Goal: Task Accomplishment & Management: Manage account settings

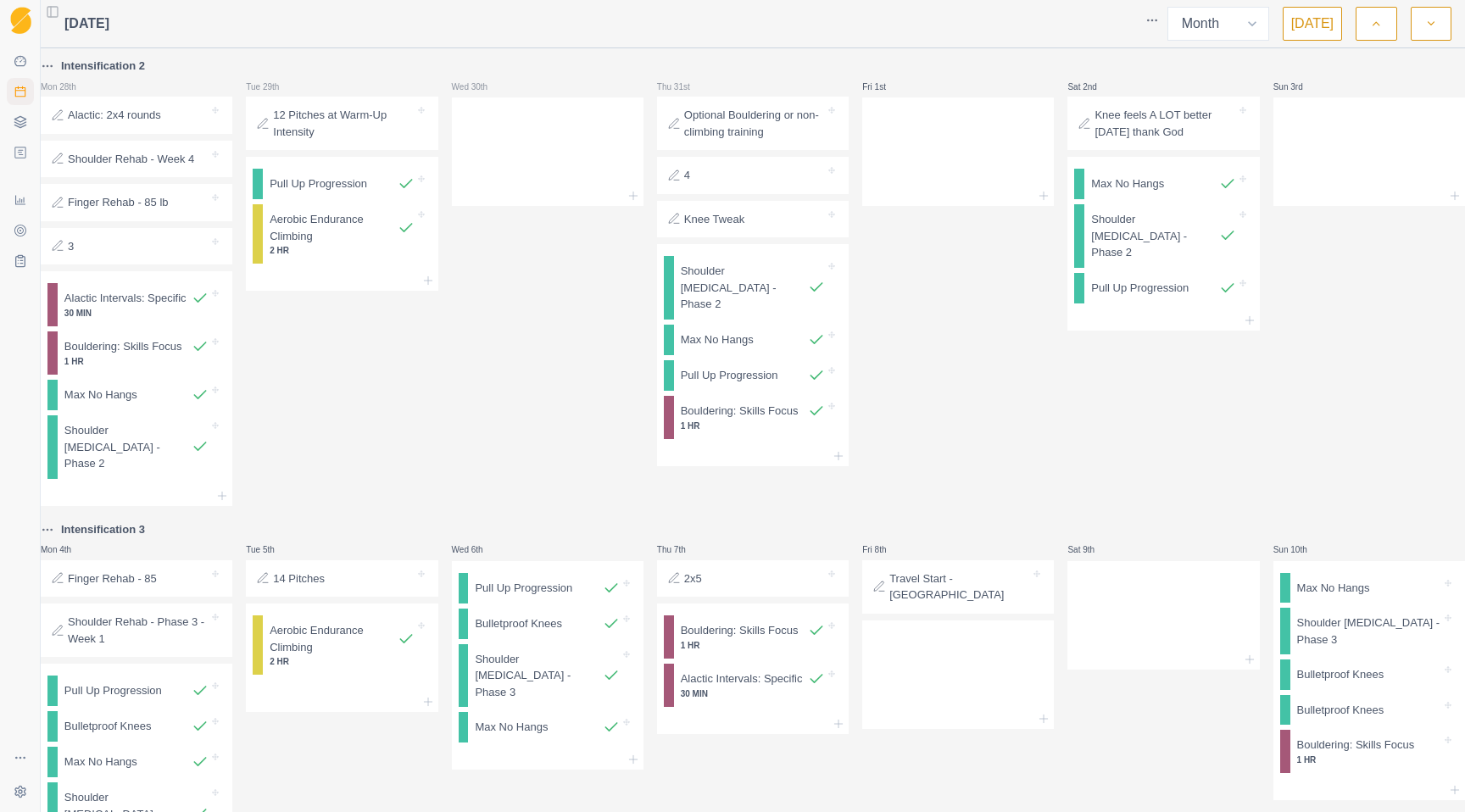
select select "month"
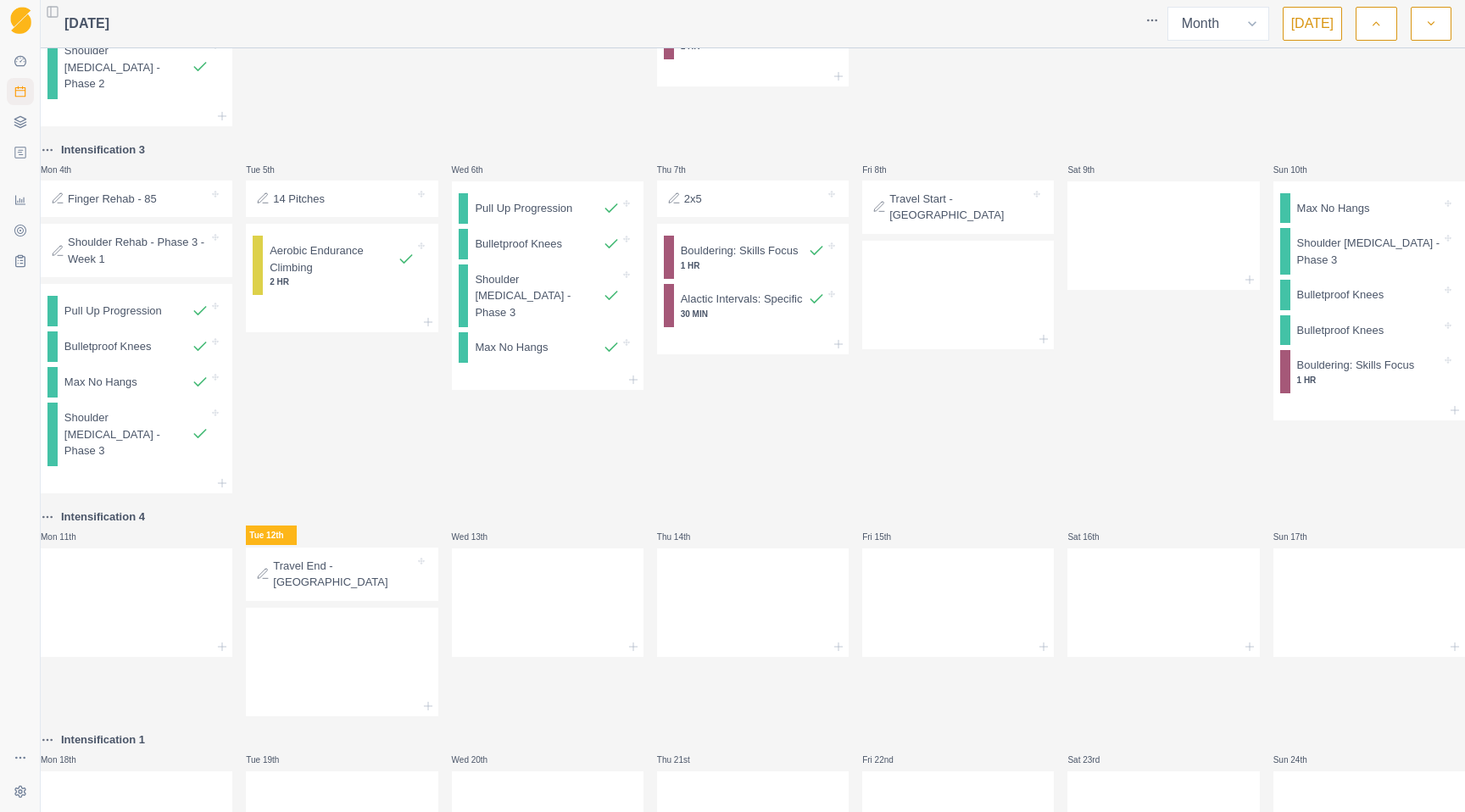
scroll to position [377, 0]
click at [1318, 243] on div "Remove from schedule" at bounding box center [1276, 242] width 136 height 27
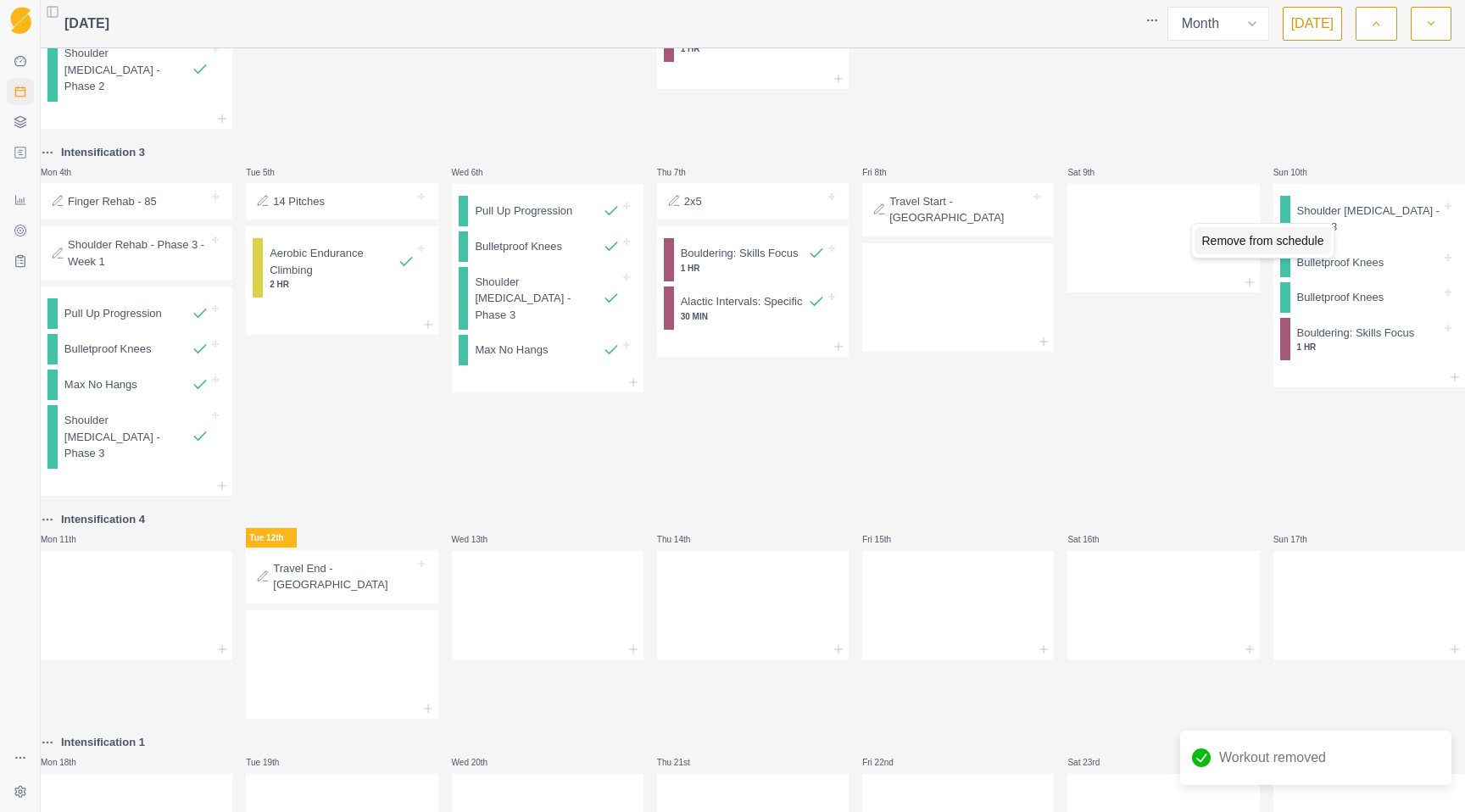
click at [1310, 245] on div "Remove from schedule" at bounding box center [1263, 240] width 136 height 27
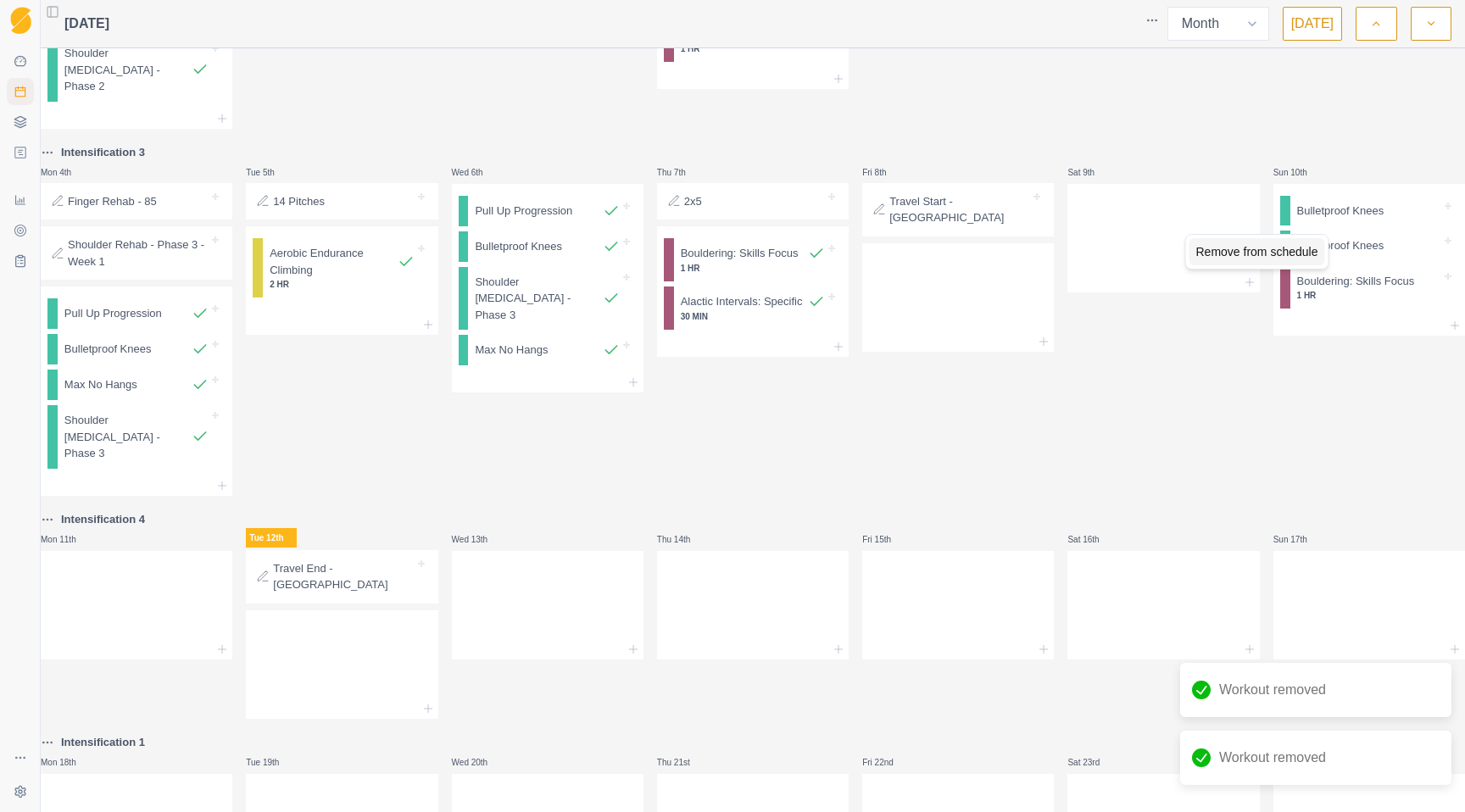
click at [1307, 254] on div "Remove from schedule" at bounding box center [1257, 251] width 136 height 27
click at [1312, 243] on div "Remove from schedule" at bounding box center [1269, 246] width 136 height 27
click at [1283, 255] on div "Remove from schedule" at bounding box center [1251, 255] width 136 height 27
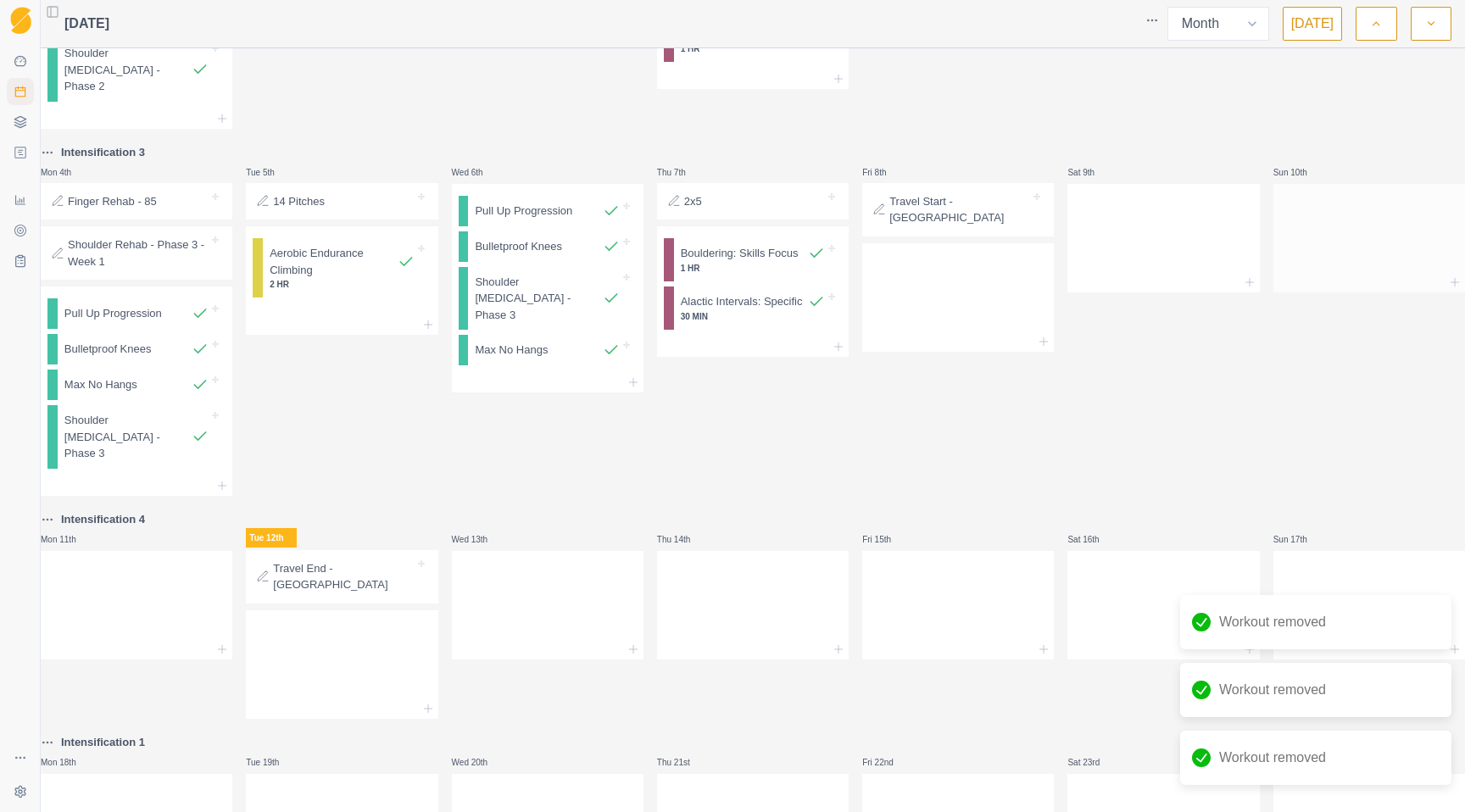
click at [1426, 292] on div at bounding box center [1369, 282] width 192 height 20
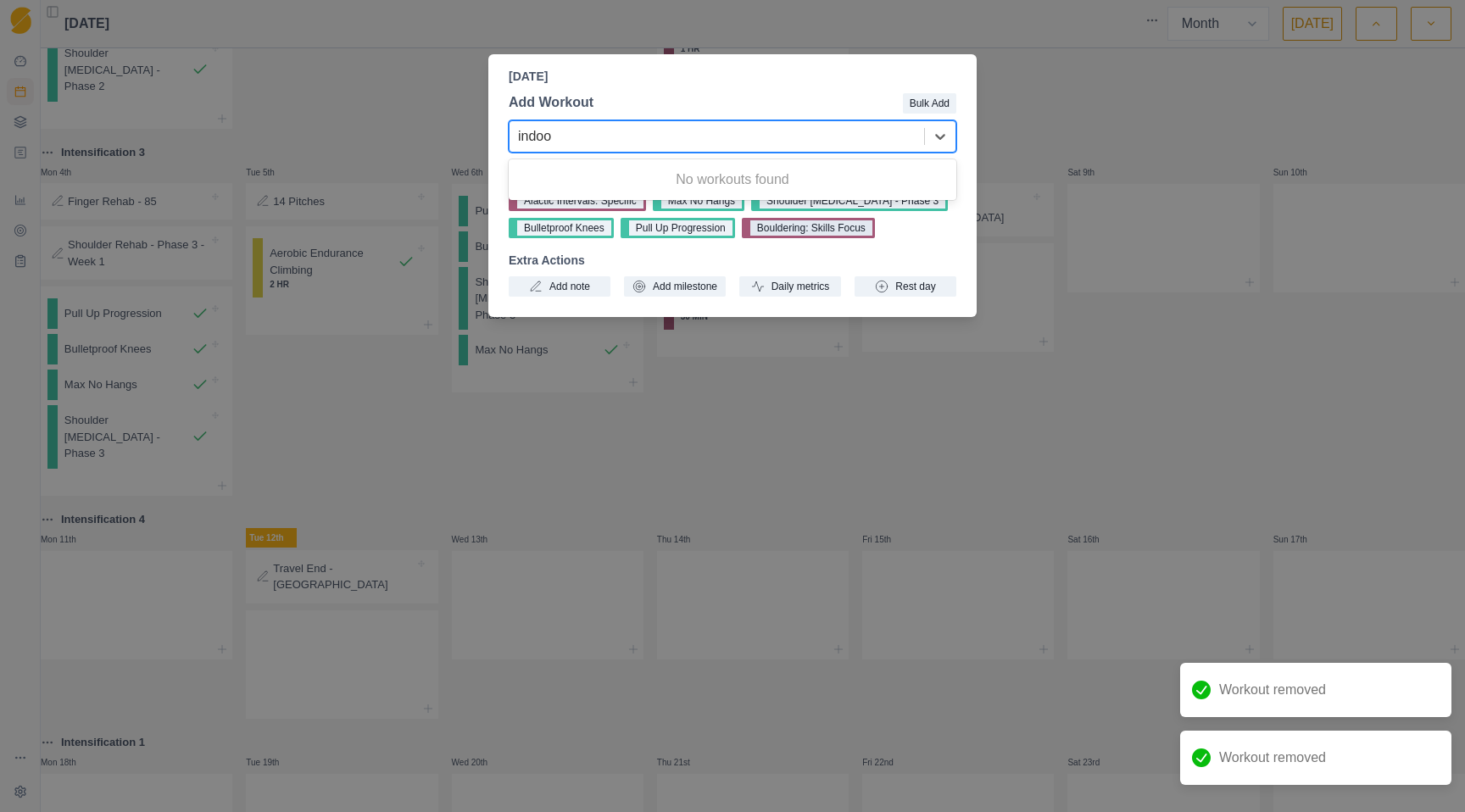
type input "indoor"
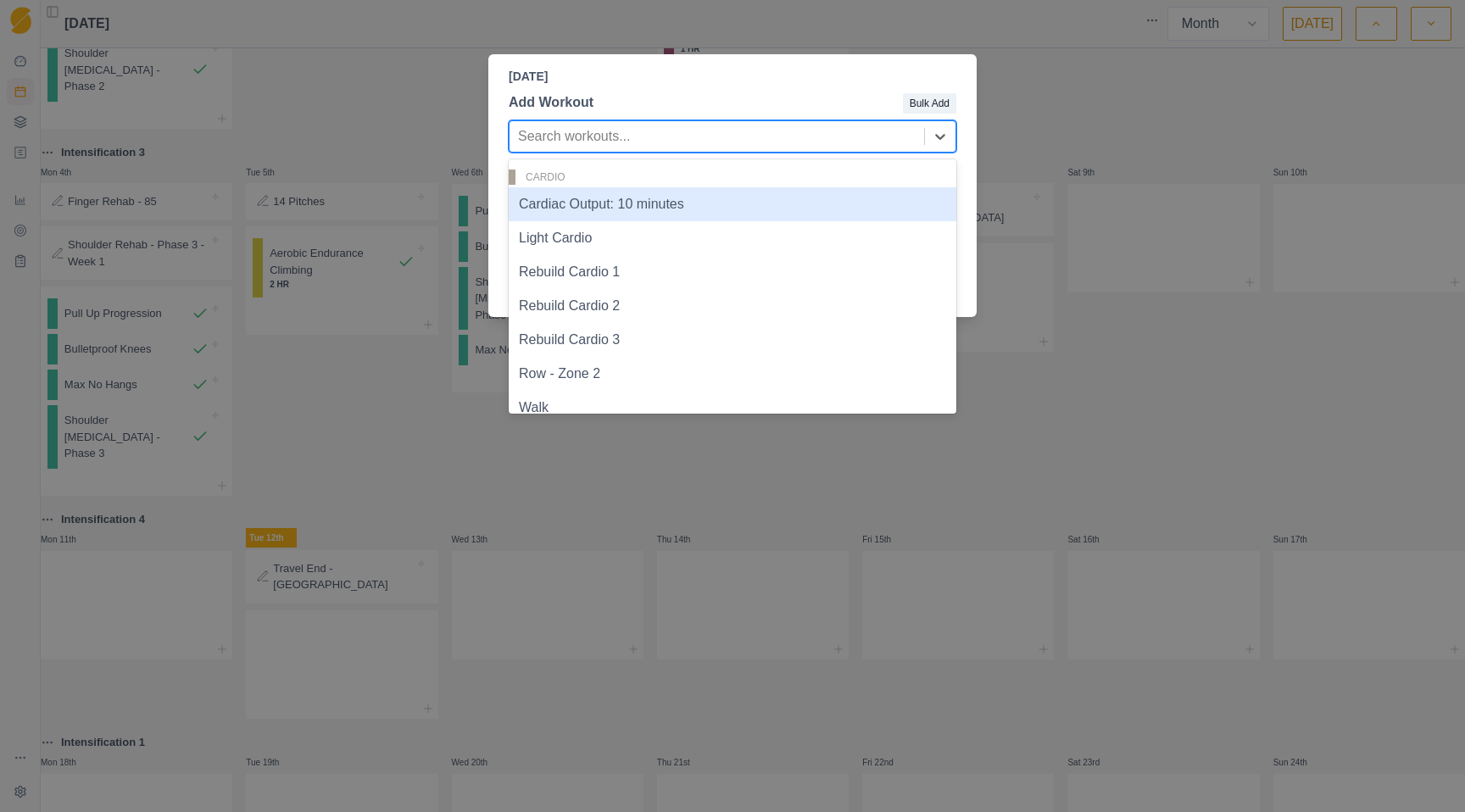
click at [1124, 109] on div "[DATE] Add Workout Bulk Add Cardiac Output: 10 minutes, 1 of 93. 93 results ava…" at bounding box center [732, 406] width 1465 height 812
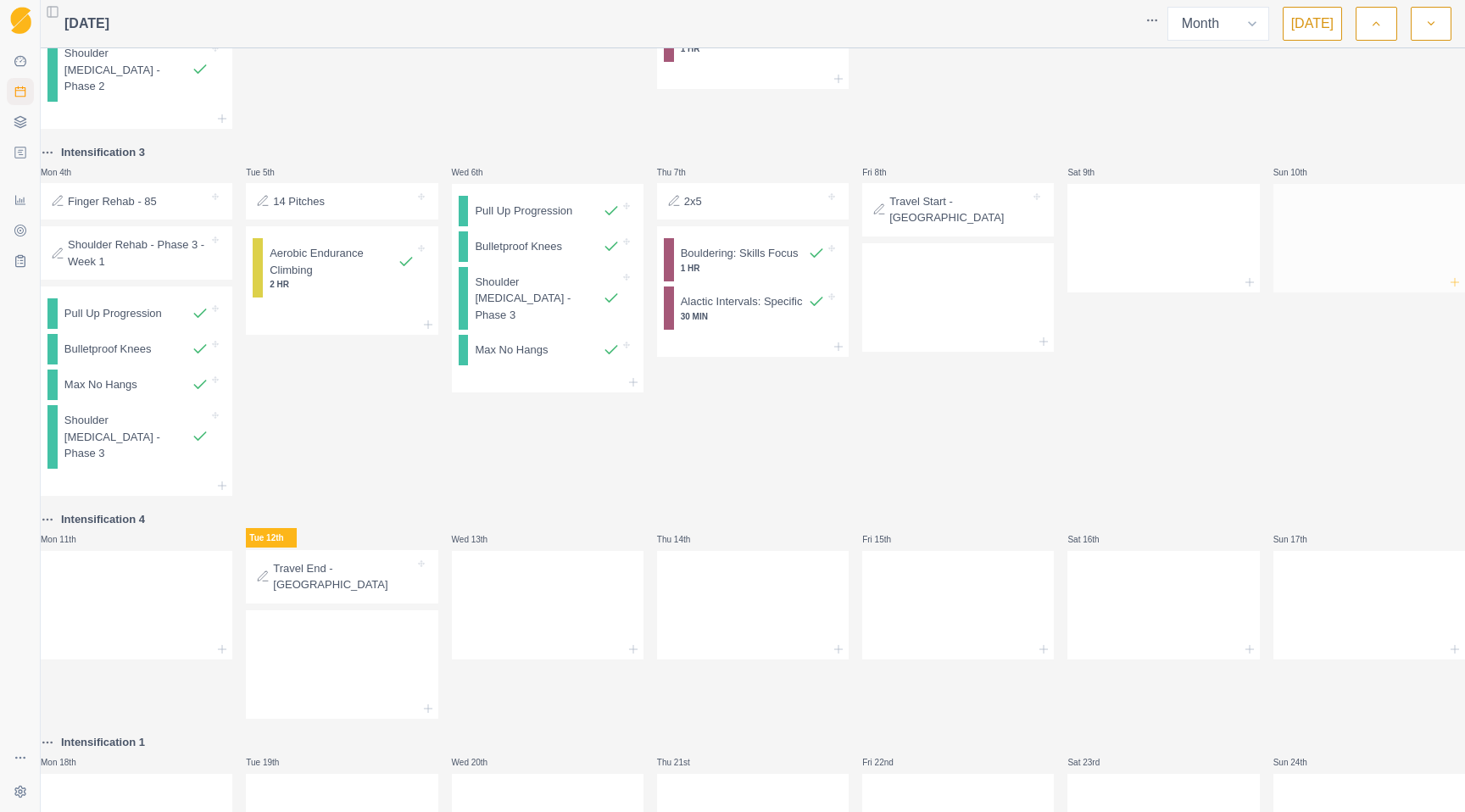
click at [1448, 289] on icon at bounding box center [1455, 282] width 14 height 14
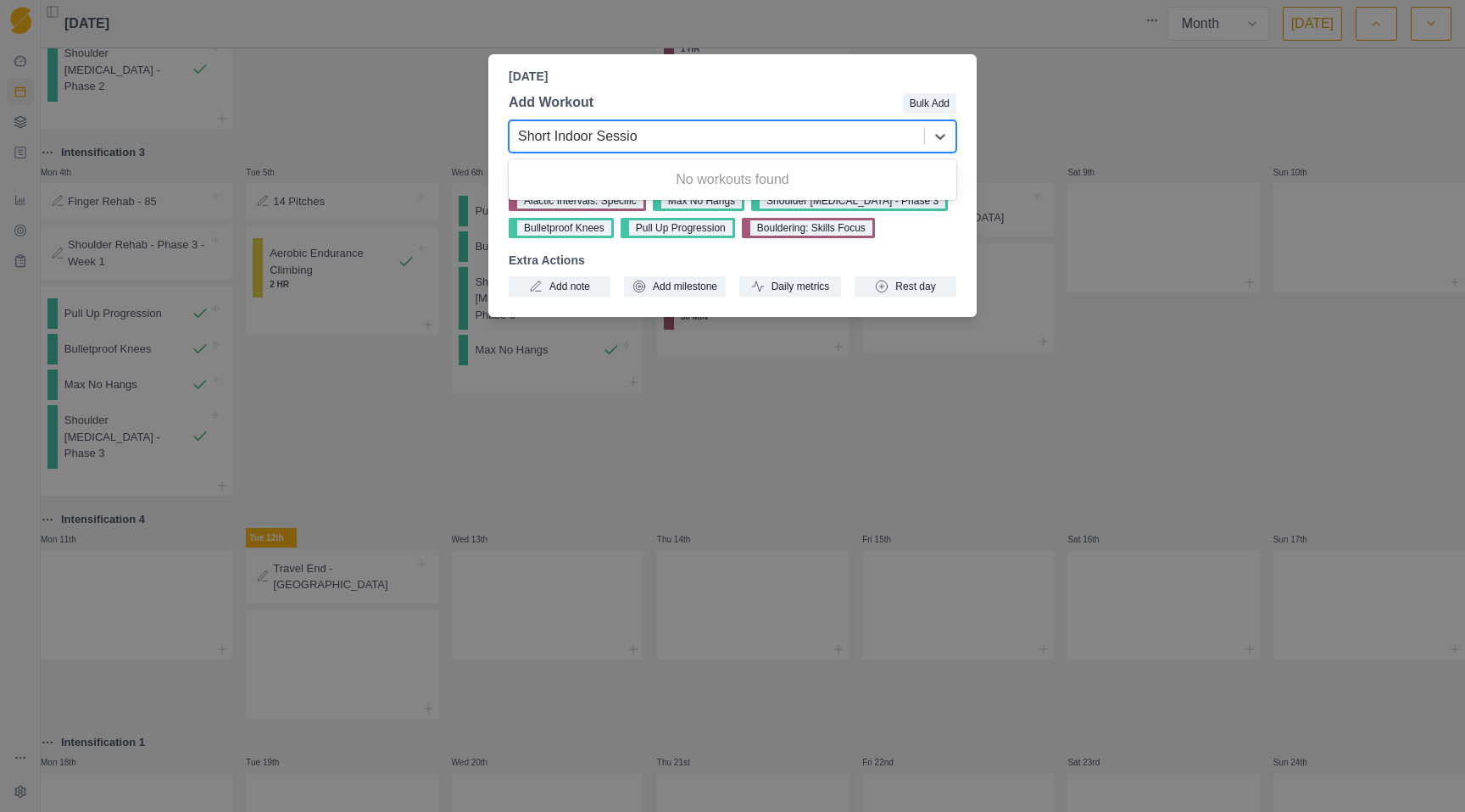
type input "Short Indoor Session"
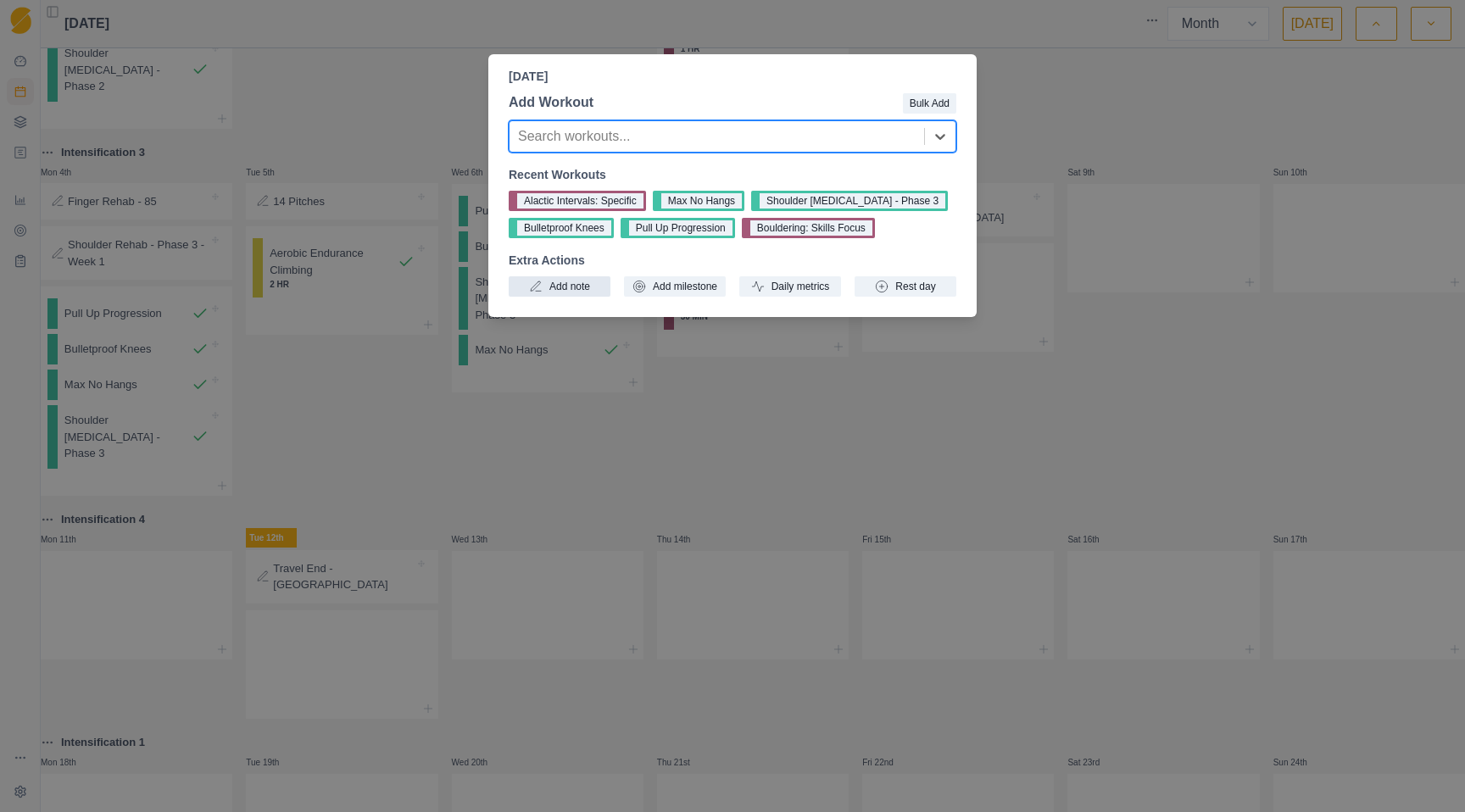
click at [562, 287] on button "Add note" at bounding box center [560, 286] width 102 height 20
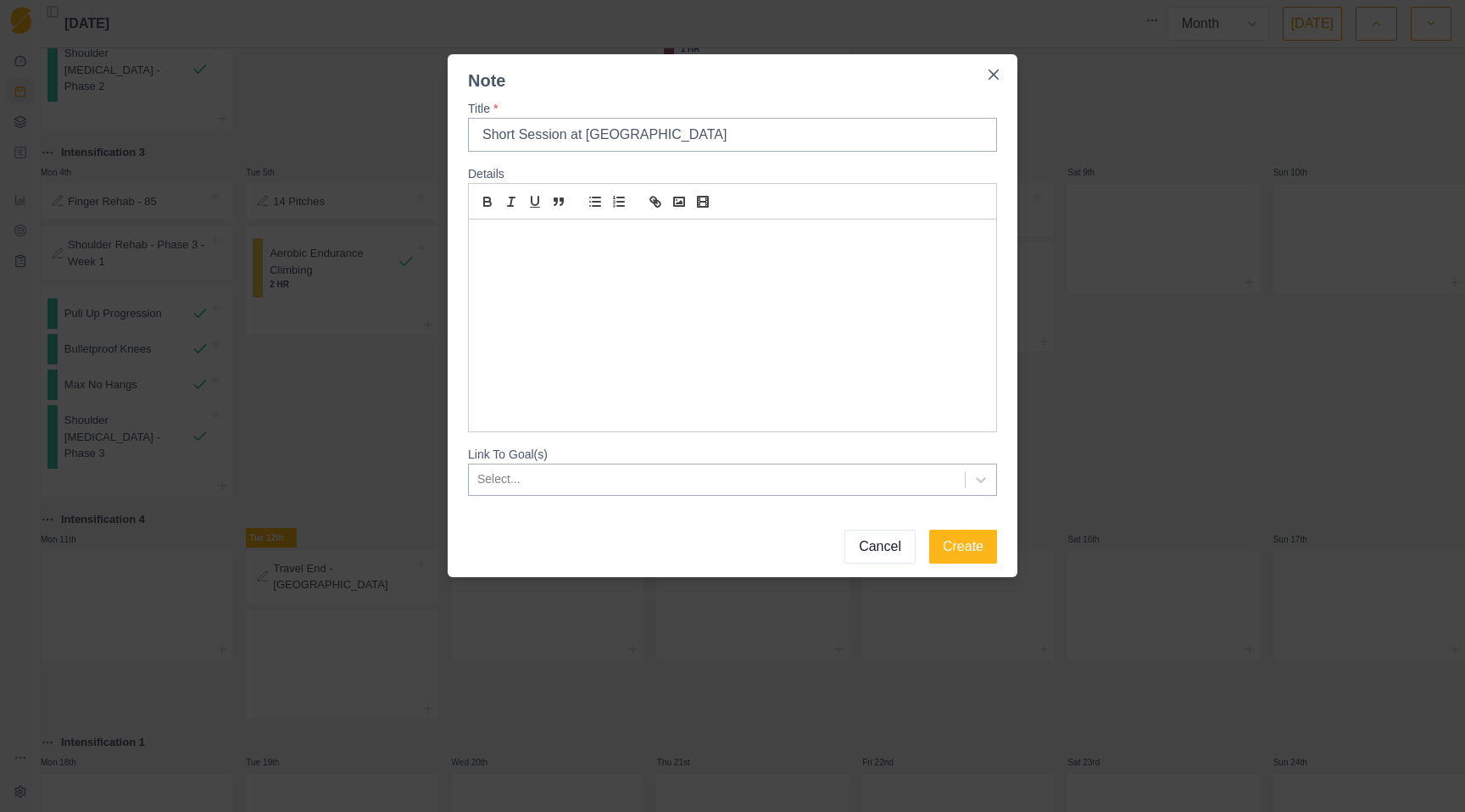
type input "Short Session at [GEOGRAPHIC_DATA]"
click at [702, 216] on div at bounding box center [732, 201] width 529 height 37
click at [678, 249] on div at bounding box center [732, 325] width 527 height 211
click at [485, 135] on input "Short Session at [GEOGRAPHIC_DATA]" at bounding box center [732, 135] width 529 height 34
type input "2- Short Session at [GEOGRAPHIC_DATA]"
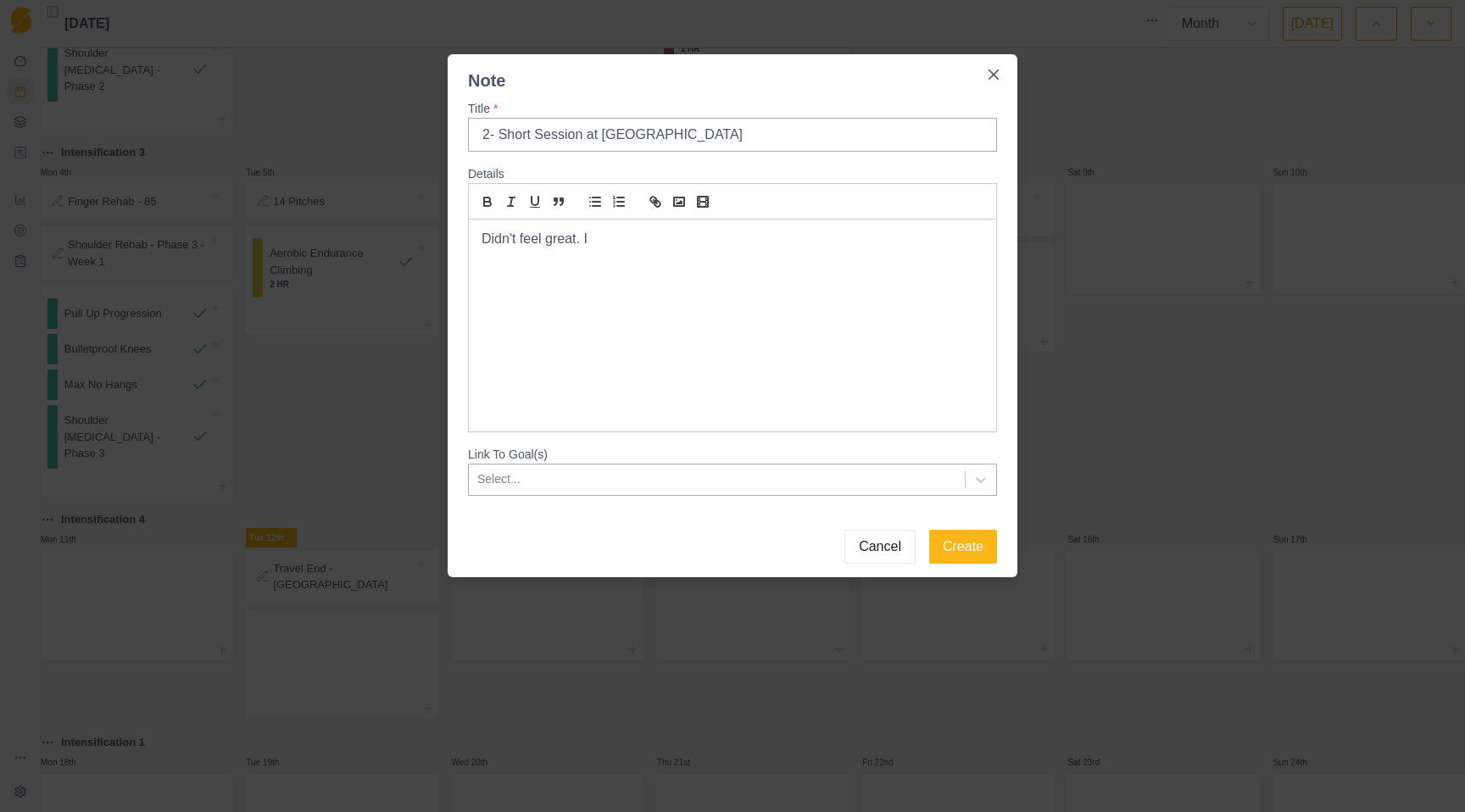
click at [684, 235] on p "Didn't feel great. I" at bounding box center [732, 239] width 502 height 20
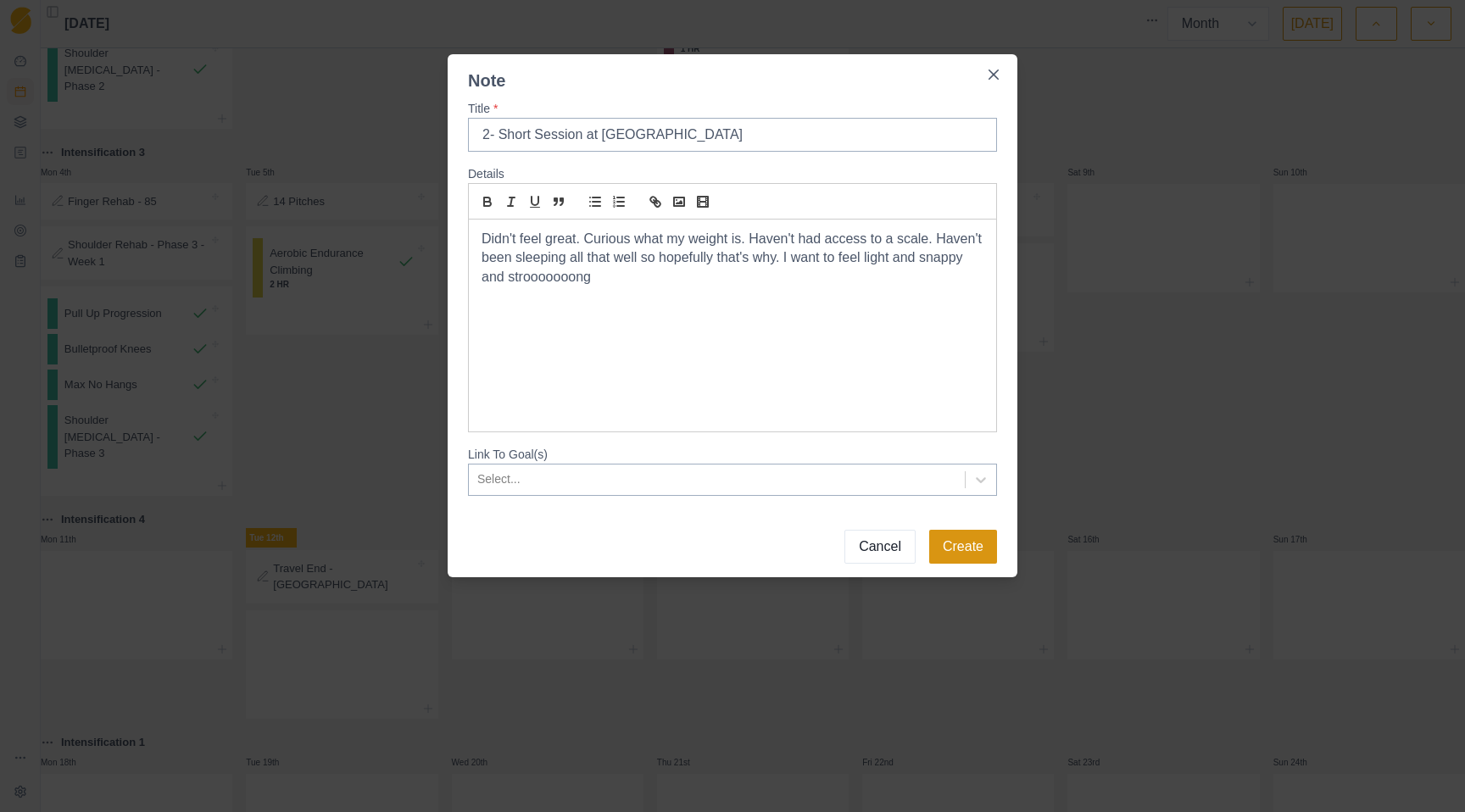
click at [960, 555] on button "Create" at bounding box center [963, 547] width 68 height 34
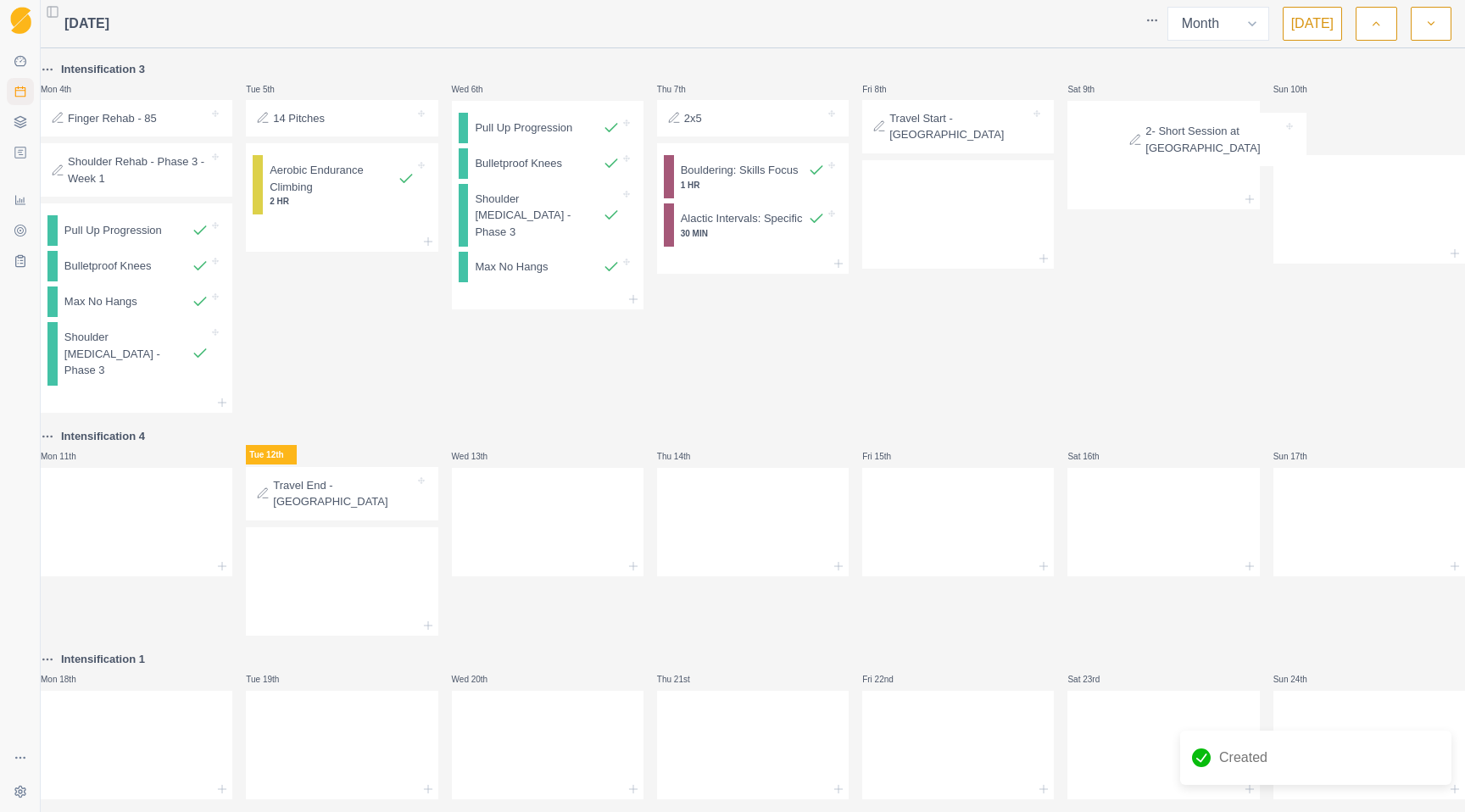
scroll to position [460, 0]
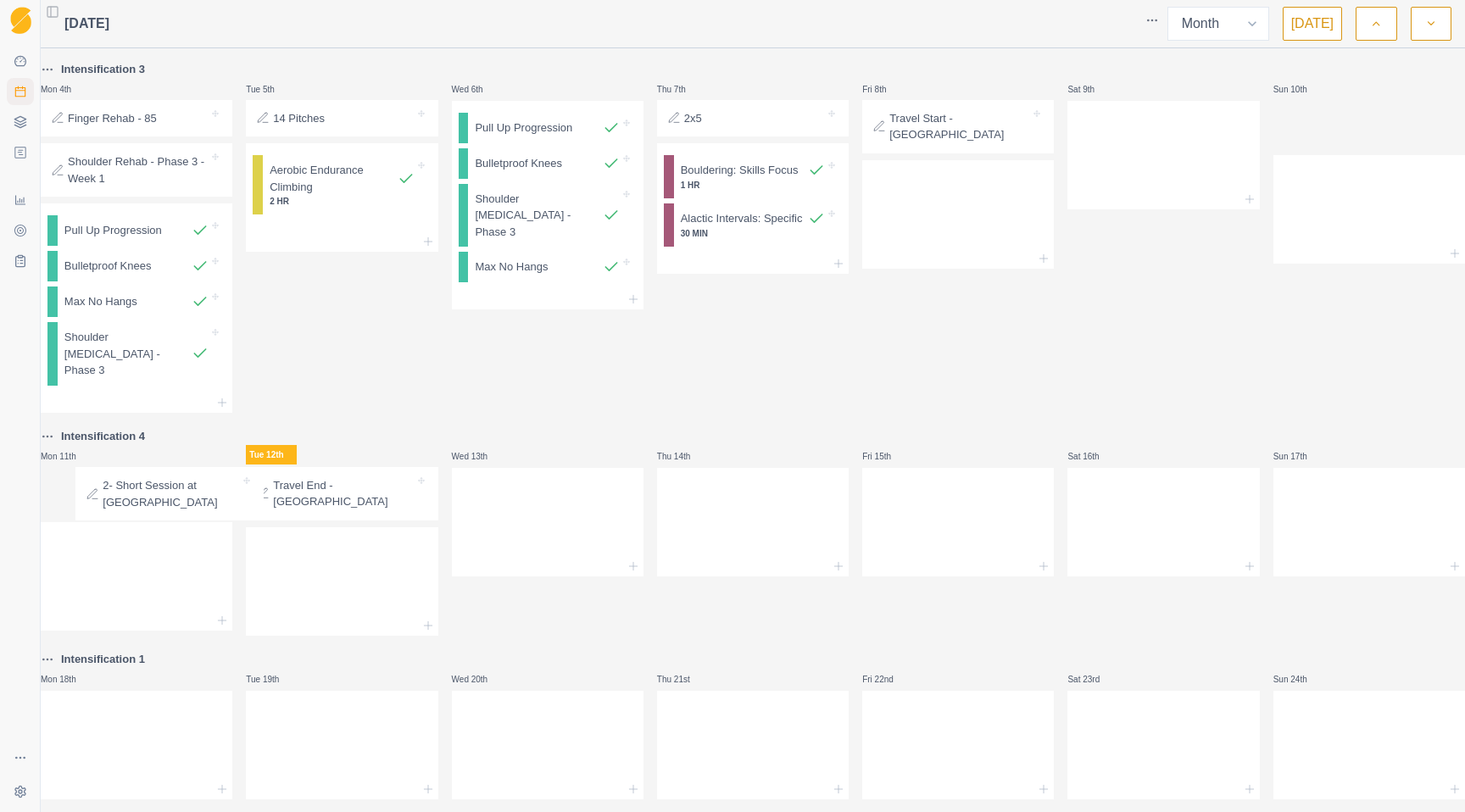
drag, startPoint x: 1331, startPoint y: 141, endPoint x: 135, endPoint y: 504, distance: 1249.9
click at [135, 504] on div "Intensification 2 Mon 28th Alactic: 2x4 rounds Shoulder Rehab - Week 4 Finger R…" at bounding box center [752, 279] width 1424 height 1367
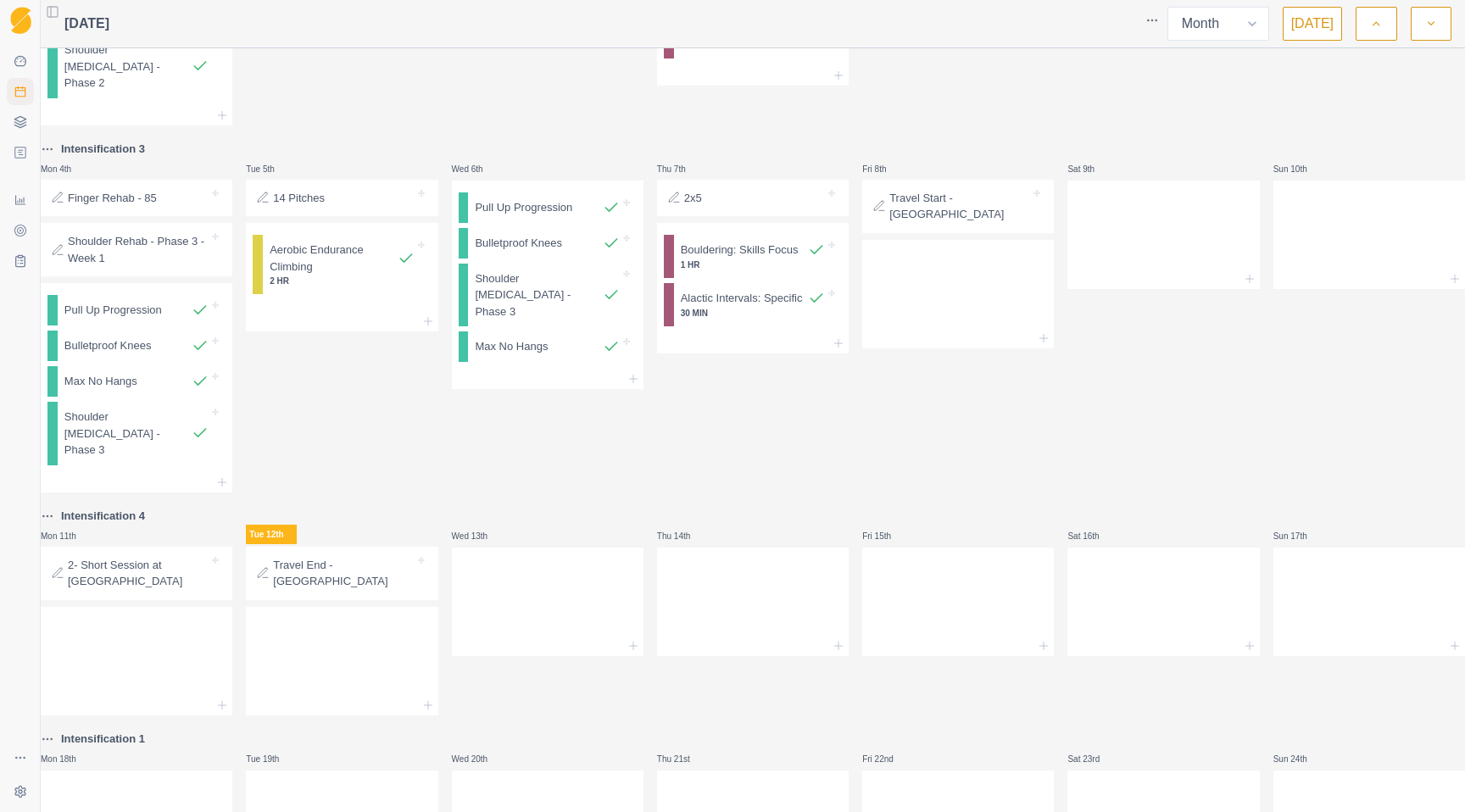
scroll to position [380, 0]
click at [748, 259] on p "Bouldering: Skills Focus" at bounding box center [739, 250] width 118 height 17
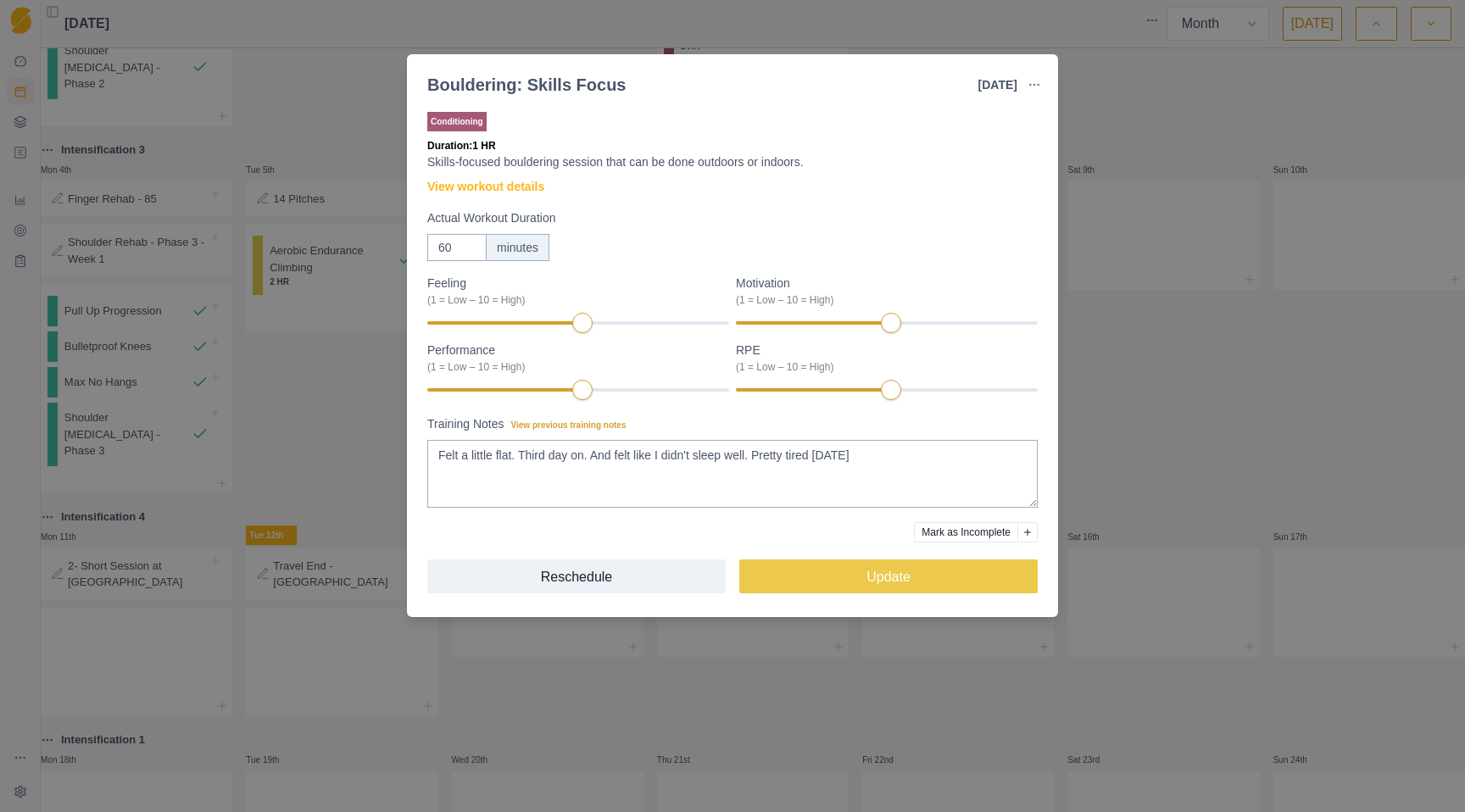
click at [1118, 196] on div "Bouldering: Skills Focus [DATE] Link To Goal View Workout Metrics Edit Original…" at bounding box center [732, 406] width 1465 height 812
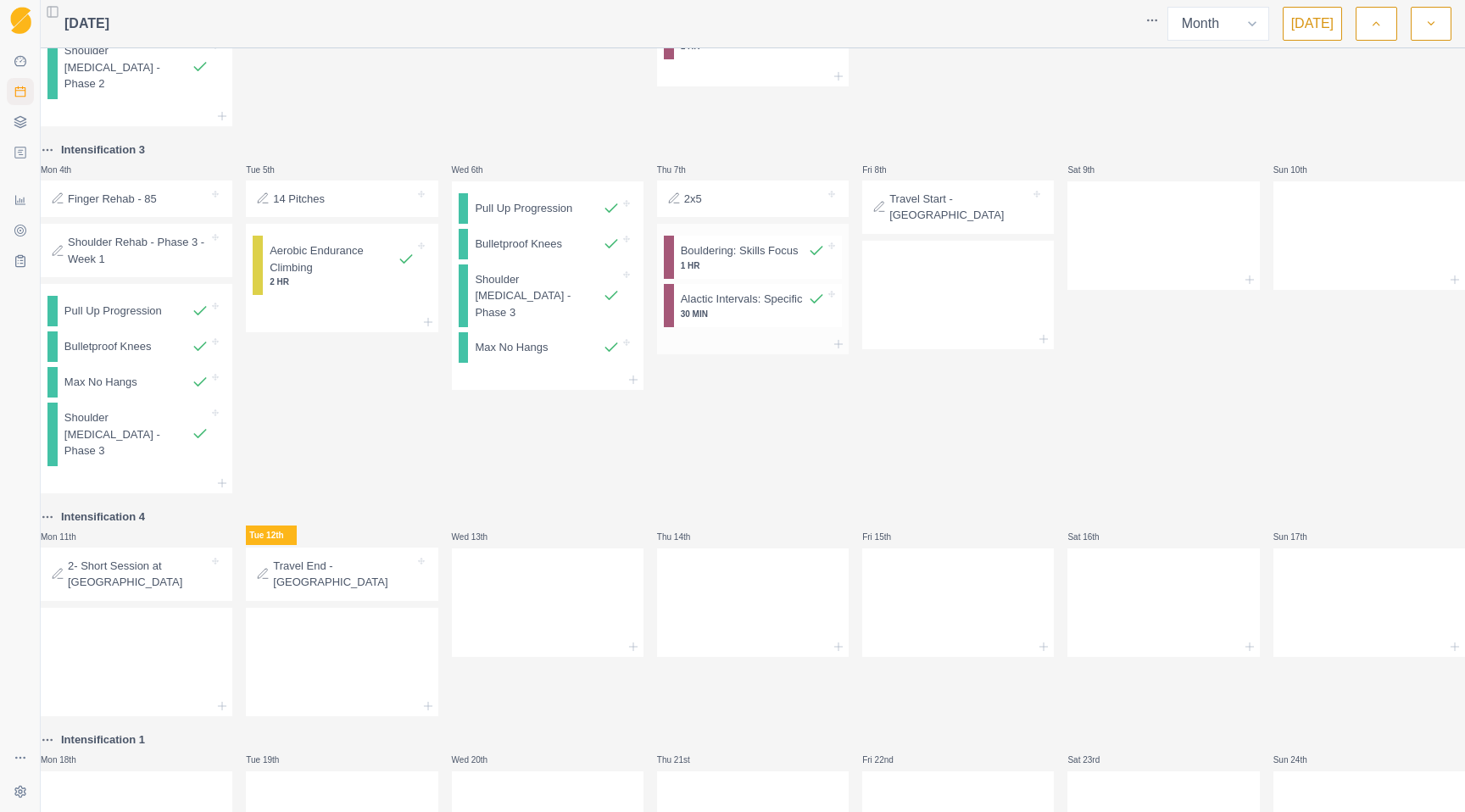
click at [738, 307] on p "Alactic Intervals: Specific" at bounding box center [741, 298] width 122 height 17
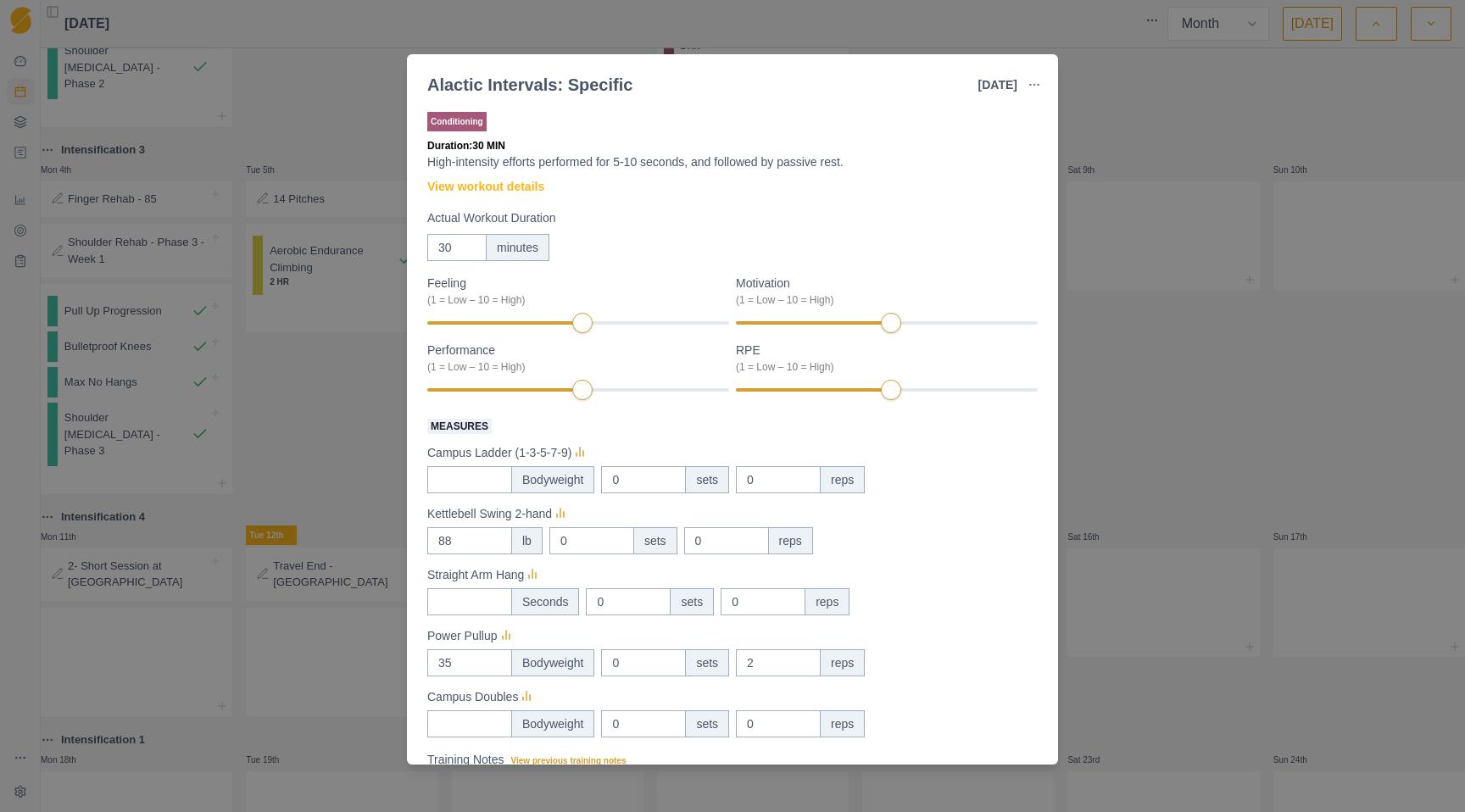
scroll to position [189, 0]
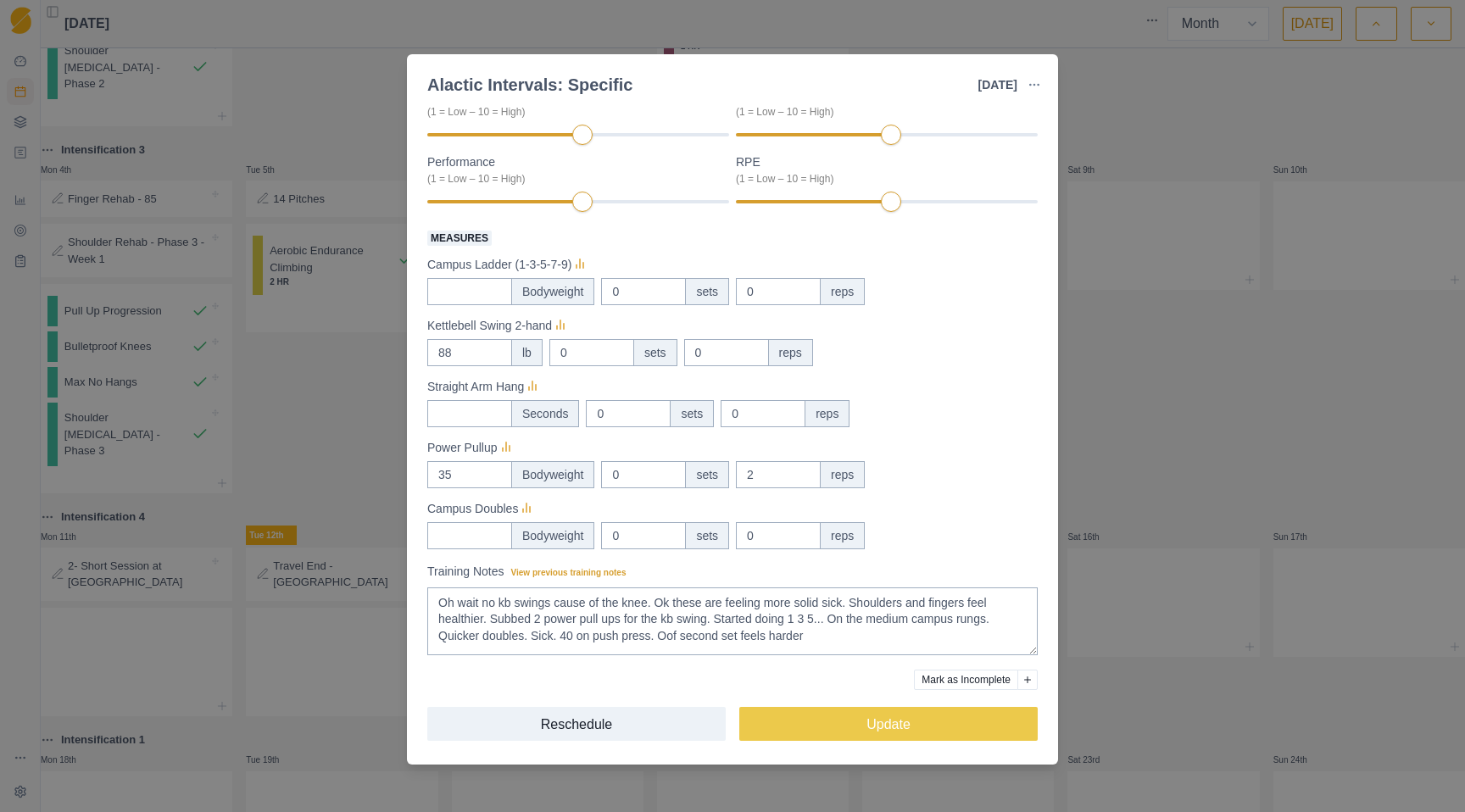
click at [1133, 410] on div "Alactic Intervals: Specific [DATE] Link To Goal View Workout Metrics Edit Origi…" at bounding box center [732, 406] width 1465 height 812
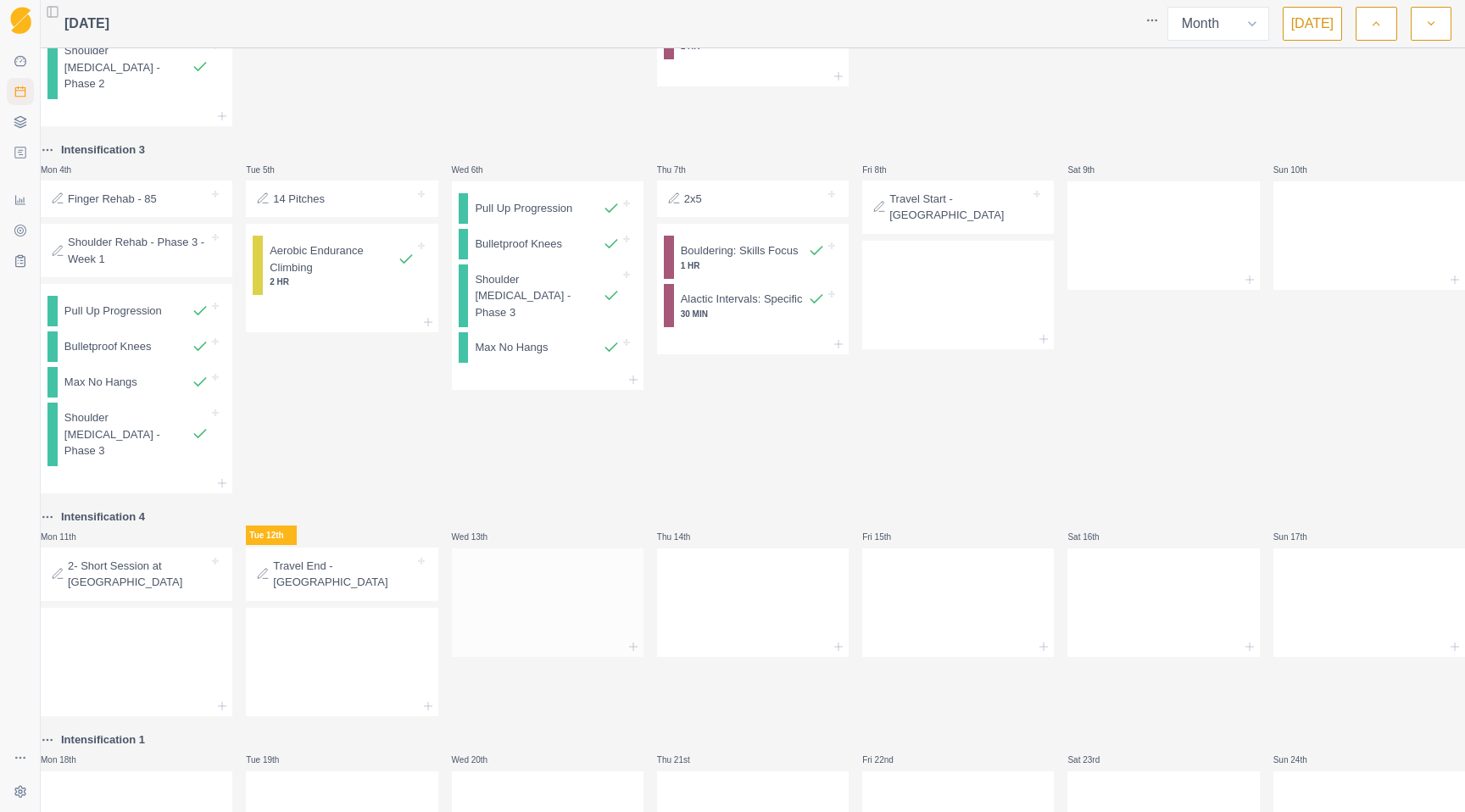
click at [519, 582] on div at bounding box center [548, 599] width 192 height 75
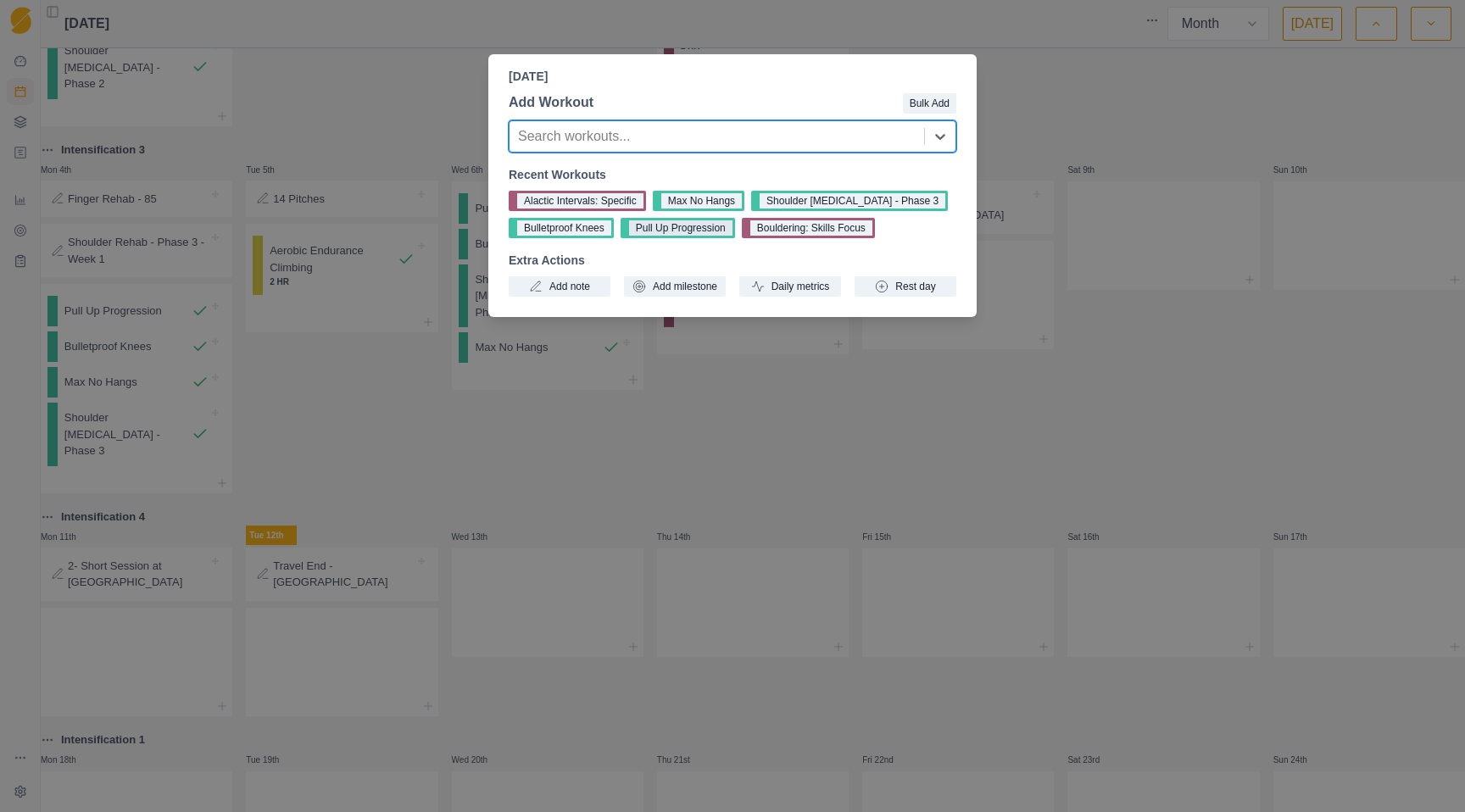
click at [713, 224] on button "Pull Up Progression" at bounding box center [678, 227] width 115 height 20
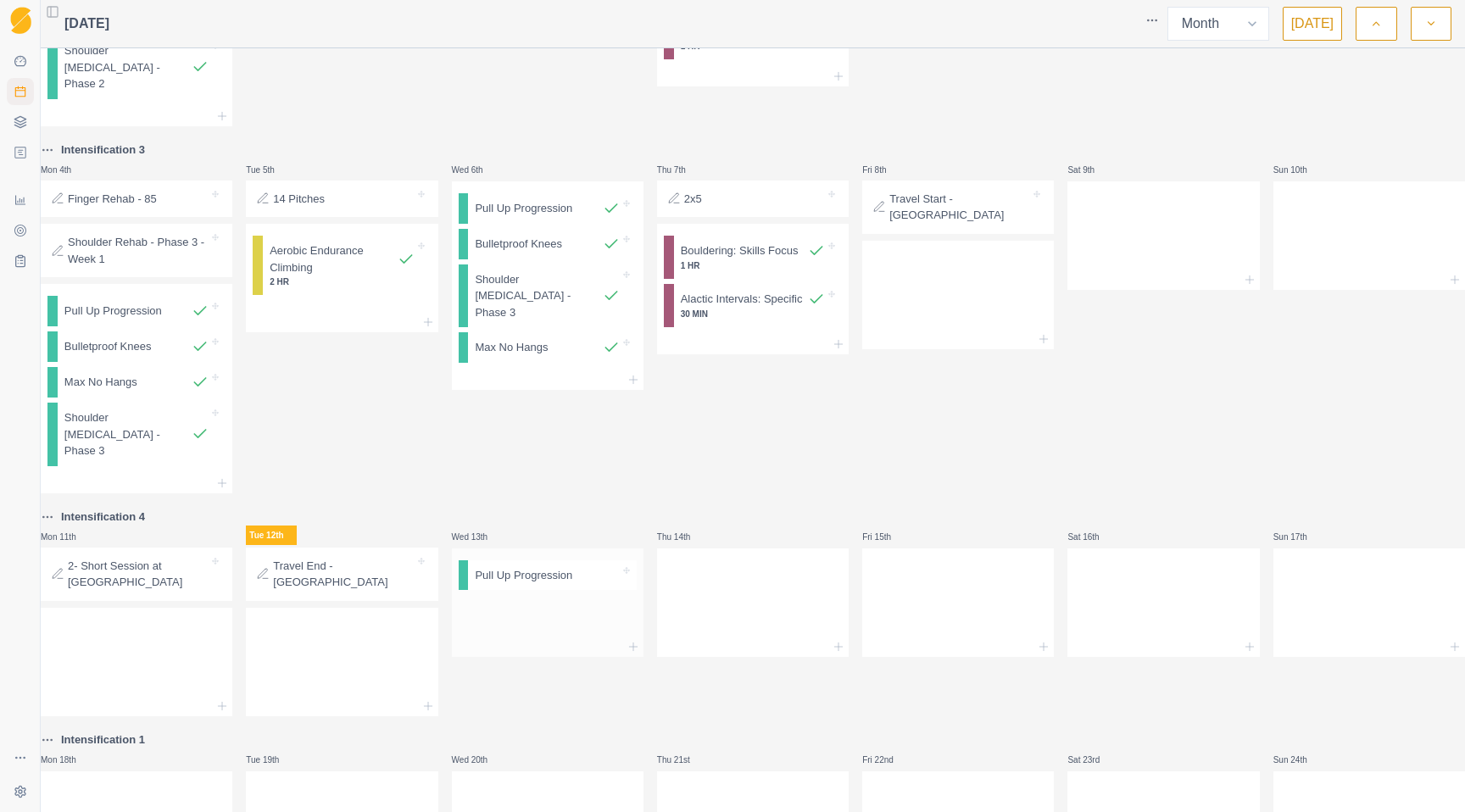
click at [552, 625] on div at bounding box center [548, 616] width 192 height 40
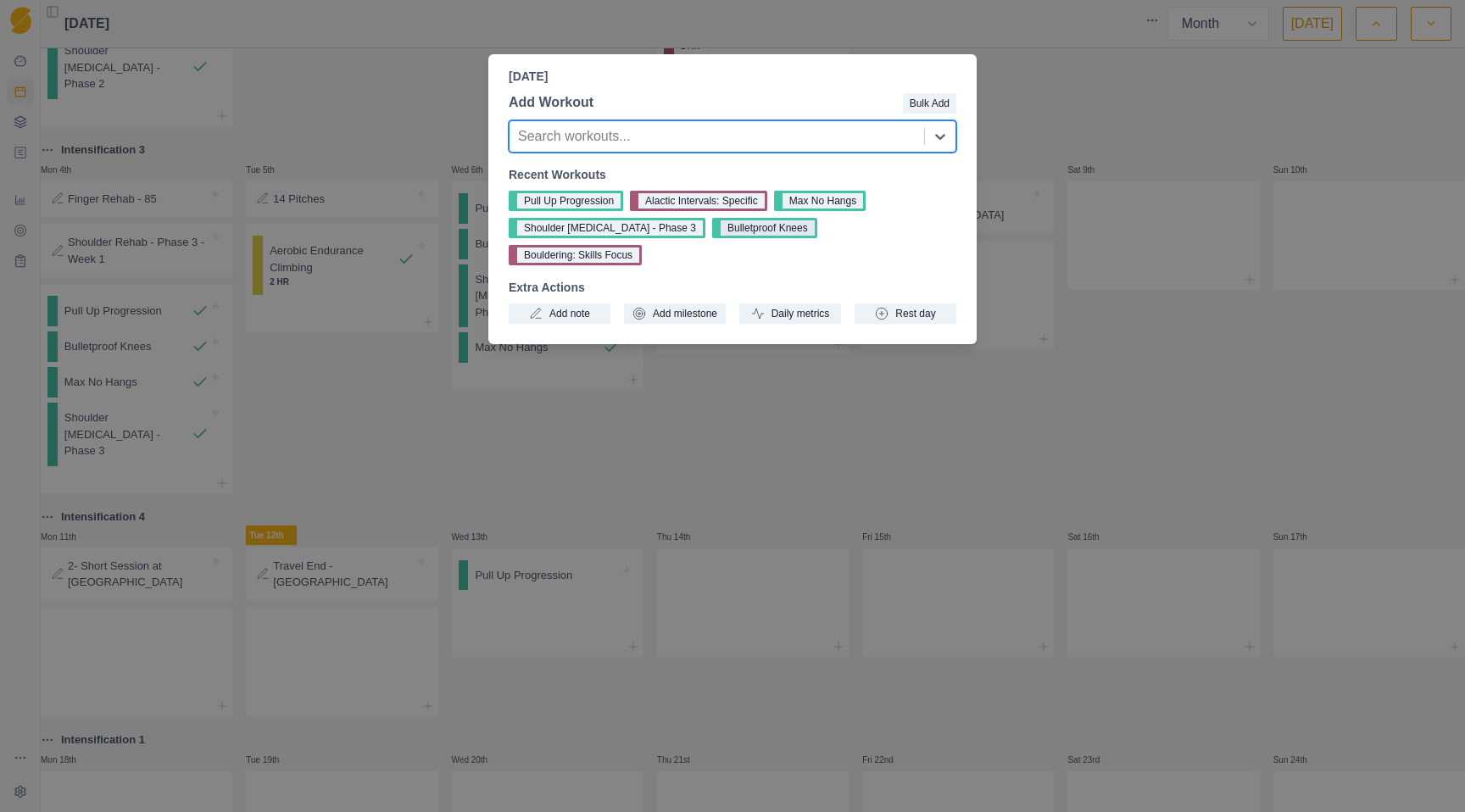
click at [721, 228] on button "Bulletproof Knees" at bounding box center [764, 227] width 105 height 20
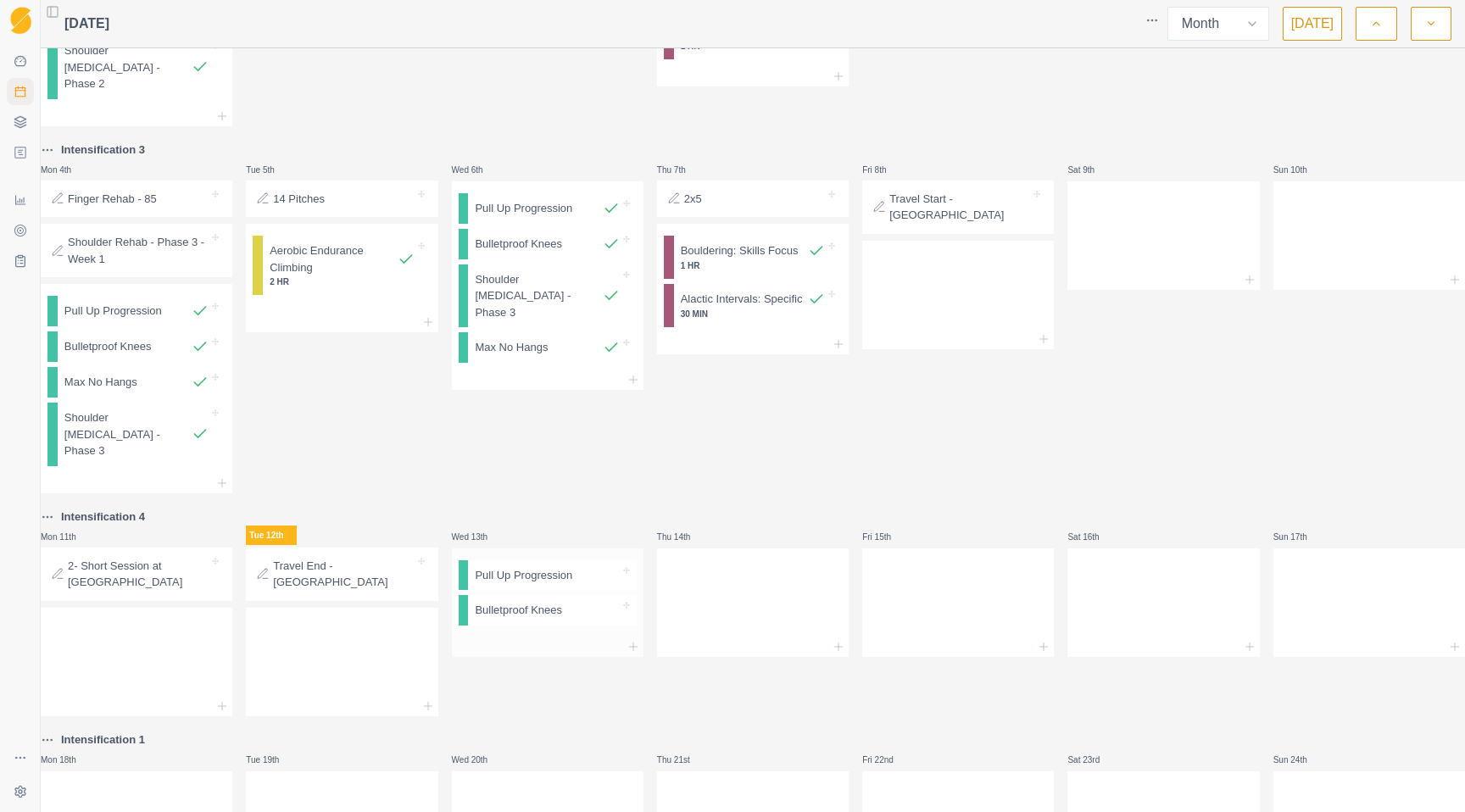
click at [546, 649] on div at bounding box center [548, 646] width 192 height 20
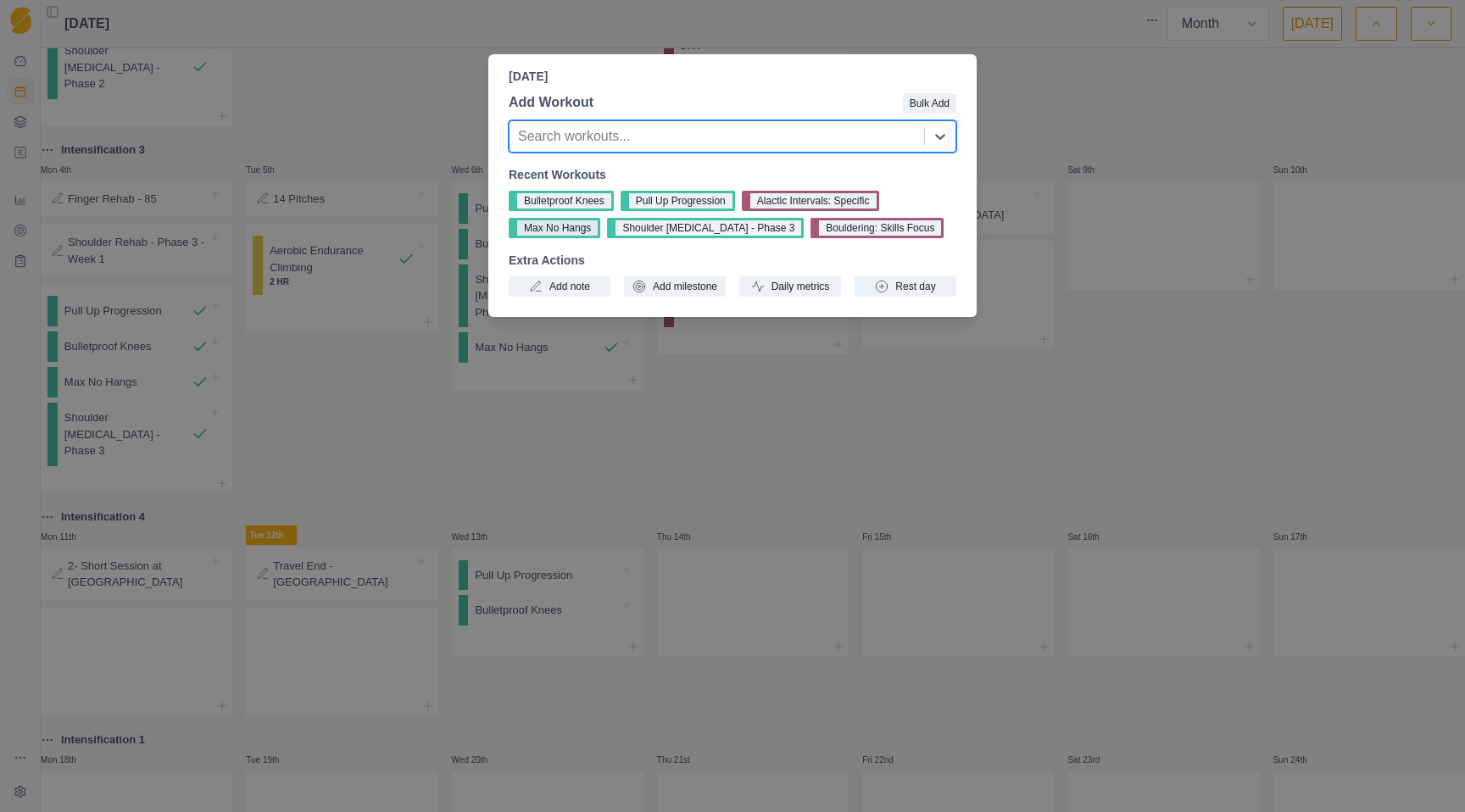
click at [560, 232] on button "Max No Hangs" at bounding box center [555, 227] width 92 height 20
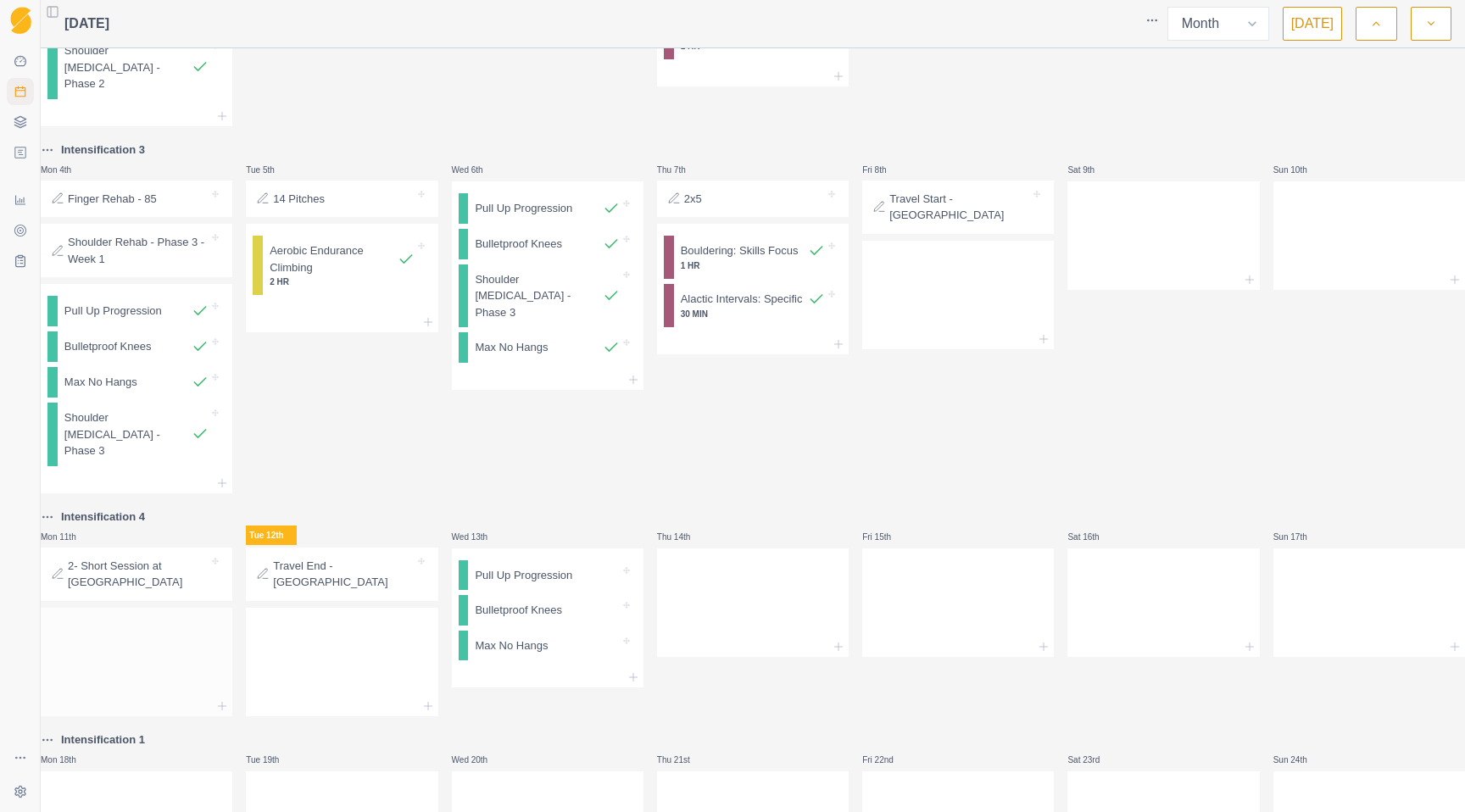
click at [179, 668] on div at bounding box center [137, 658] width 192 height 75
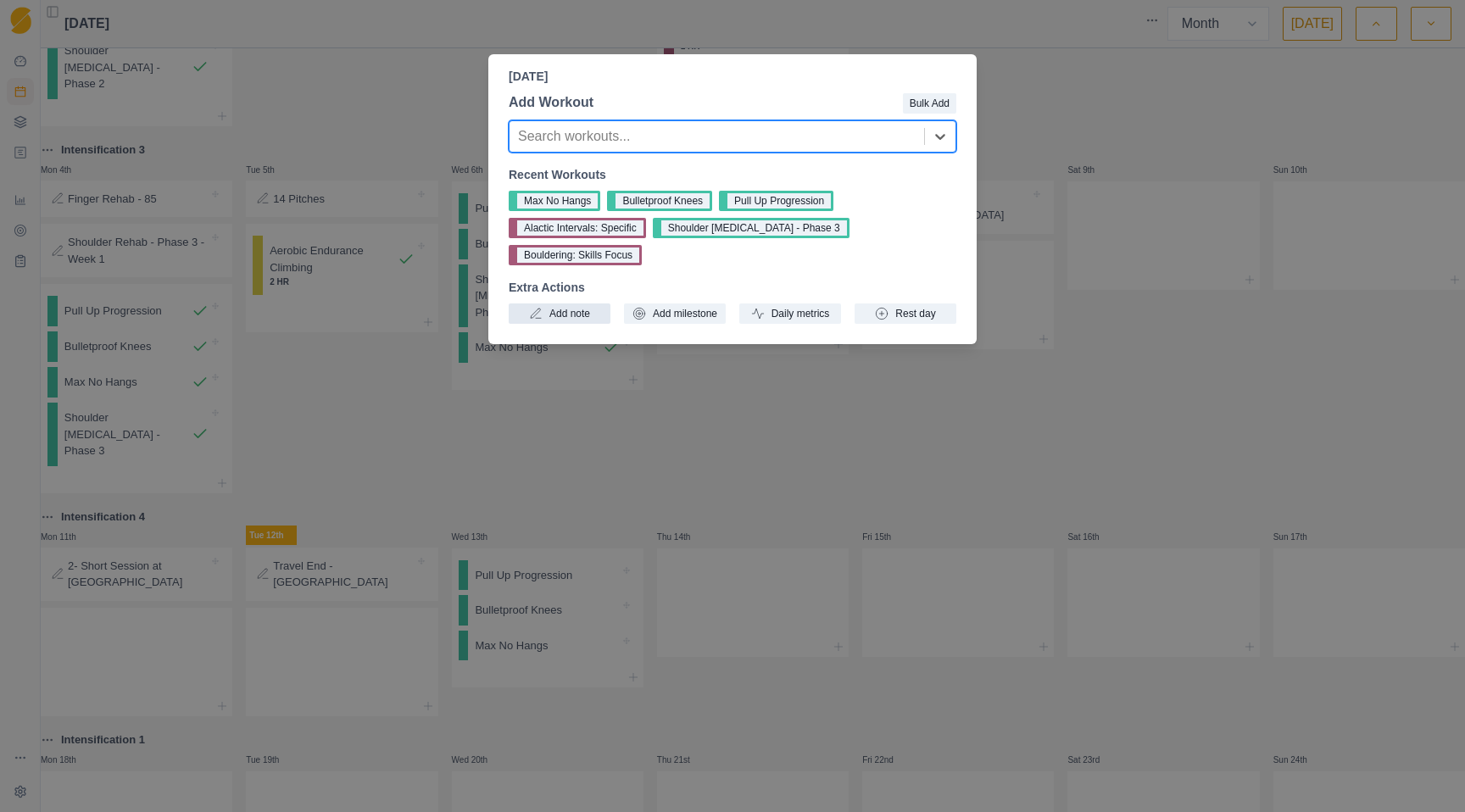
click at [567, 313] on button "Add note" at bounding box center [560, 313] width 102 height 20
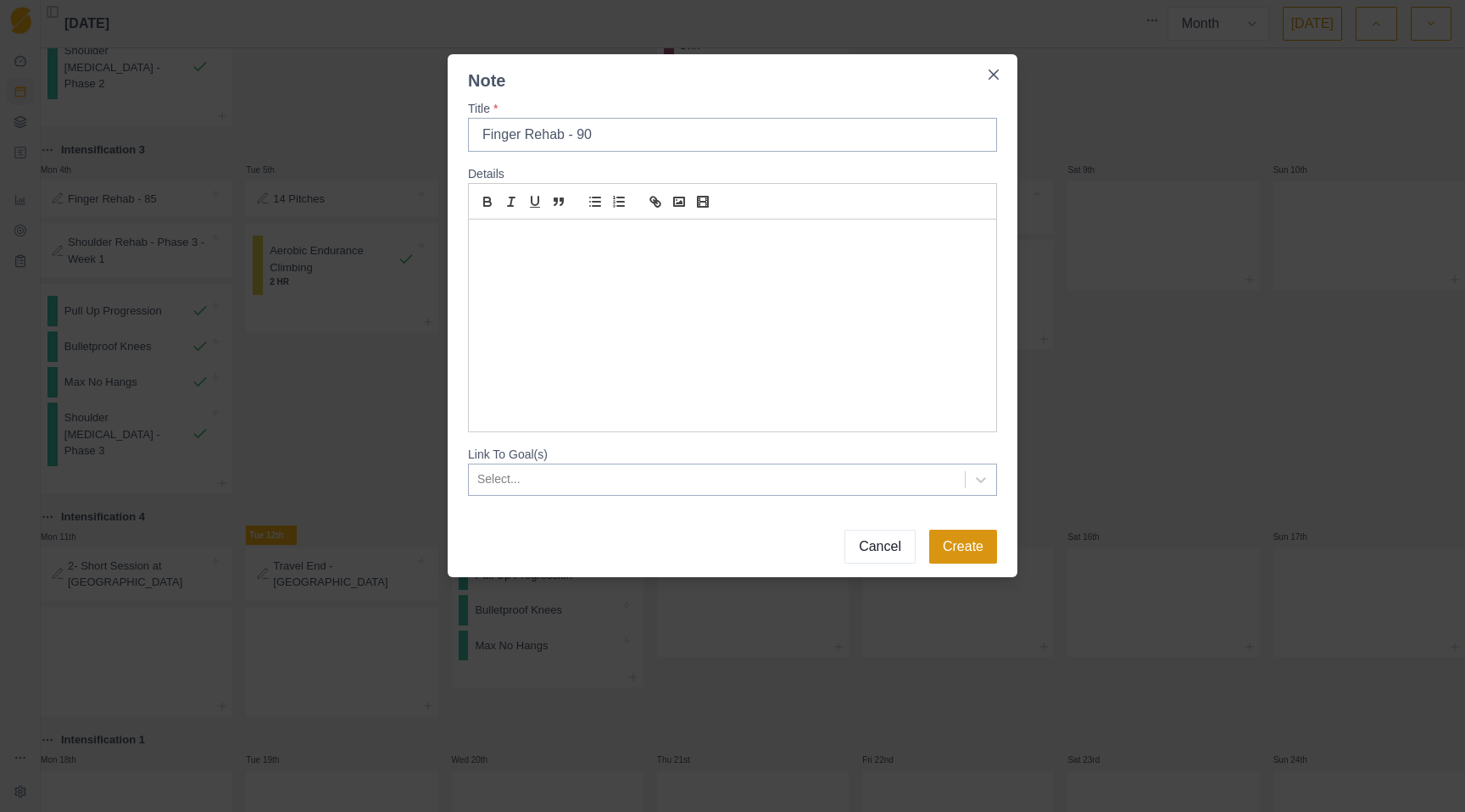
type input "Finger Rehab - 90"
click at [970, 548] on button "Create" at bounding box center [963, 547] width 68 height 34
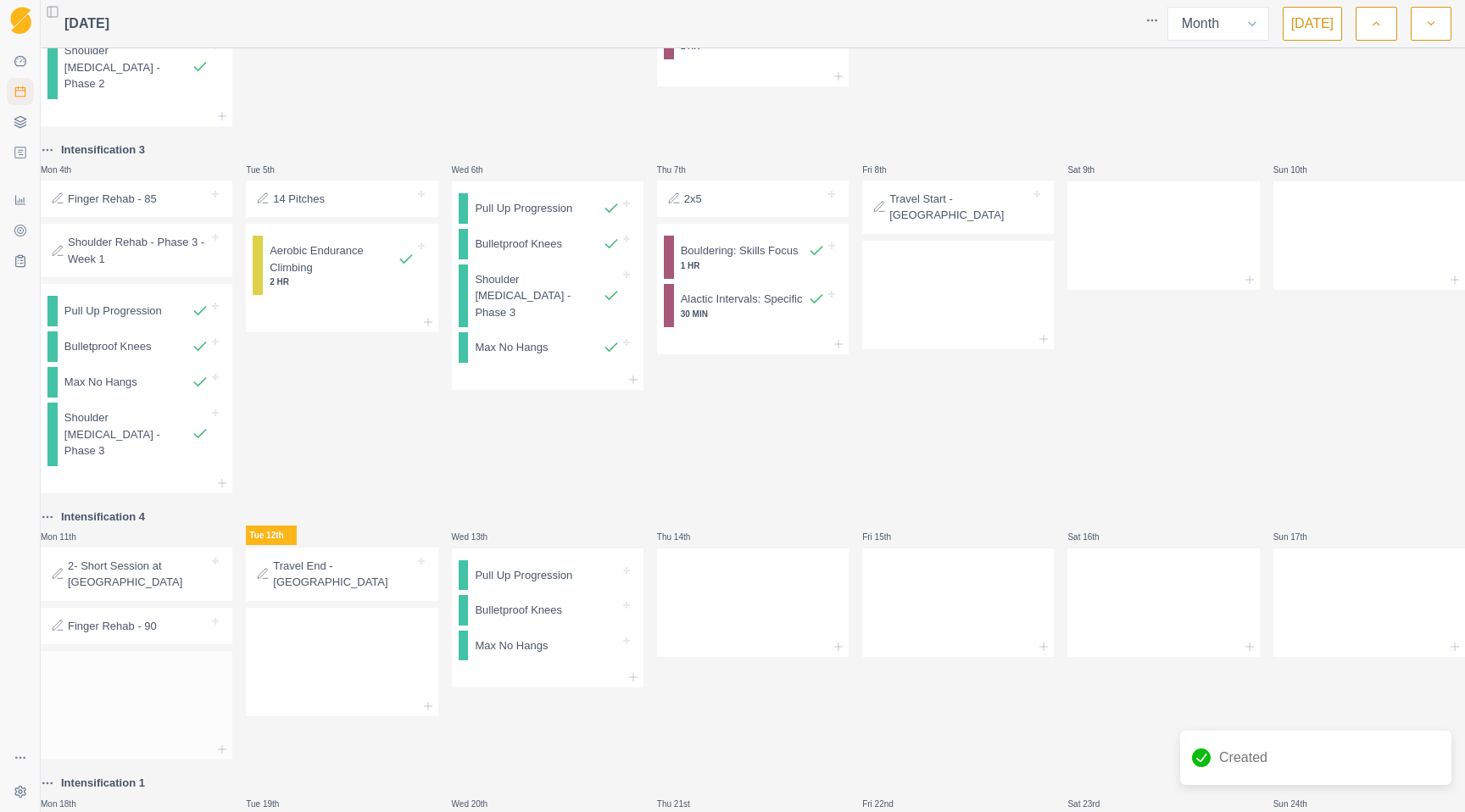
click at [116, 692] on div at bounding box center [137, 701] width 192 height 75
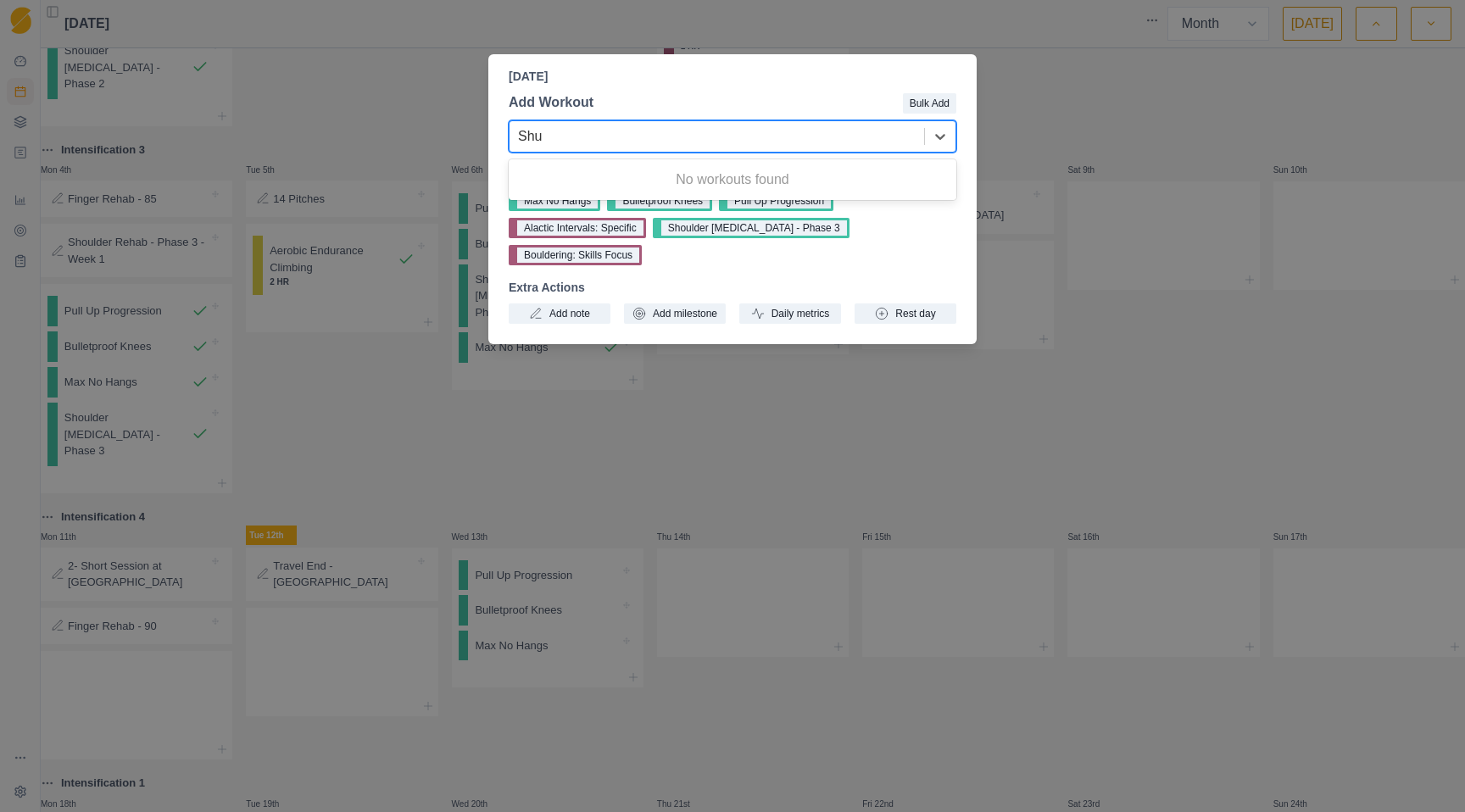
type input "Sh"
click at [558, 318] on button "Add note" at bounding box center [560, 313] width 102 height 20
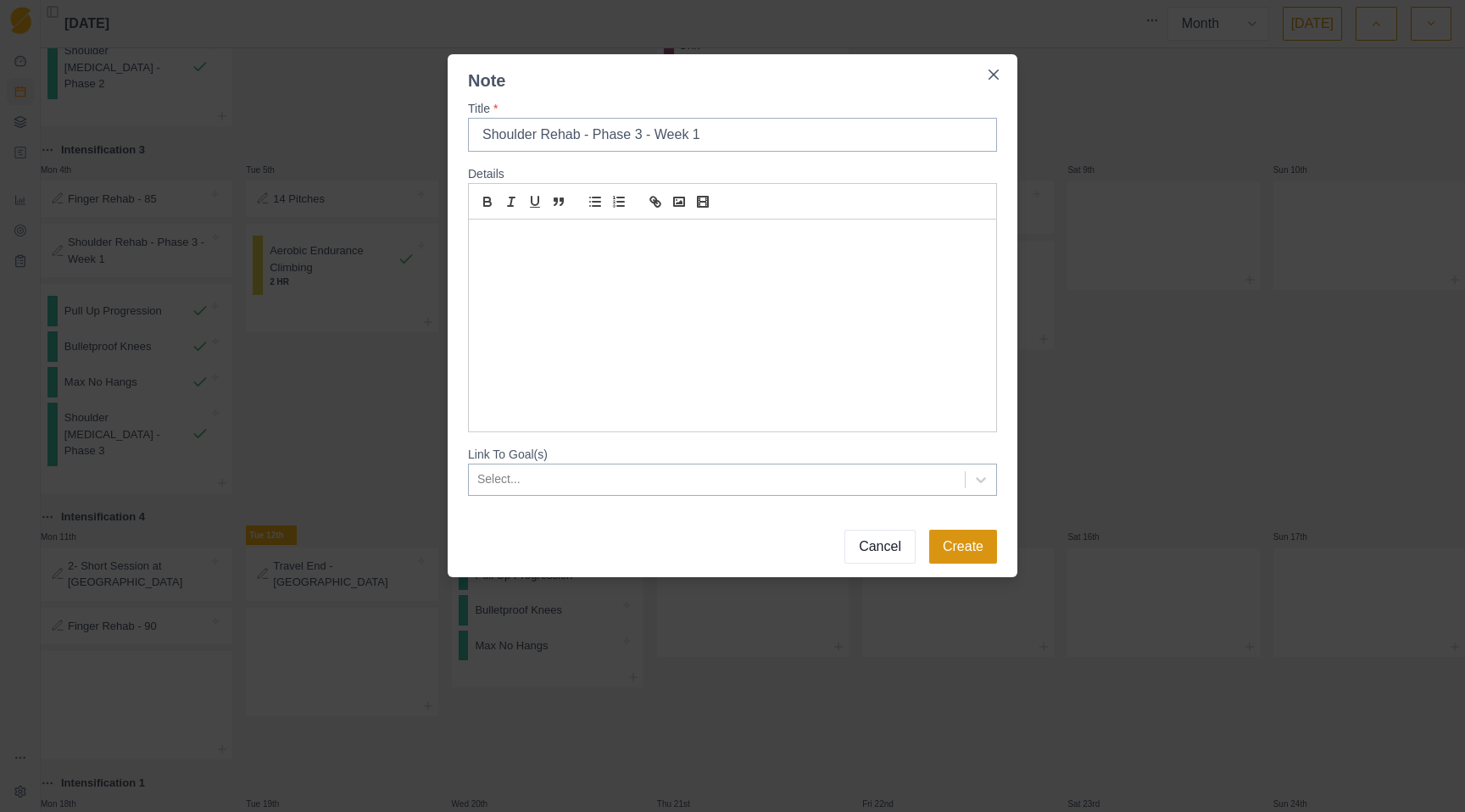
type input "Shoulder Rehab - Phase 3 - Week 1"
click at [966, 559] on button "Create" at bounding box center [963, 547] width 68 height 34
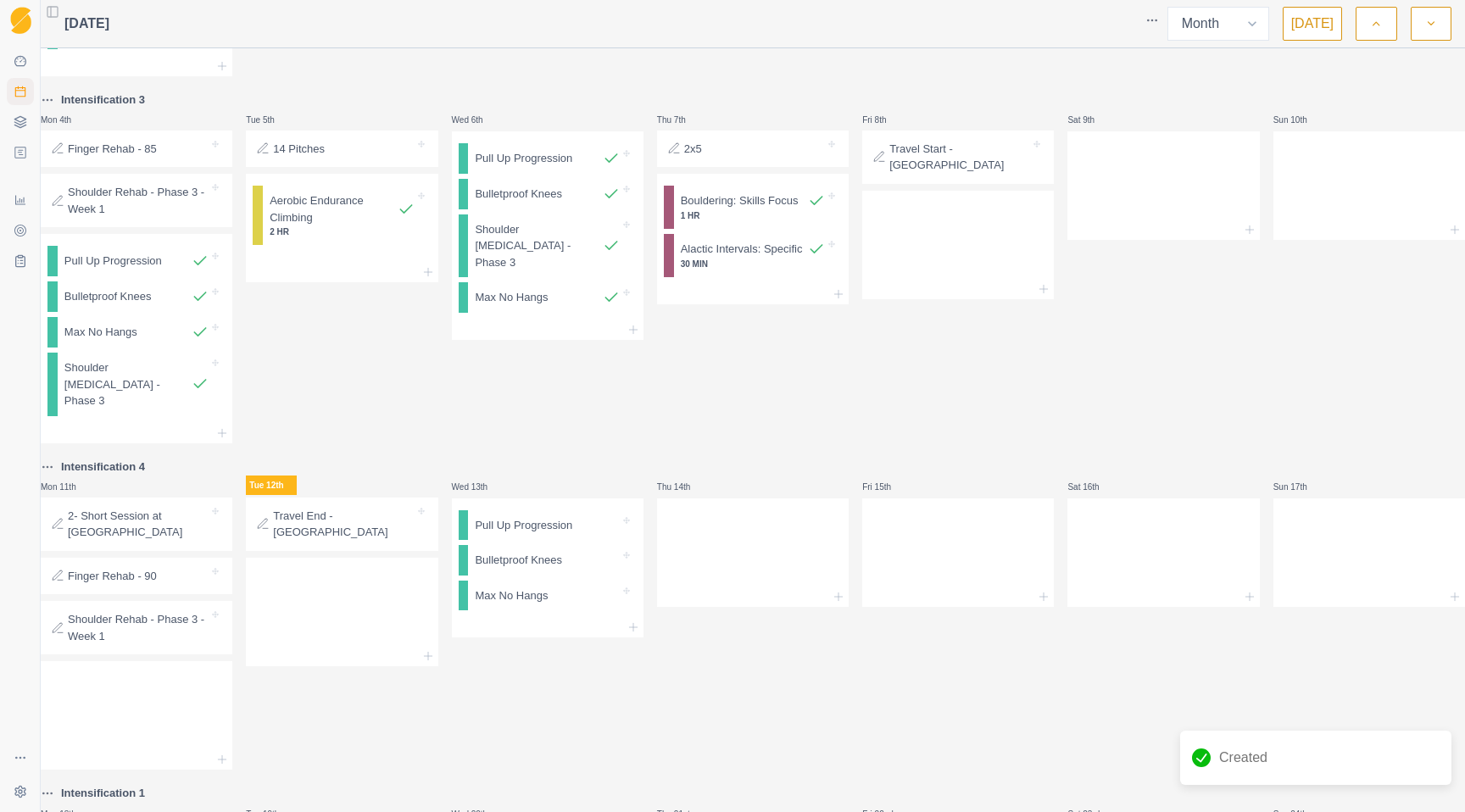
scroll to position [448, 0]
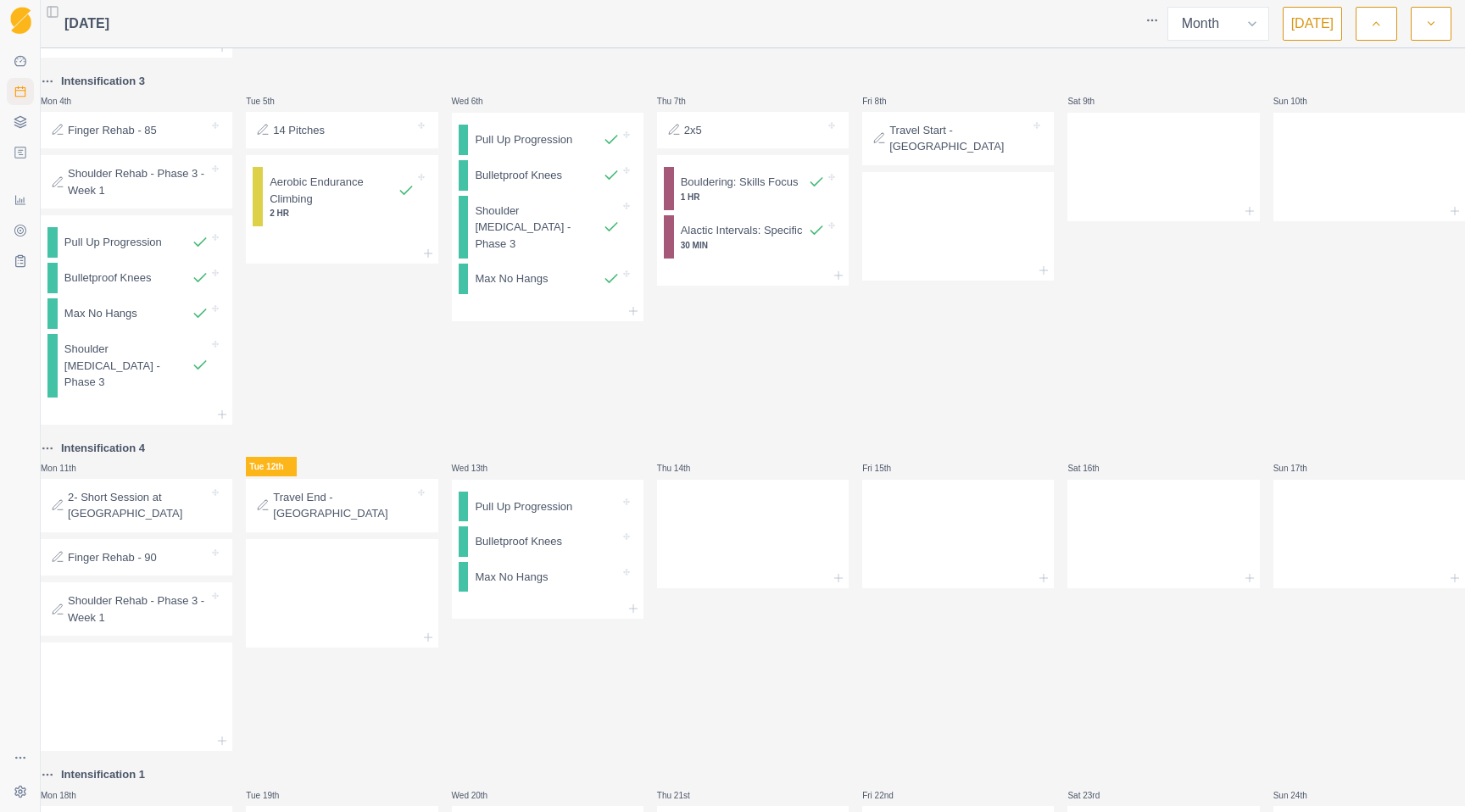
click at [135, 520] on p "2- Short Session at [GEOGRAPHIC_DATA]" at bounding box center [138, 505] width 141 height 33
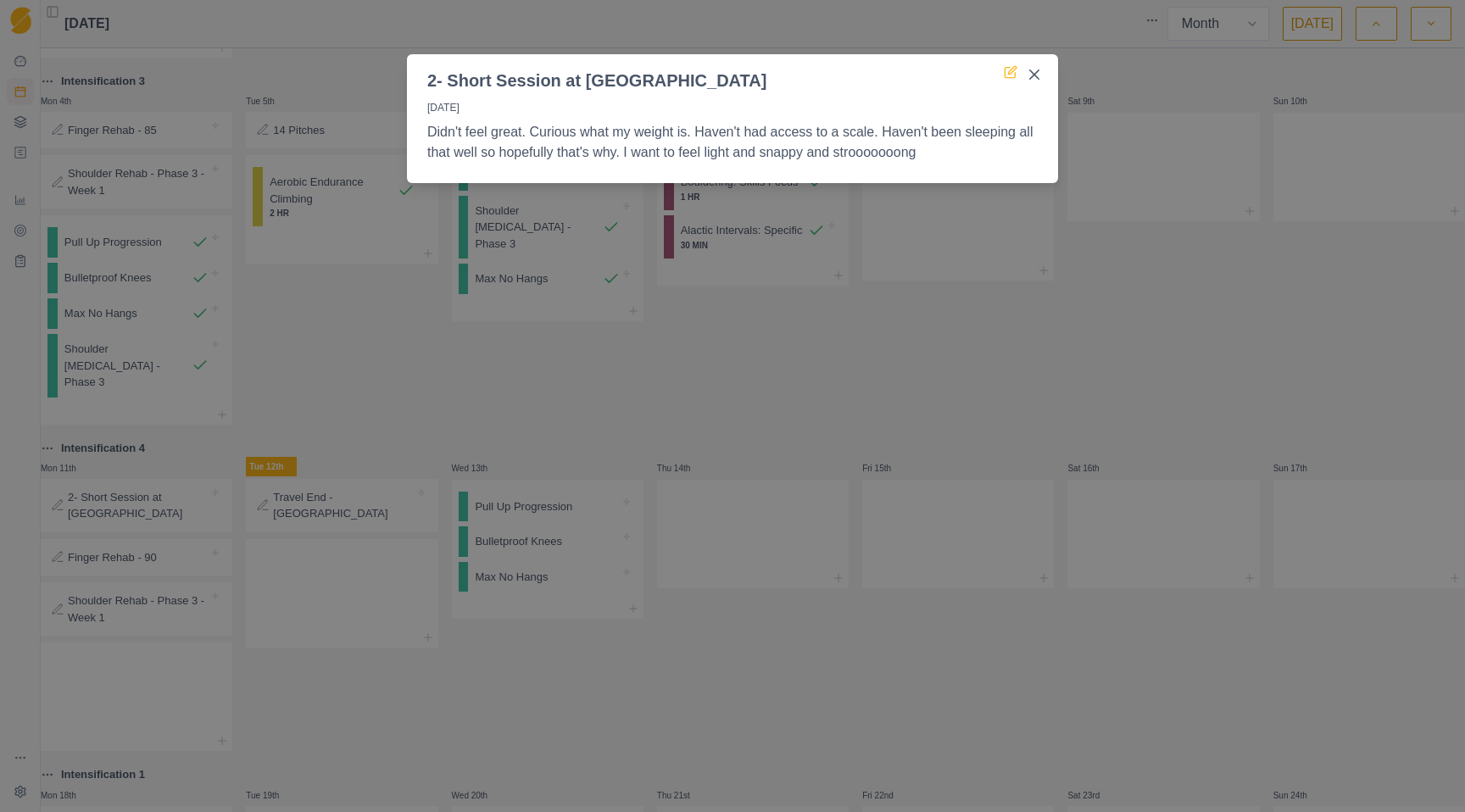
click at [1009, 71] on icon at bounding box center [1012, 70] width 8 height 8
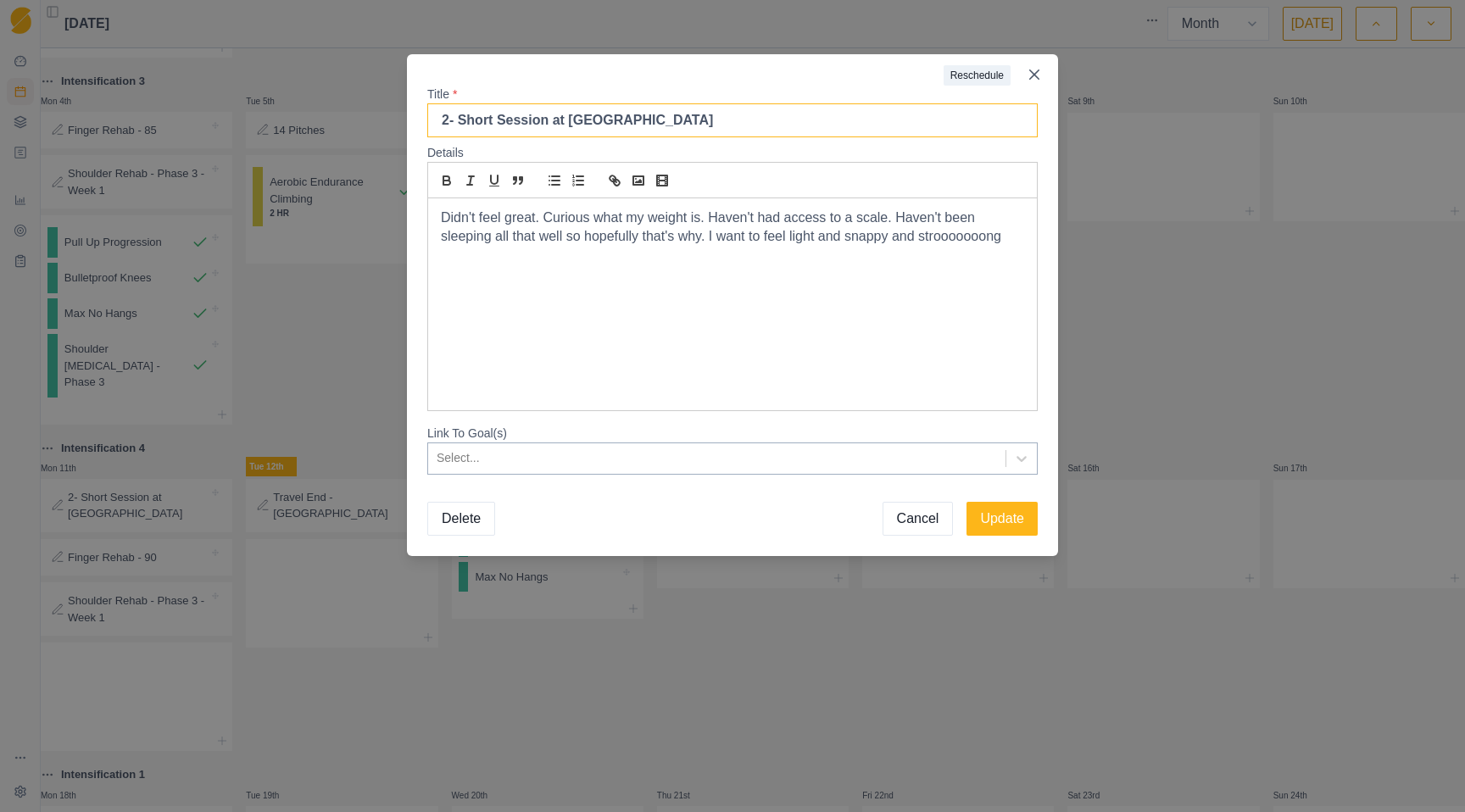
click at [452, 121] on input "2- Short Session at [GEOGRAPHIC_DATA]" at bounding box center [732, 121] width 611 height 34
type input "2 - Short Session at [GEOGRAPHIC_DATA]"
click at [1009, 521] on button "Update" at bounding box center [1001, 519] width 71 height 34
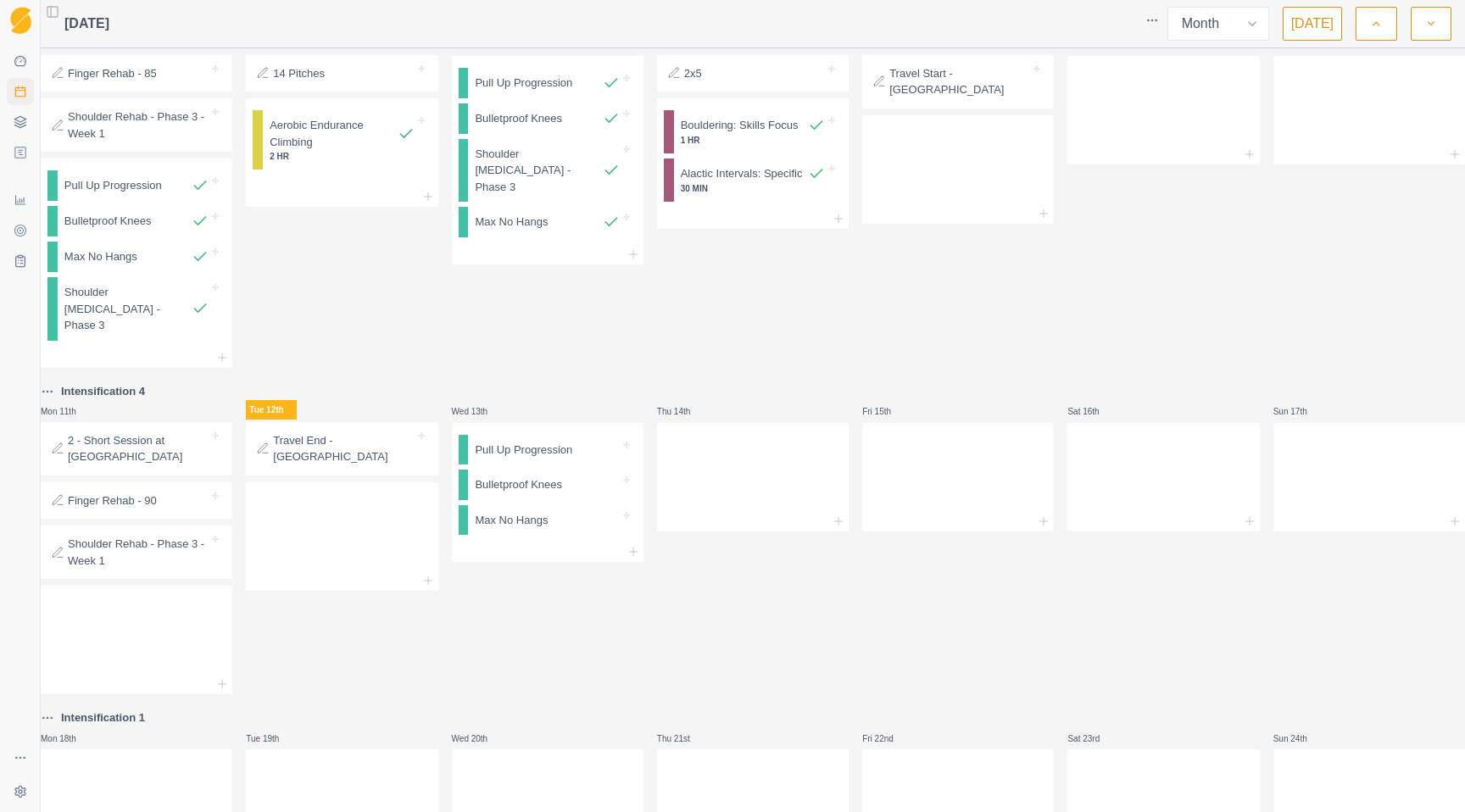
scroll to position [508, 0]
click at [525, 555] on div at bounding box center [548, 549] width 192 height 20
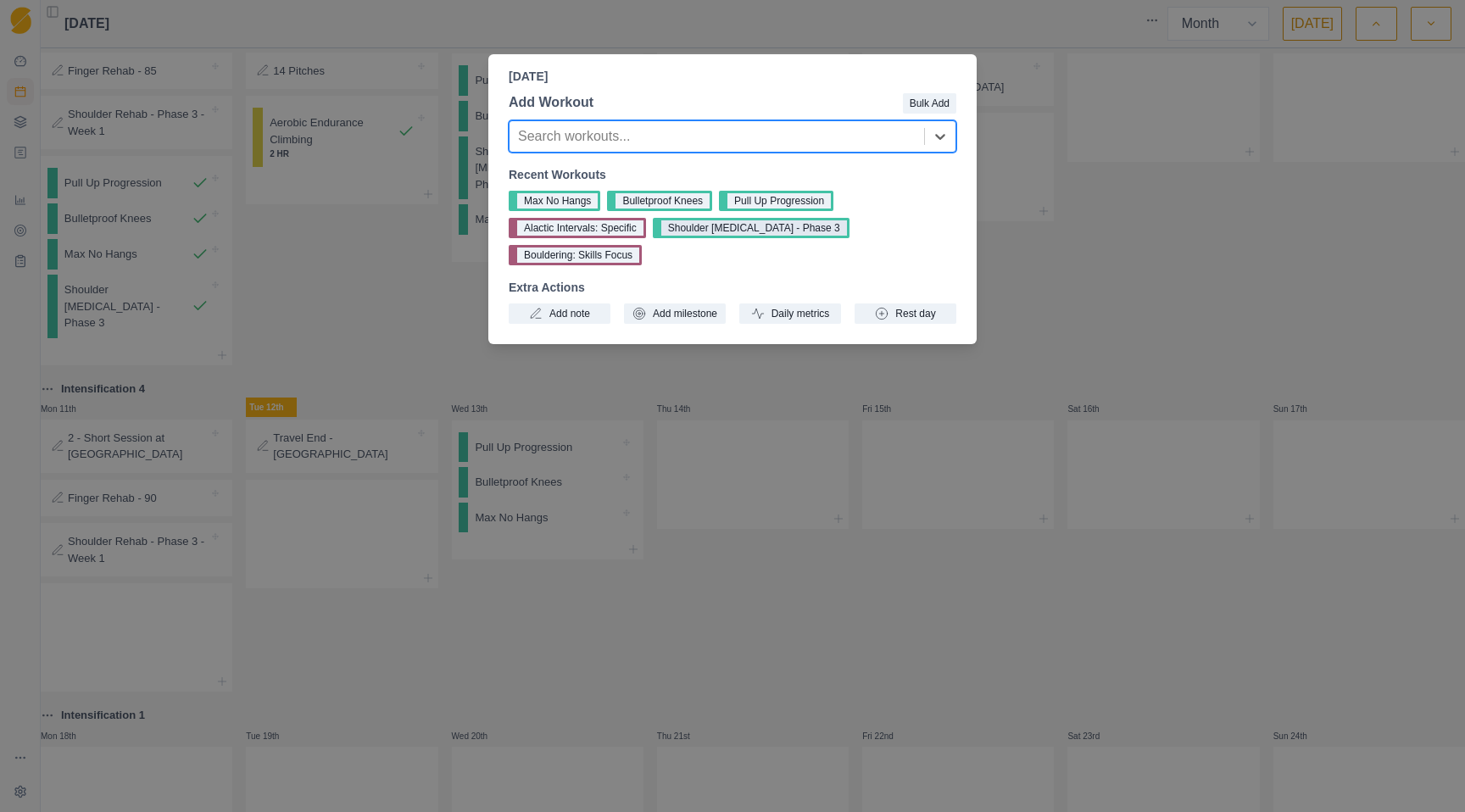
click at [765, 234] on button "Shoulder [MEDICAL_DATA] - Phase 3" at bounding box center [750, 227] width 197 height 20
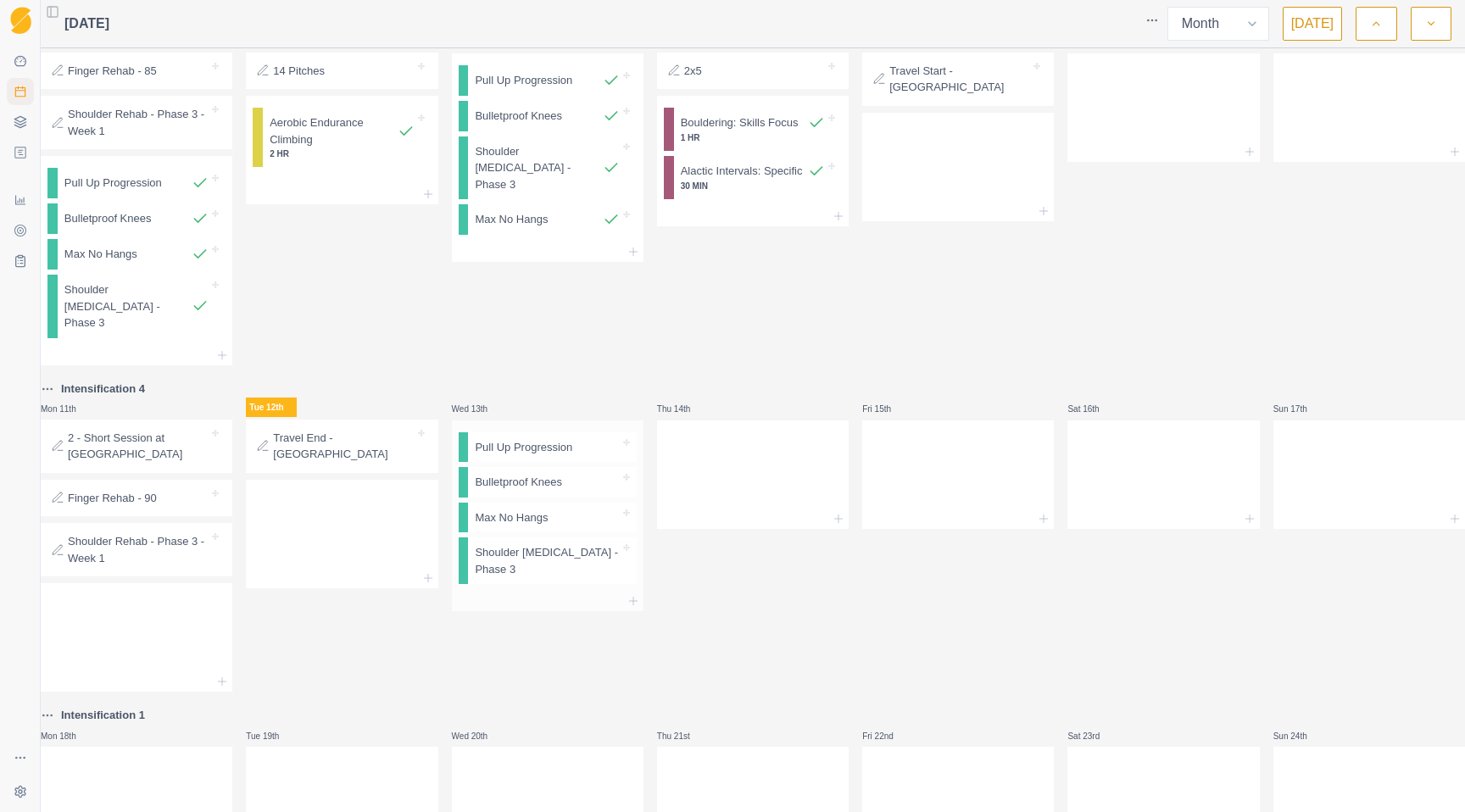
click at [541, 610] on div at bounding box center [548, 601] width 192 height 20
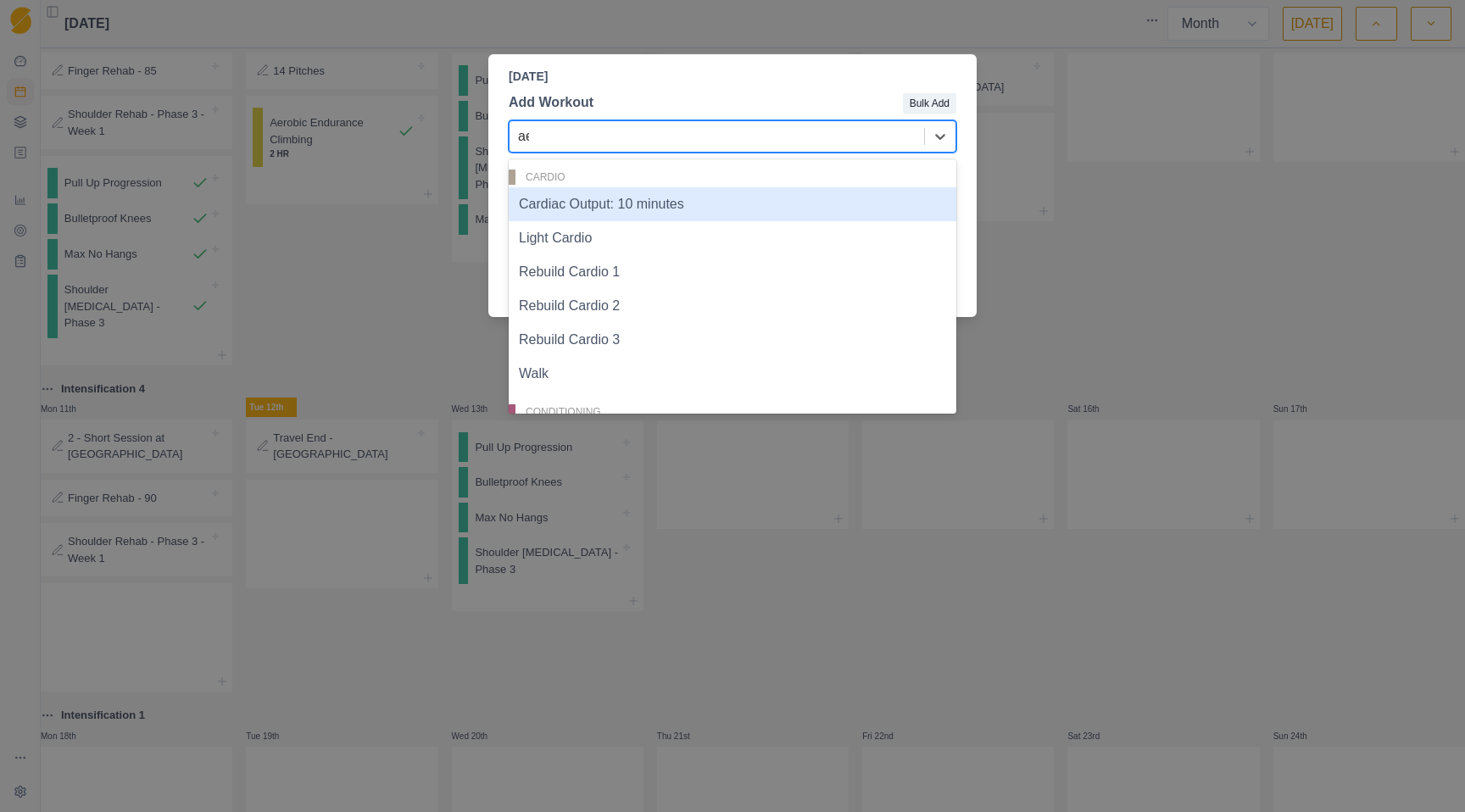
type input "aer"
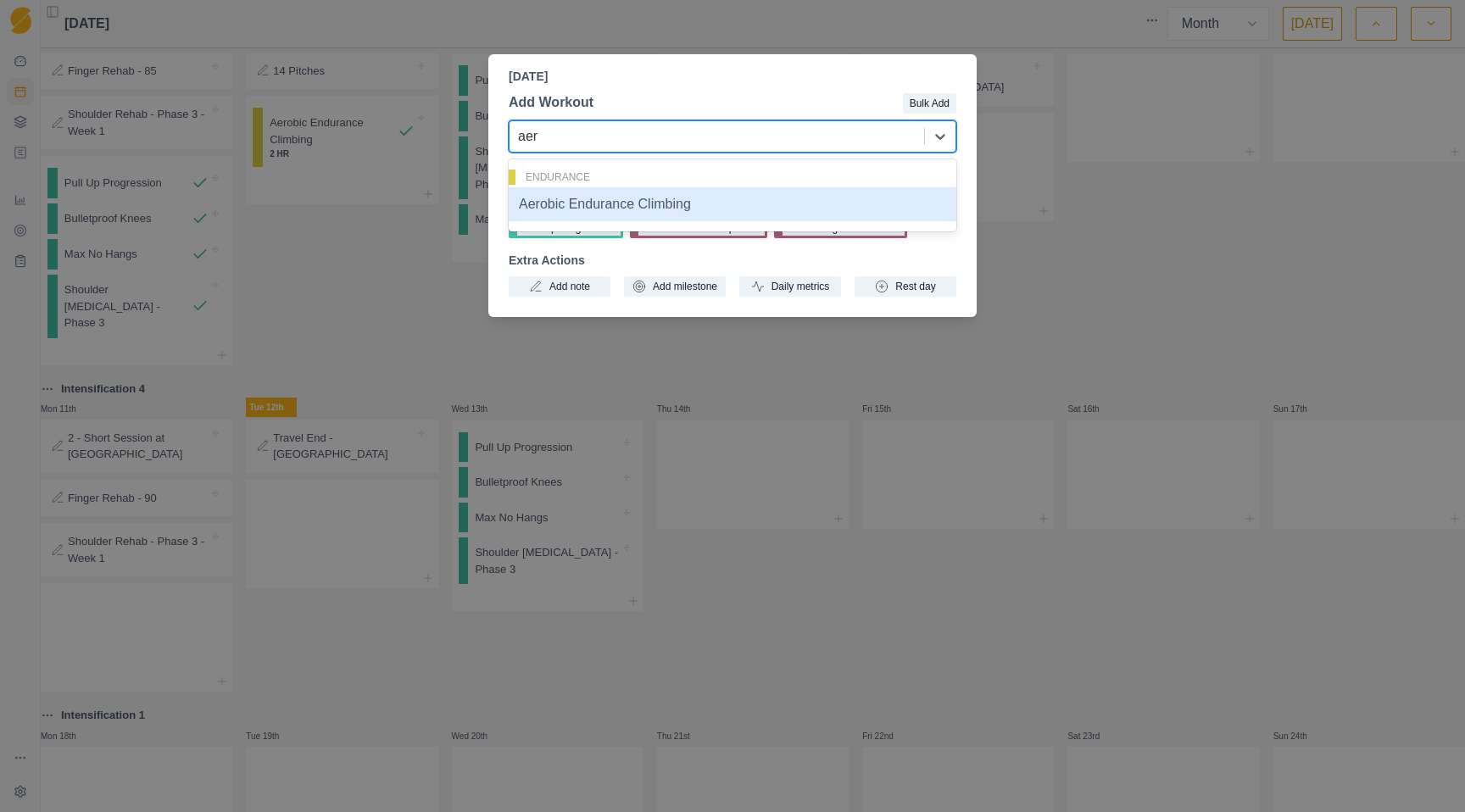
click at [697, 194] on div "Aerobic Endurance Climbing" at bounding box center [732, 204] width 448 height 34
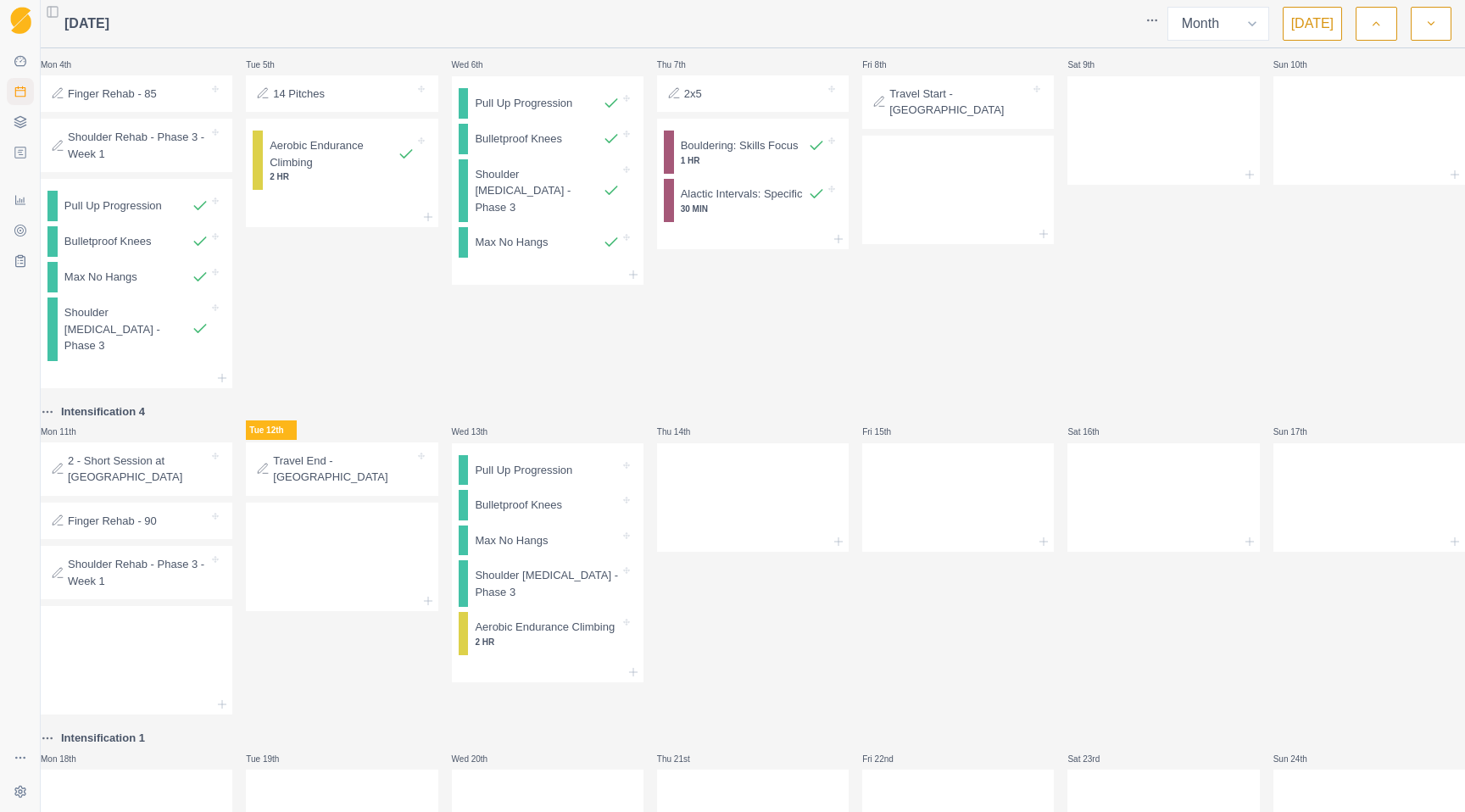
scroll to position [478, 0]
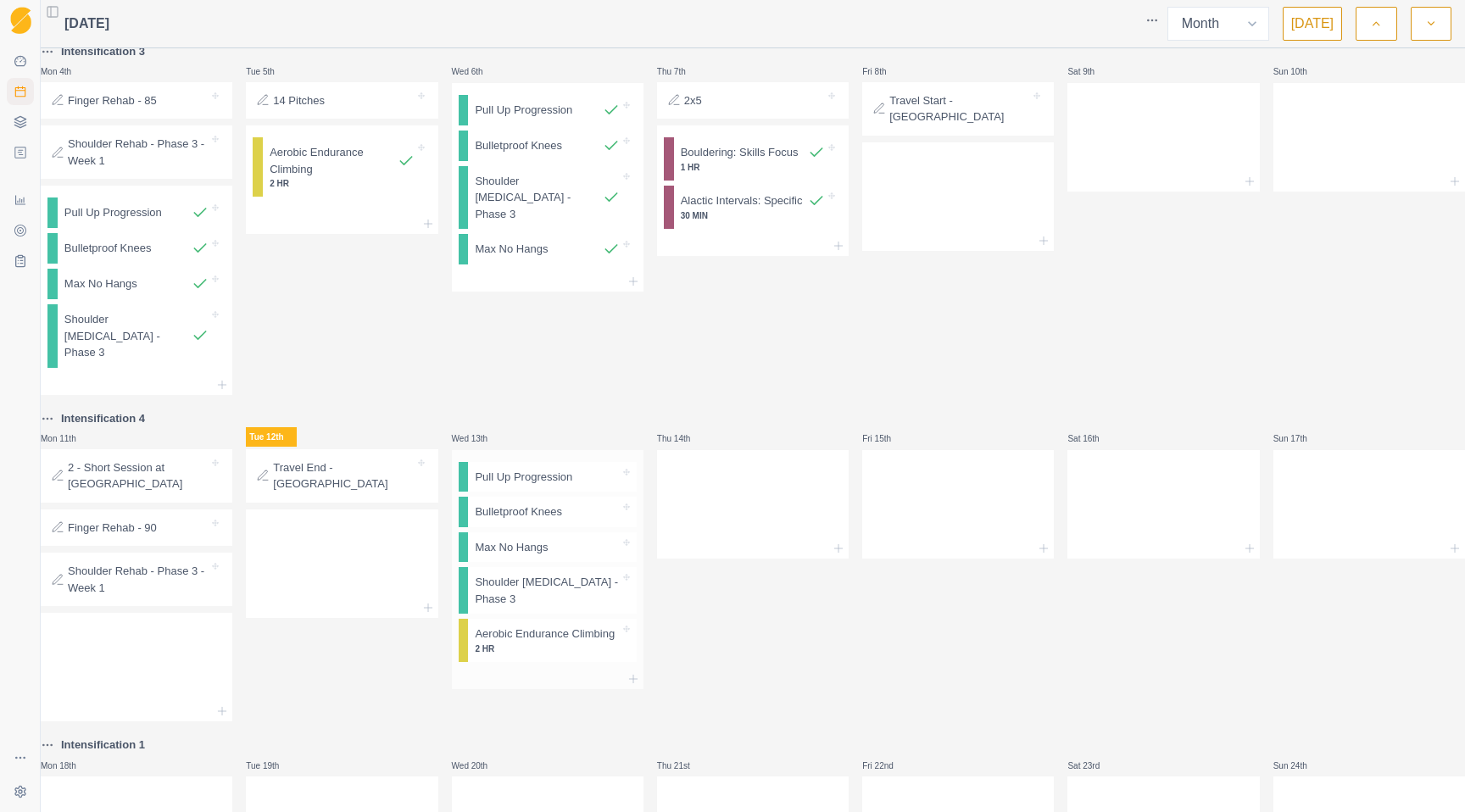
click at [590, 689] on div at bounding box center [548, 678] width 192 height 20
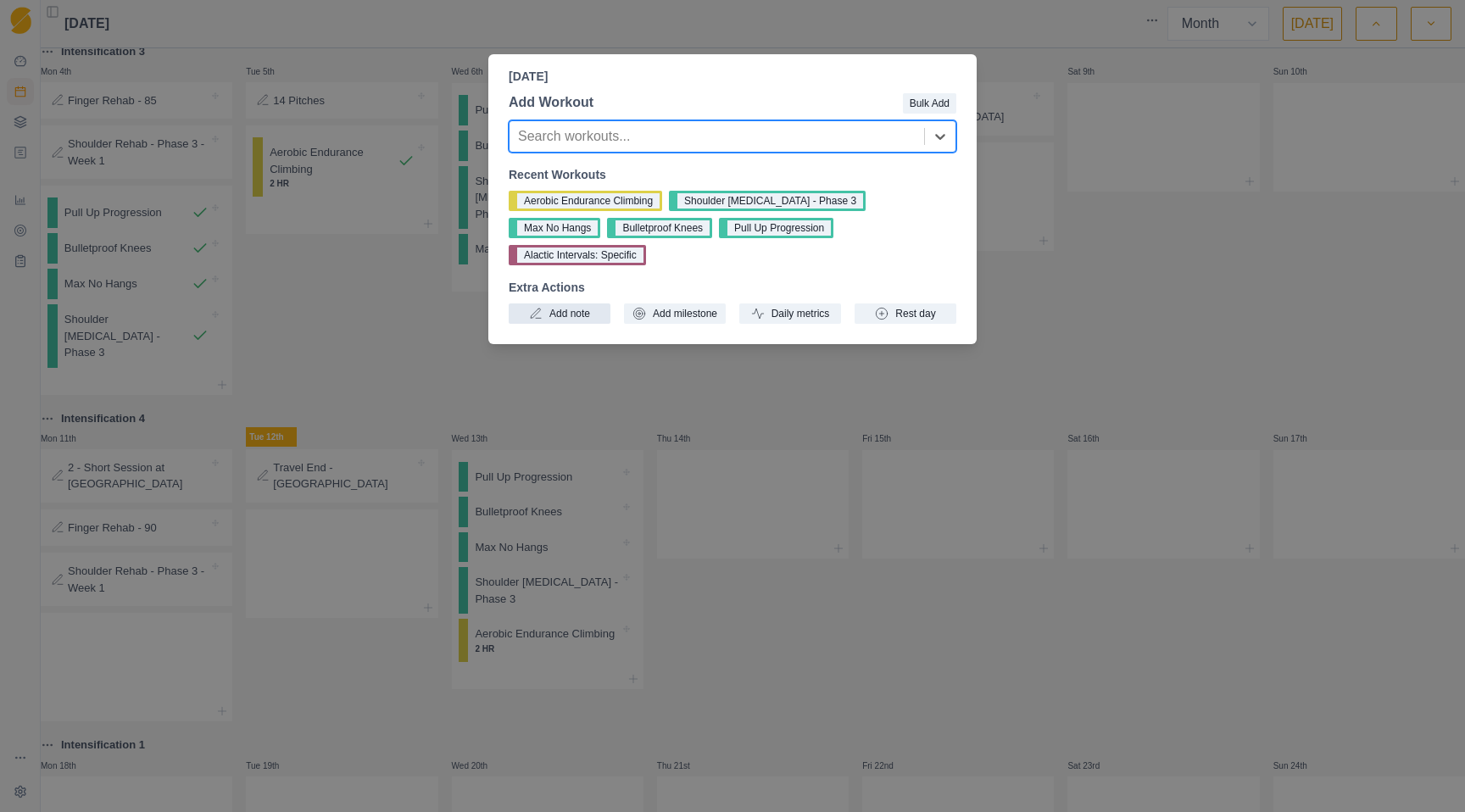
click at [583, 303] on button "Add note" at bounding box center [560, 313] width 102 height 20
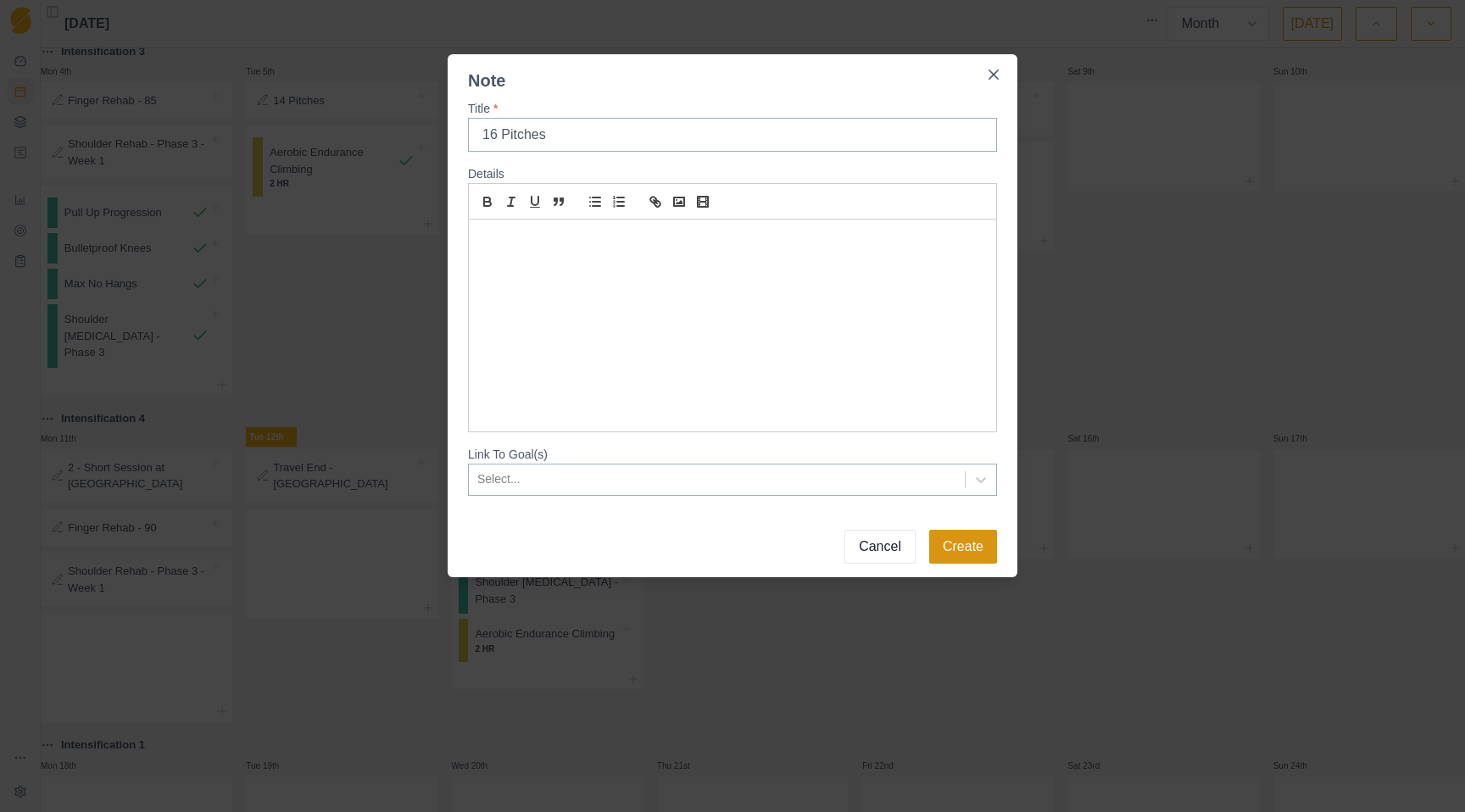
type input "16 Pitches"
click at [943, 560] on button "Create" at bounding box center [963, 547] width 68 height 34
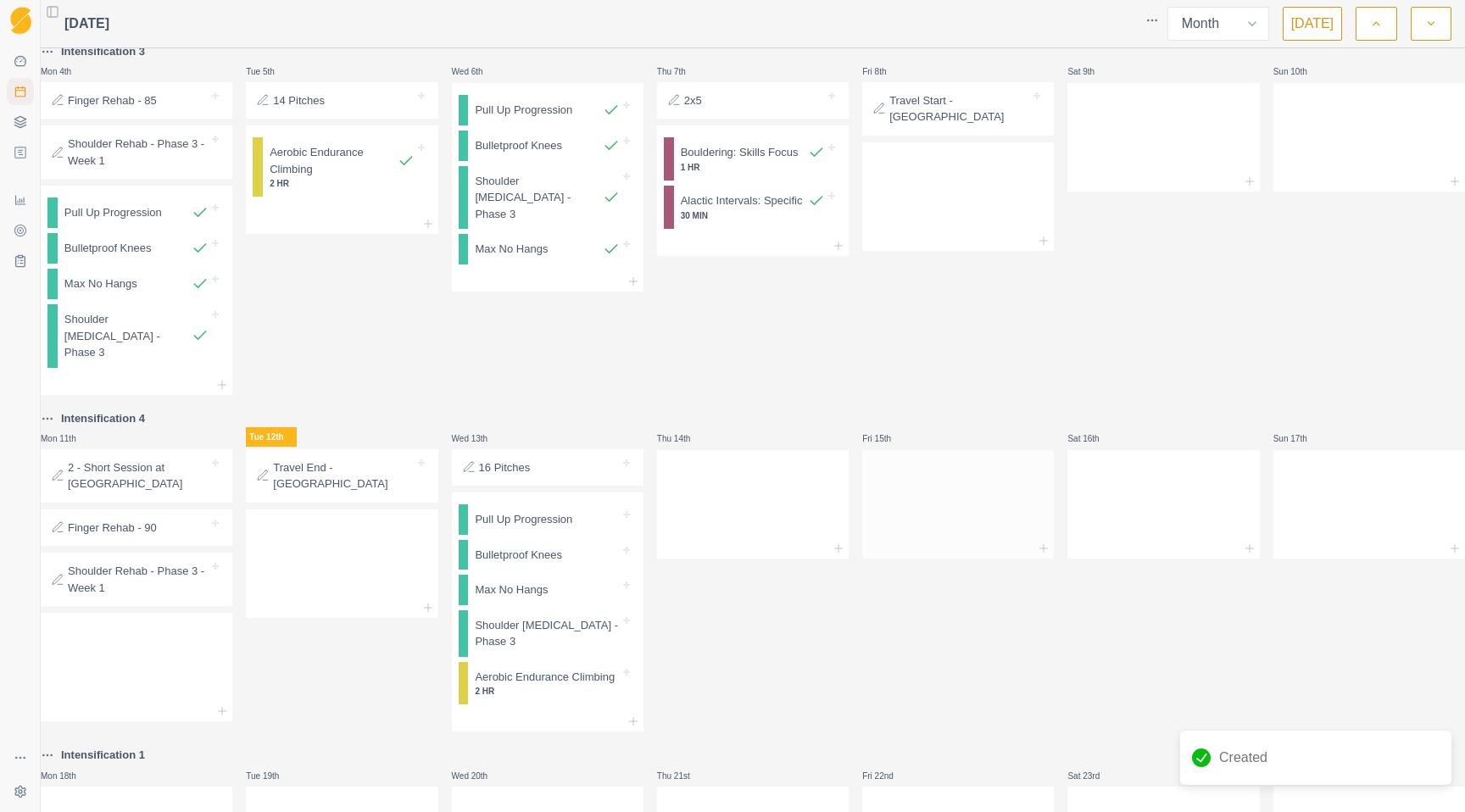
click at [918, 493] on div at bounding box center [958, 501] width 192 height 75
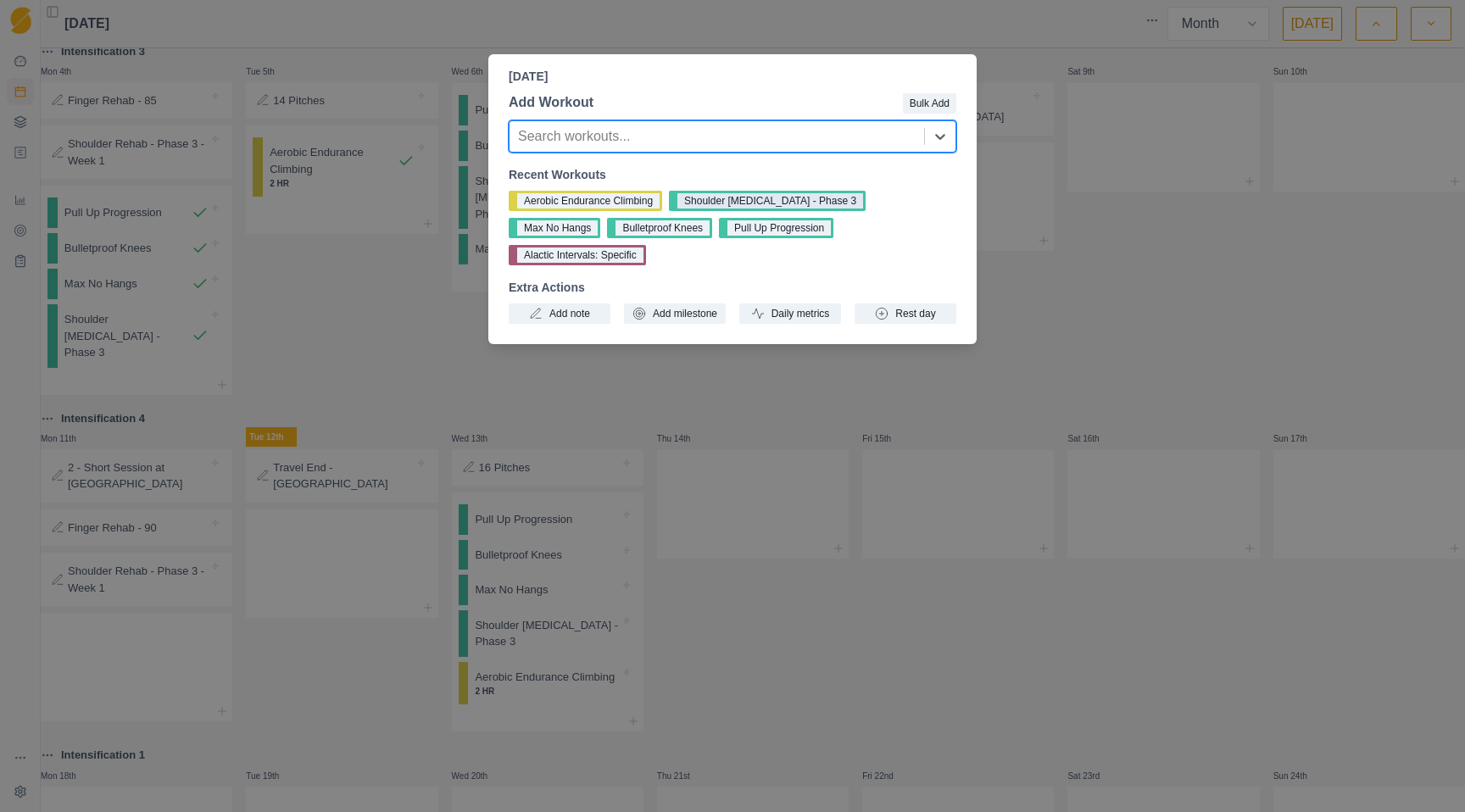
click at [762, 205] on button "Shoulder [MEDICAL_DATA] - Phase 3" at bounding box center [766, 201] width 197 height 20
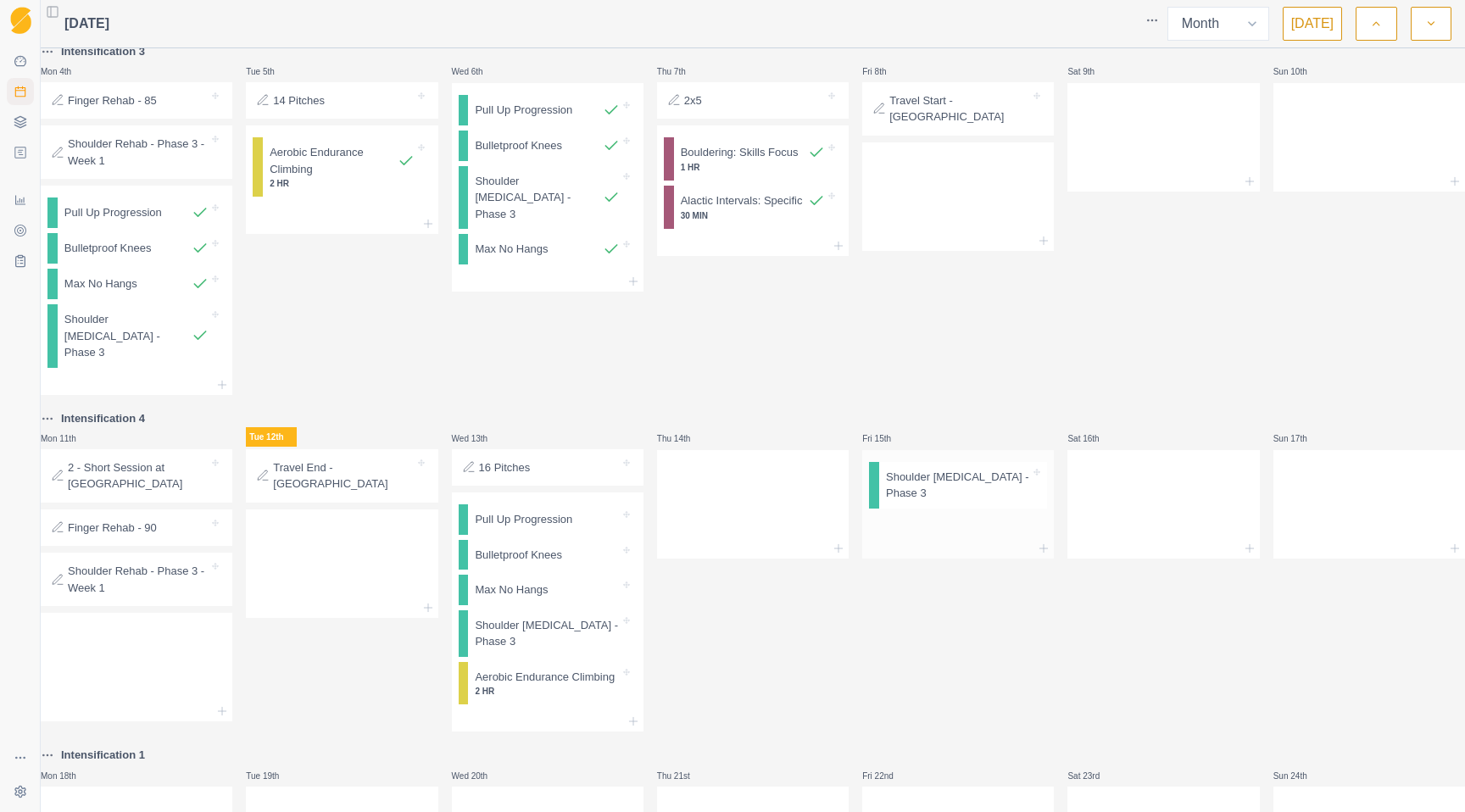
click at [945, 544] on div at bounding box center [958, 548] width 192 height 20
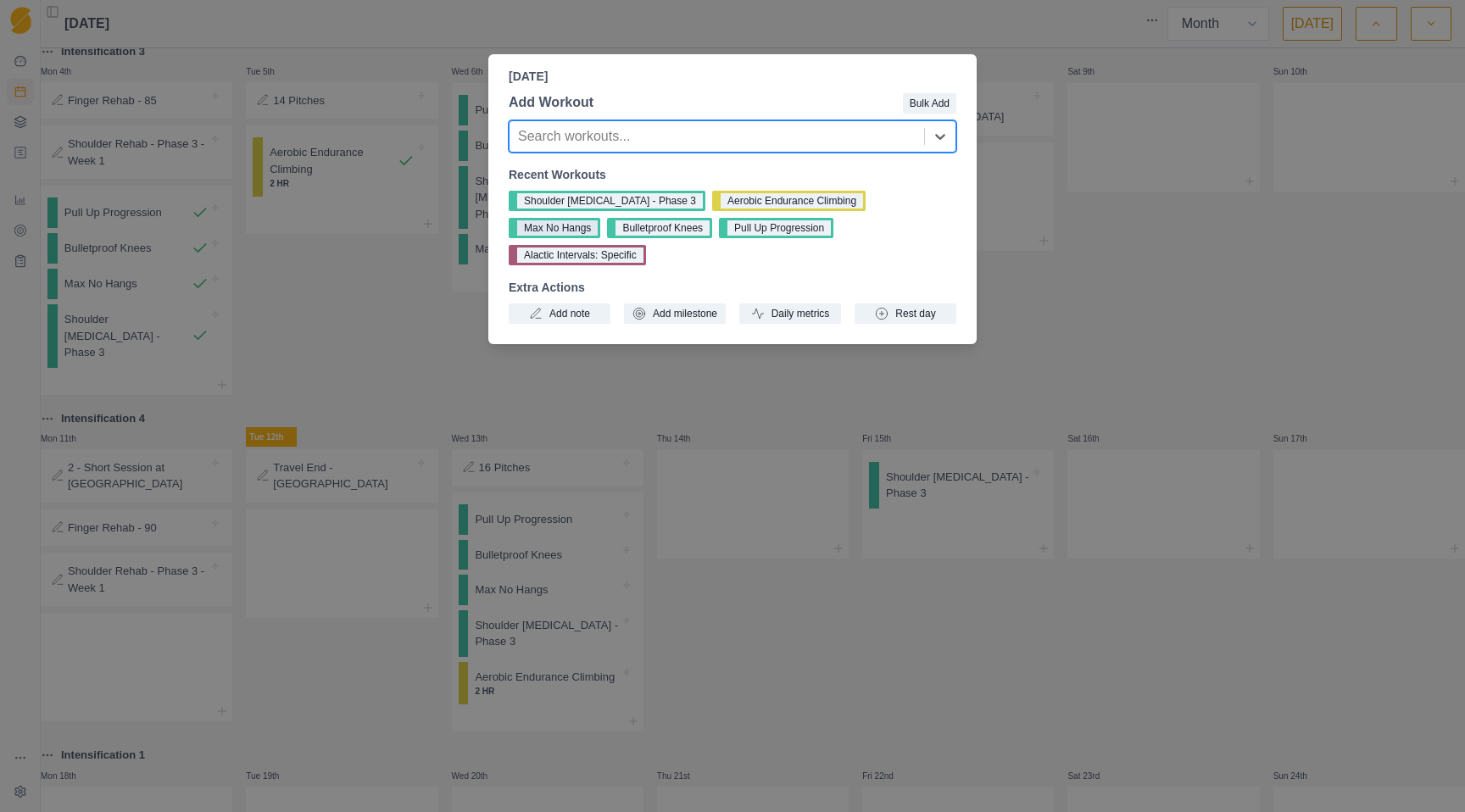
click at [600, 217] on button "Max No Hangs" at bounding box center [555, 227] width 92 height 20
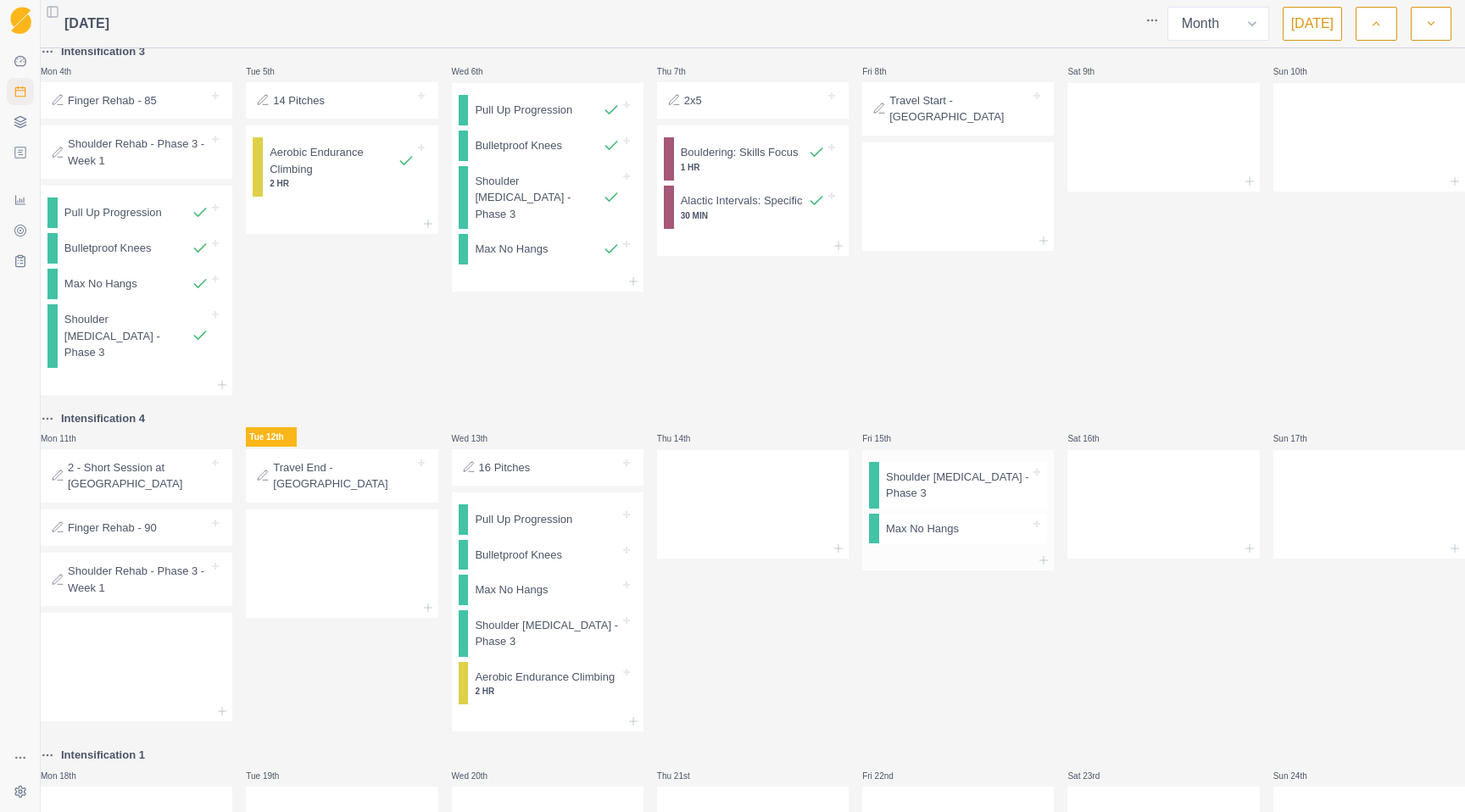
click at [964, 571] on div at bounding box center [958, 560] width 192 height 20
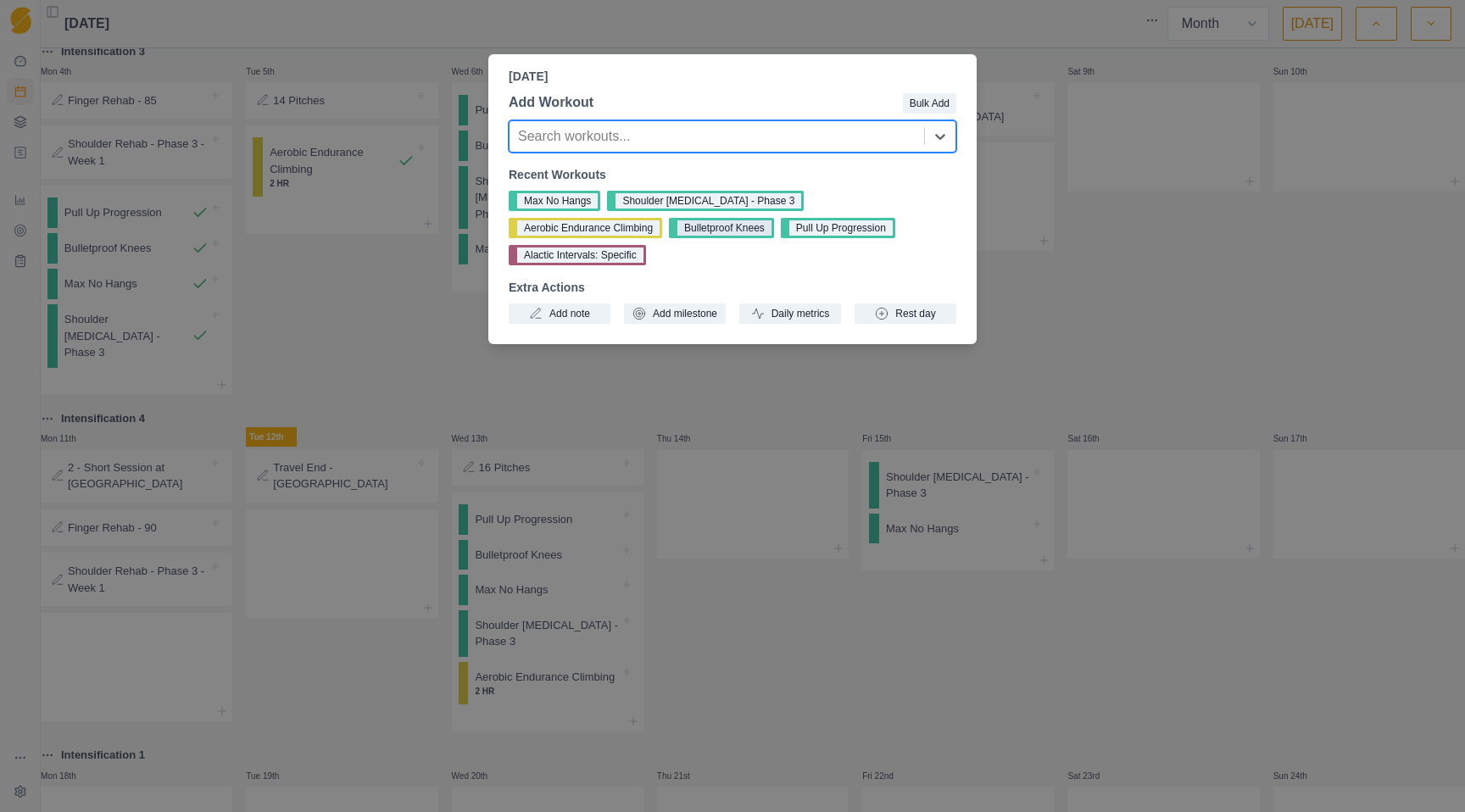
click at [669, 221] on button "Bulletproof Knees" at bounding box center [721, 227] width 105 height 20
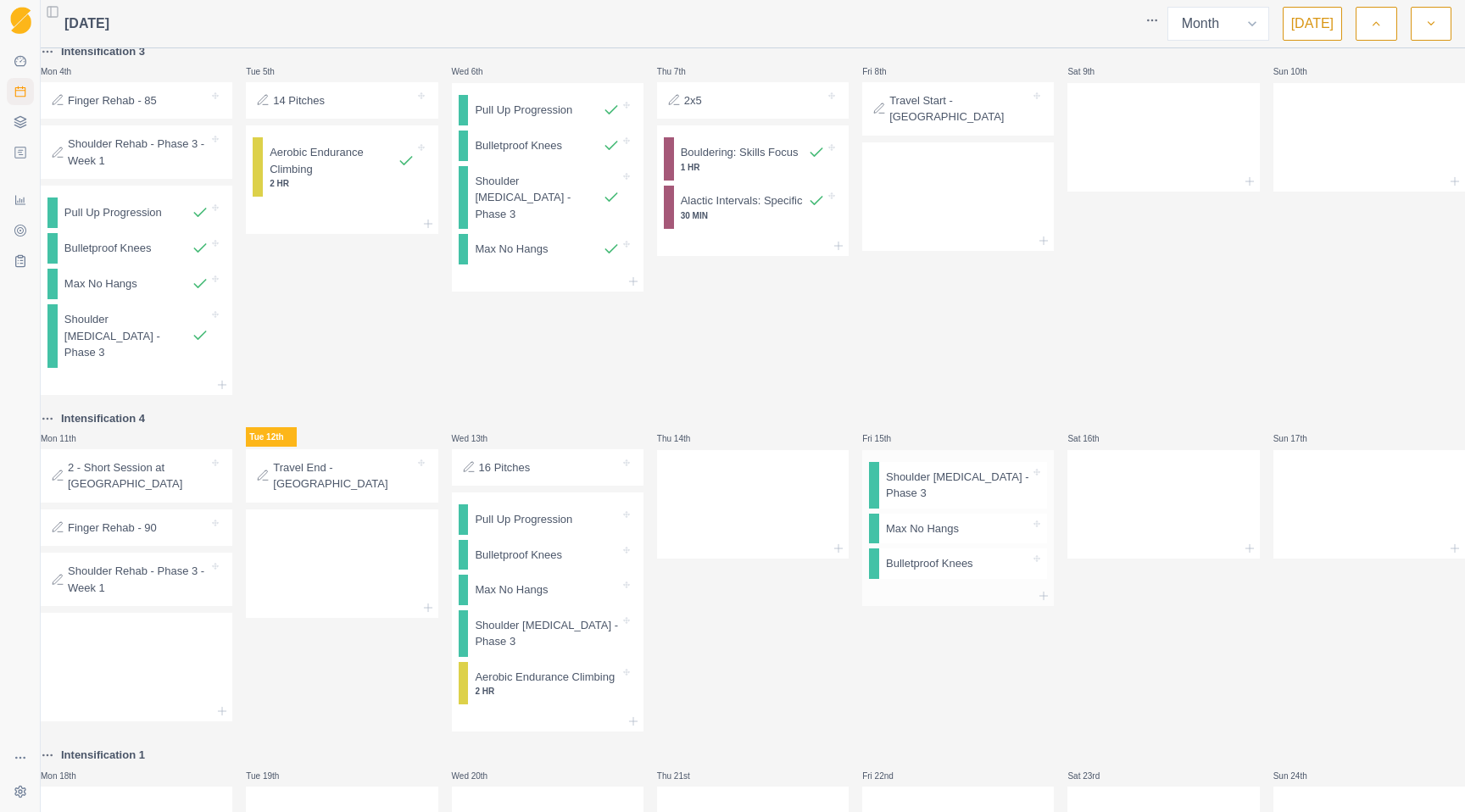
click at [956, 606] on div at bounding box center [958, 596] width 192 height 20
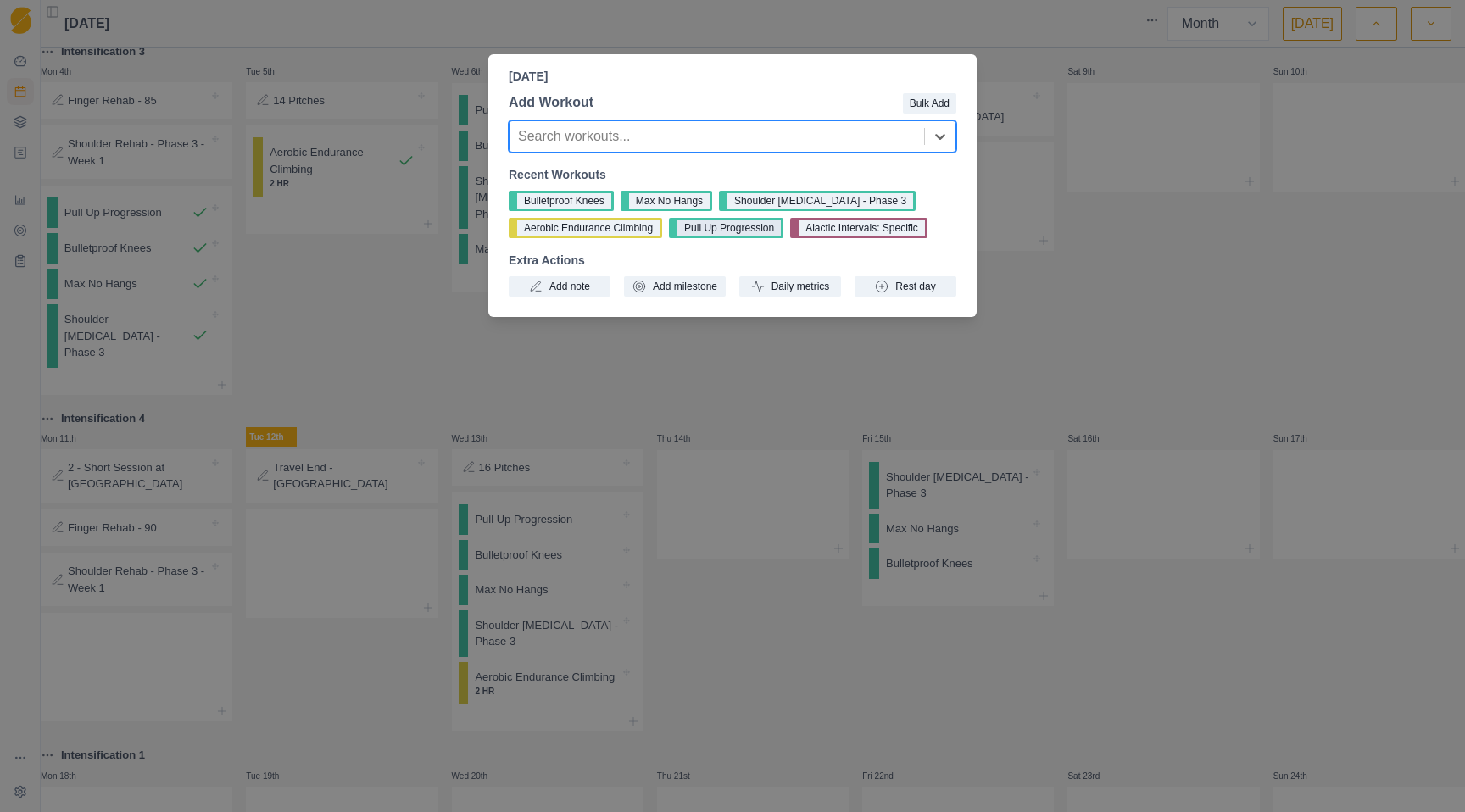
click at [719, 230] on button "Pull Up Progression" at bounding box center [726, 227] width 115 height 20
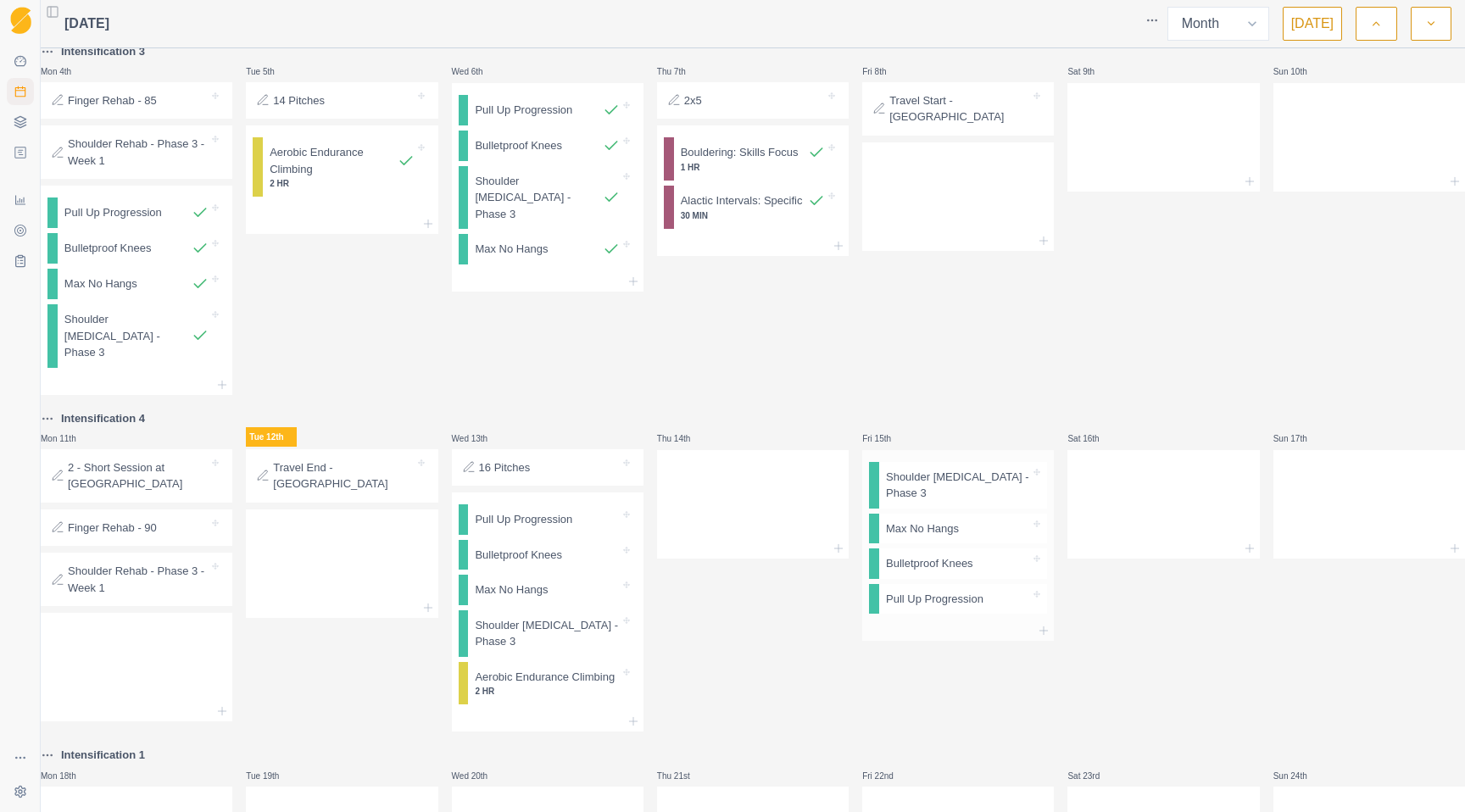
click at [970, 640] on div at bounding box center [958, 630] width 192 height 20
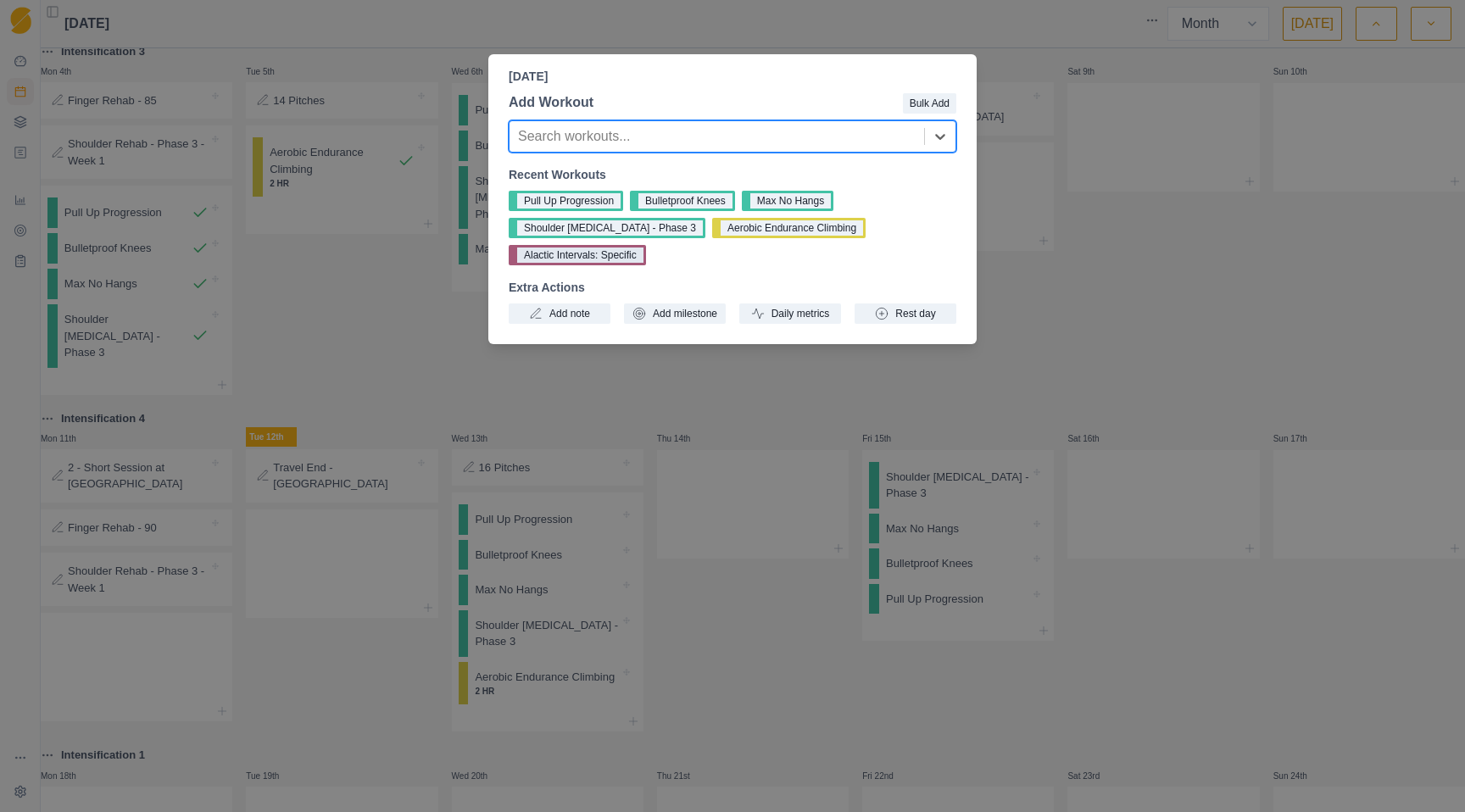
click at [617, 262] on button "Alactic Intervals: Specific" at bounding box center [578, 254] width 138 height 20
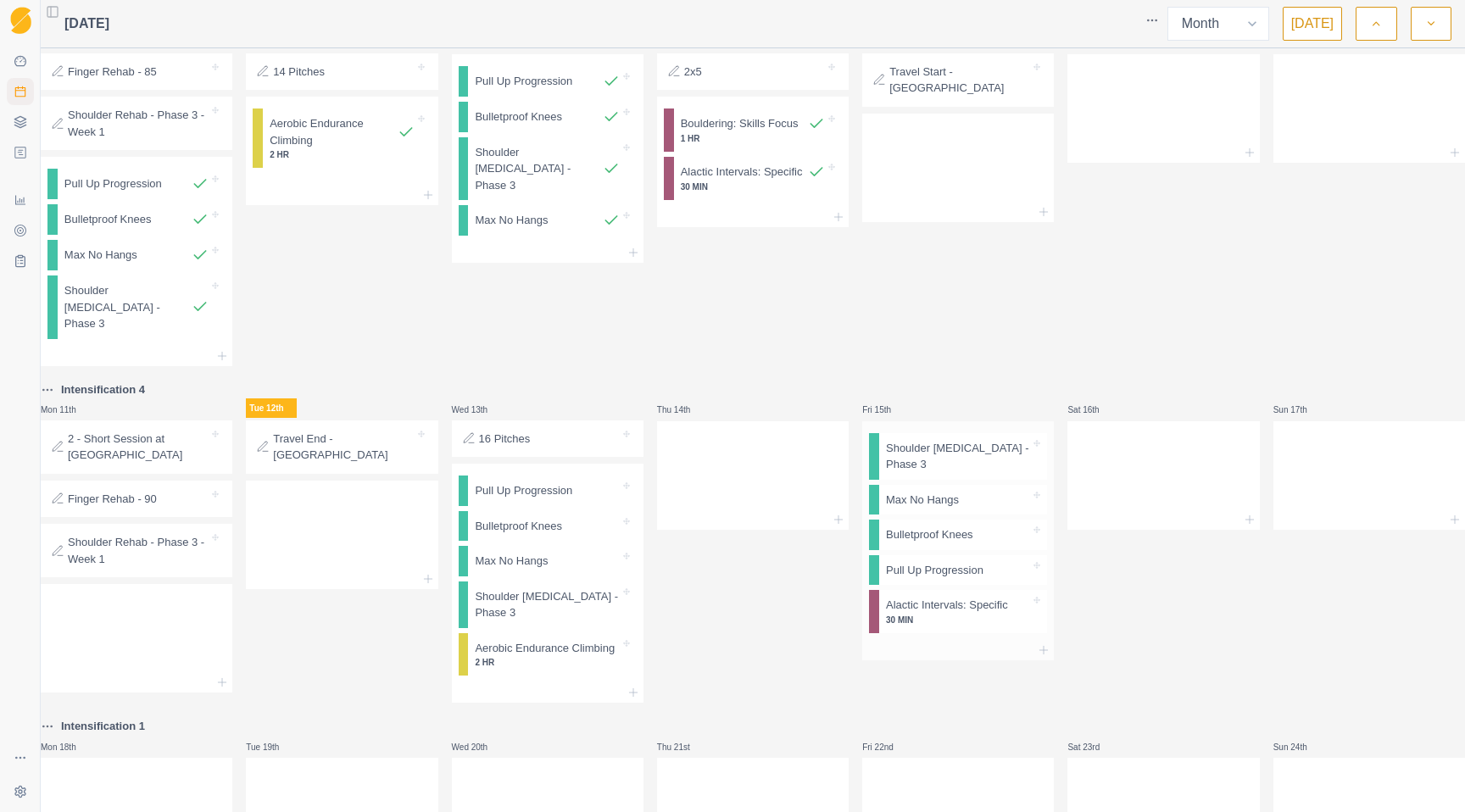
scroll to position [498, 0]
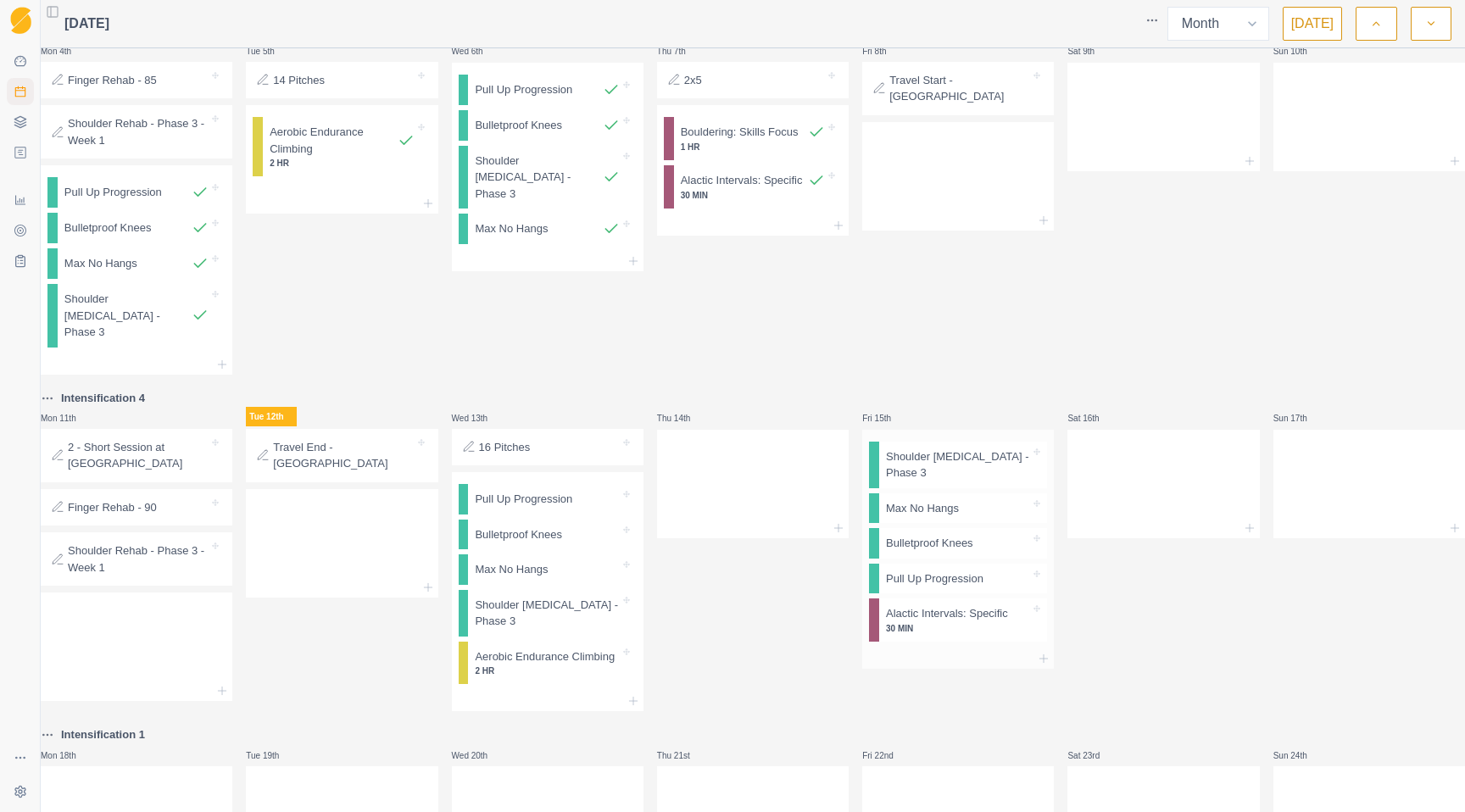
click at [954, 668] on div at bounding box center [958, 658] width 192 height 20
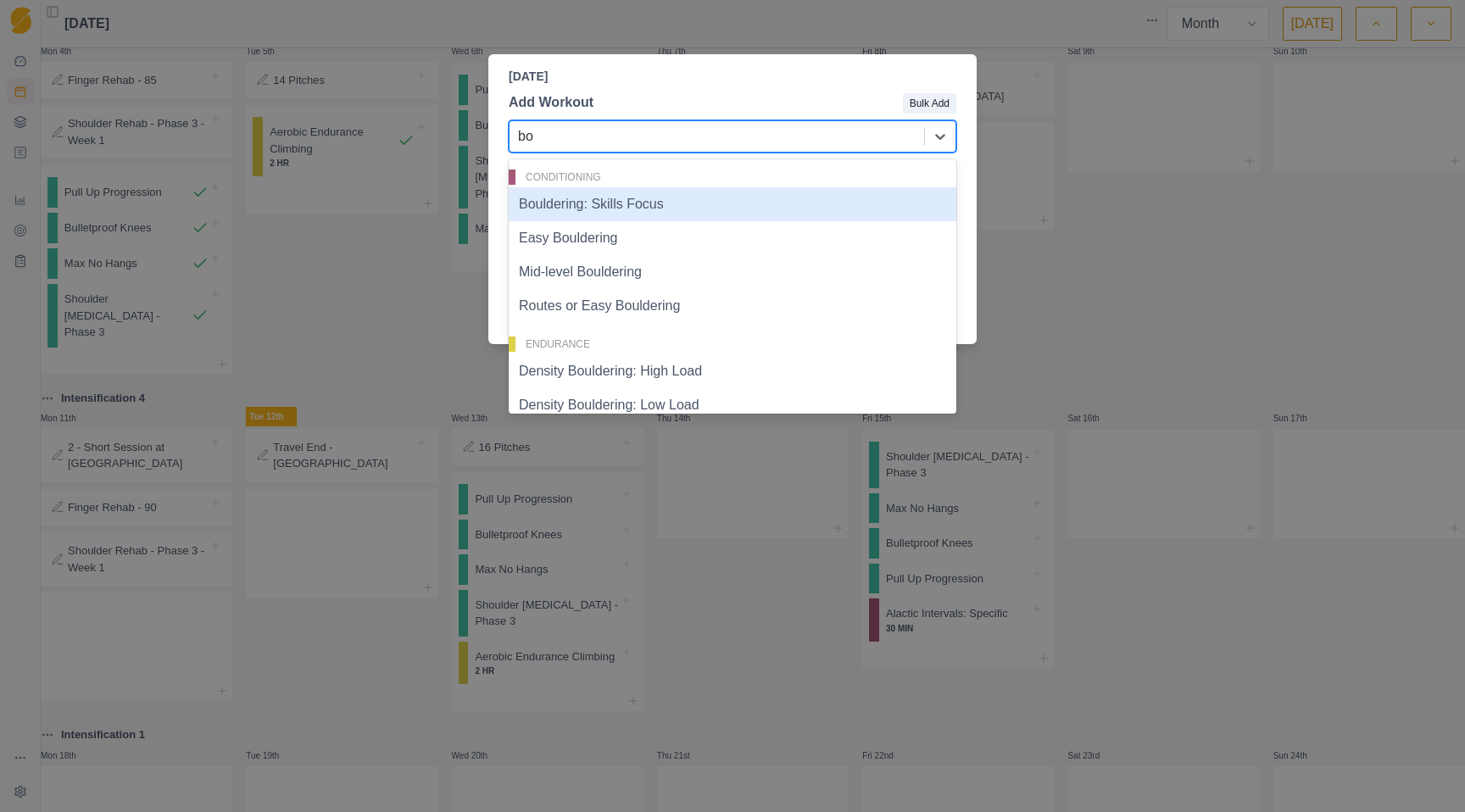
type input "bou"
click at [646, 203] on div "Bouldering: Skills Focus" at bounding box center [732, 204] width 448 height 34
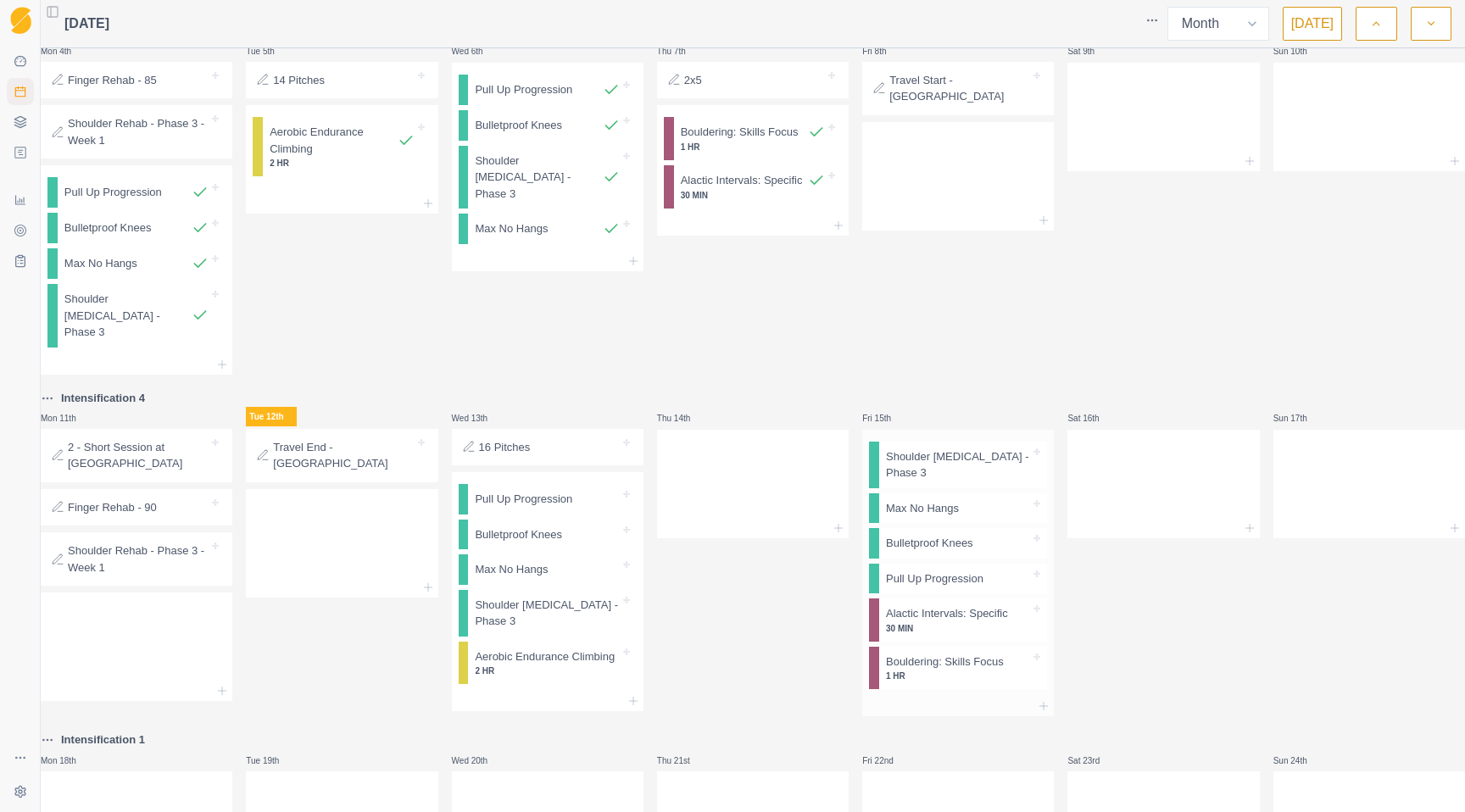
click at [987, 716] on div at bounding box center [958, 705] width 192 height 20
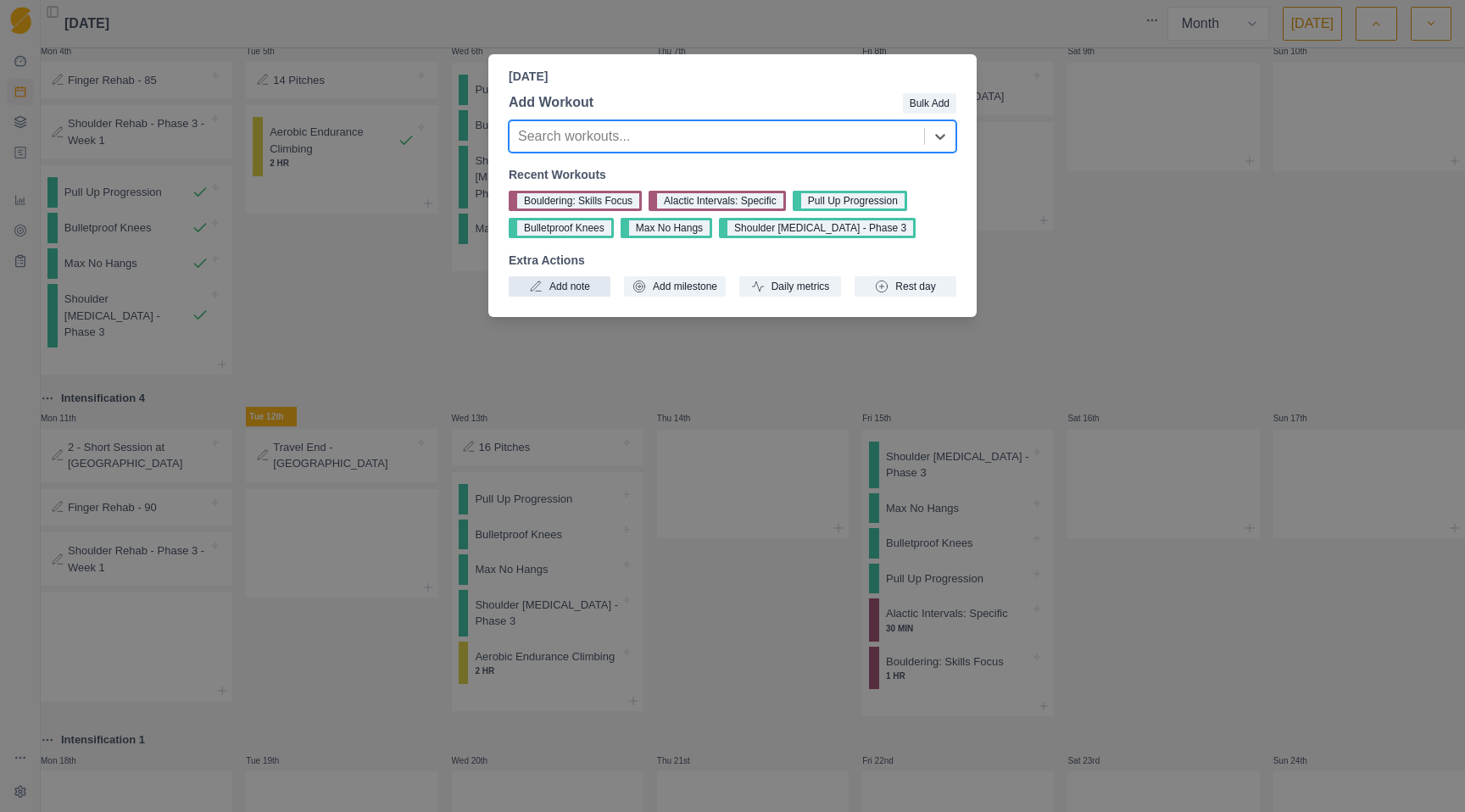
click at [572, 285] on button "Add note" at bounding box center [560, 286] width 102 height 20
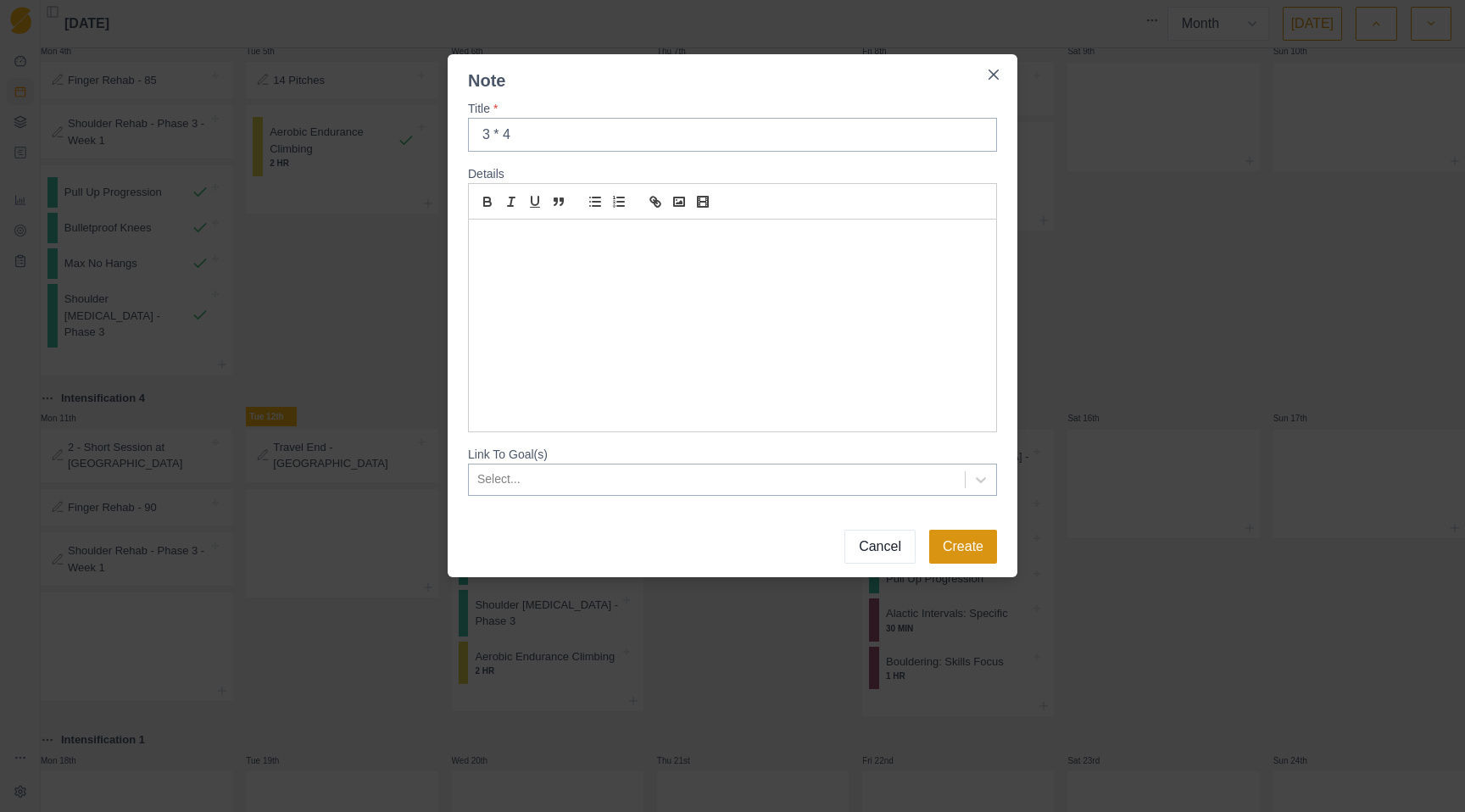
type input "3 * 4"
click at [966, 559] on button "Create" at bounding box center [963, 547] width 68 height 34
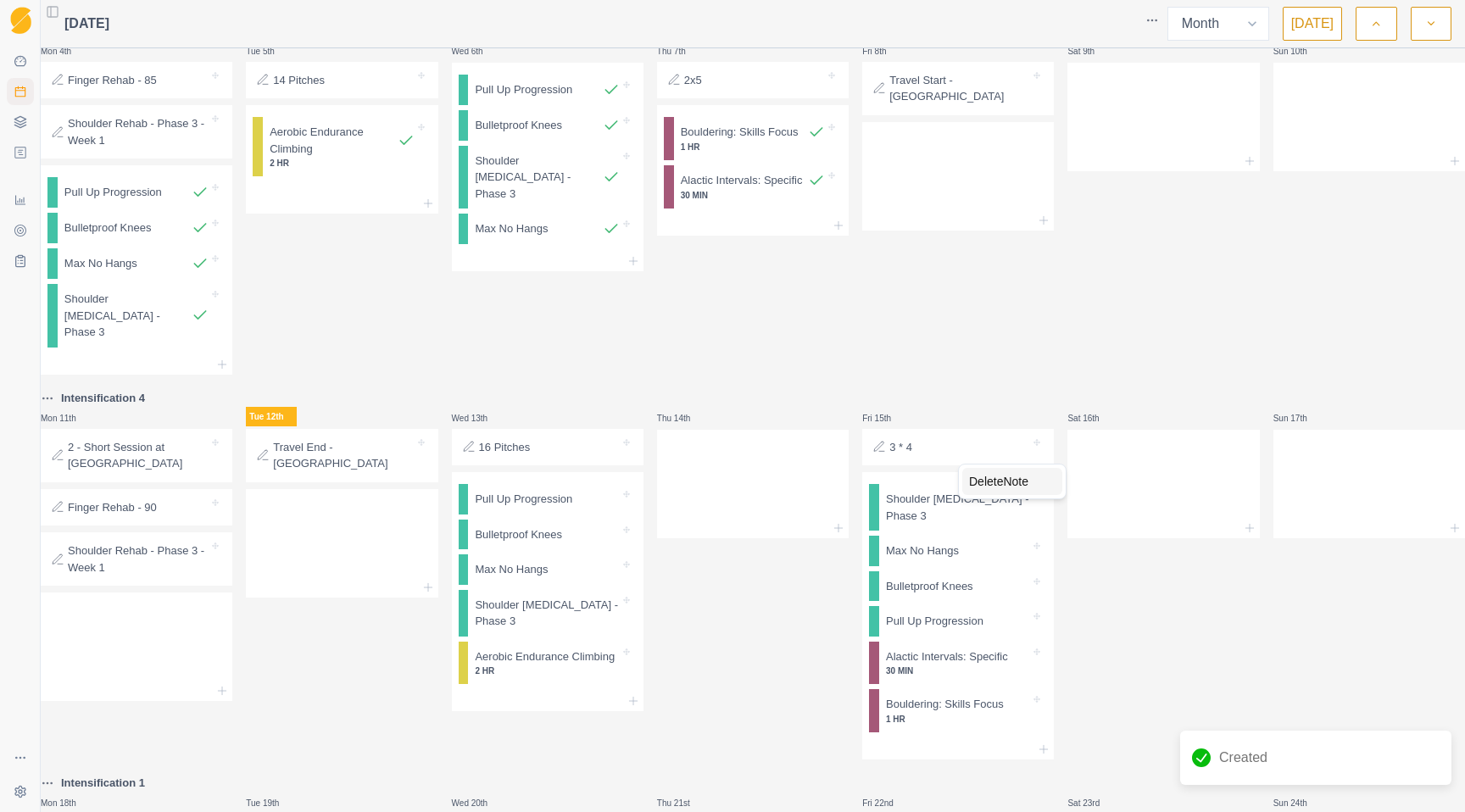
click at [990, 481] on div "Delete Note" at bounding box center [1012, 481] width 100 height 27
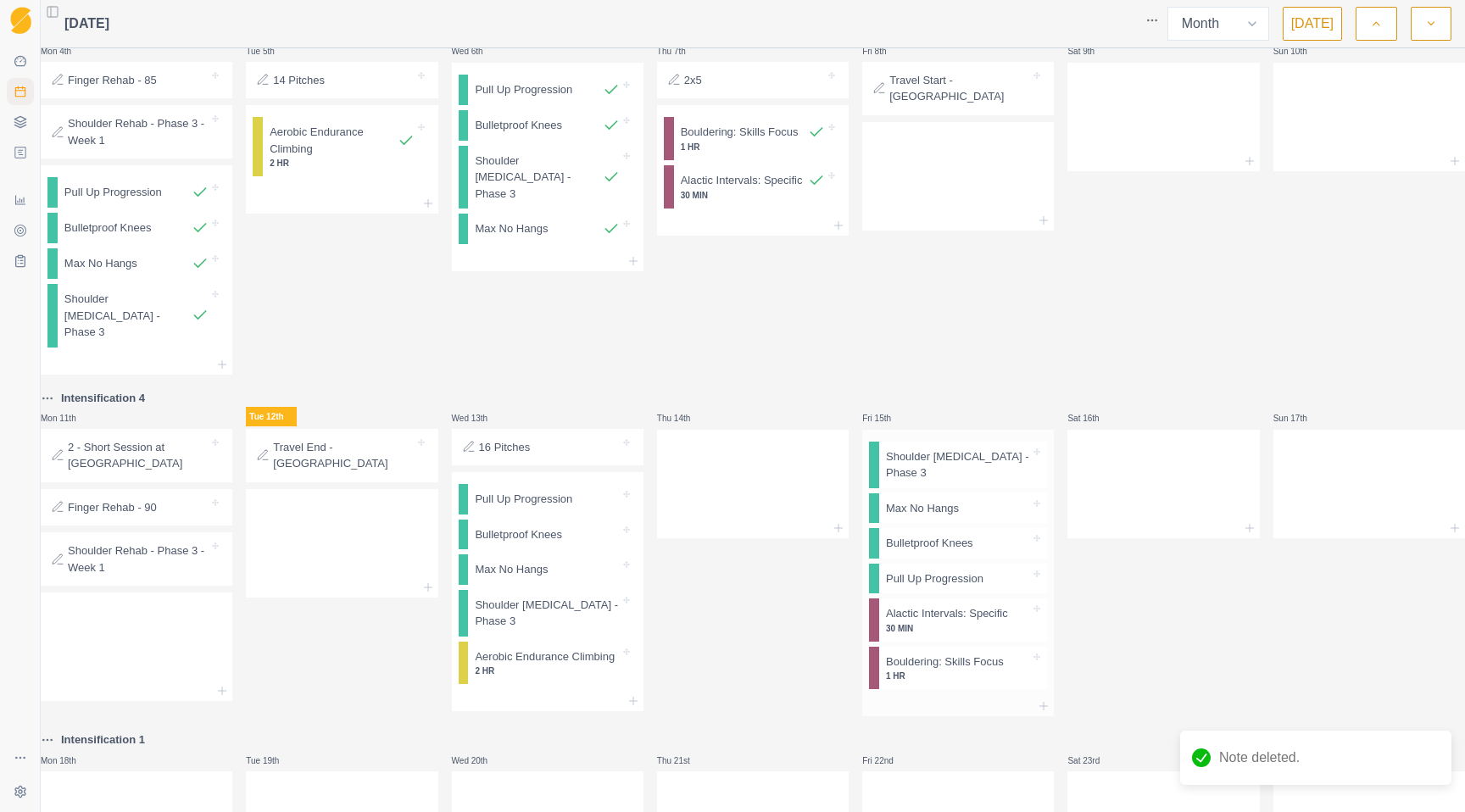
click at [915, 716] on div at bounding box center [958, 705] width 192 height 20
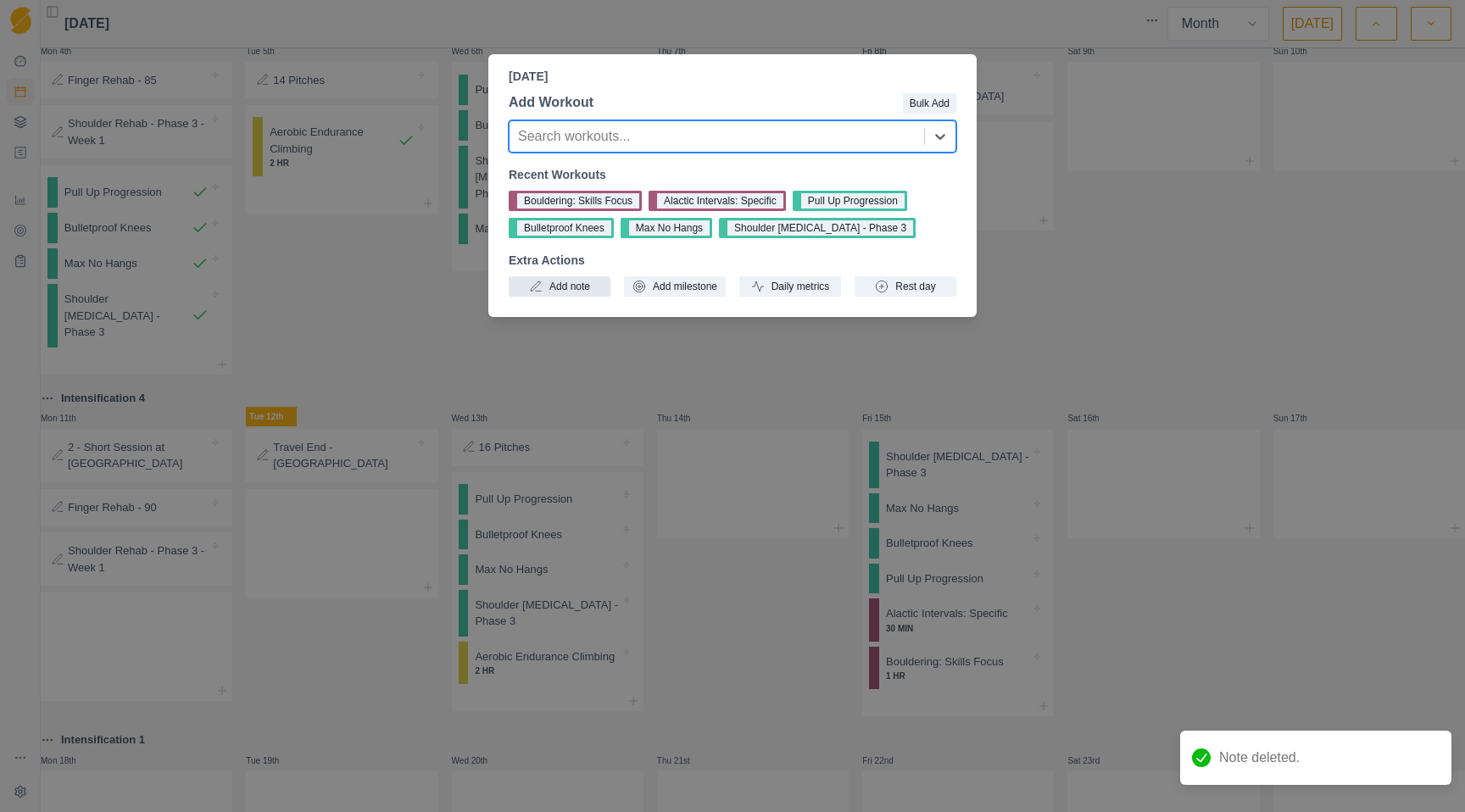
click at [563, 292] on button "Add note" at bounding box center [560, 286] width 102 height 20
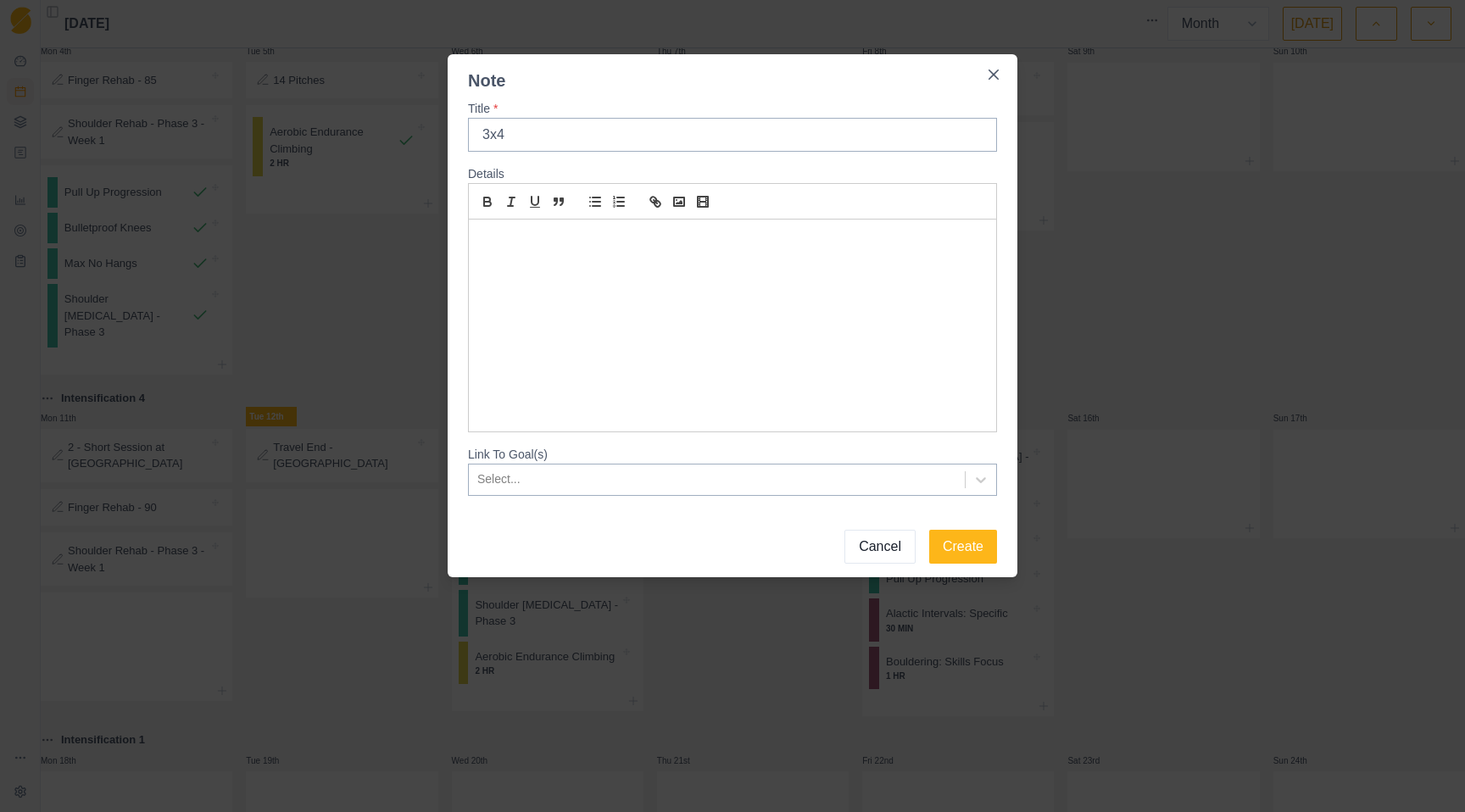
type input "3x4"
click at [999, 549] on footer "Cancel Create" at bounding box center [732, 540] width 570 height 75
click at [974, 548] on button "Create" at bounding box center [963, 547] width 68 height 34
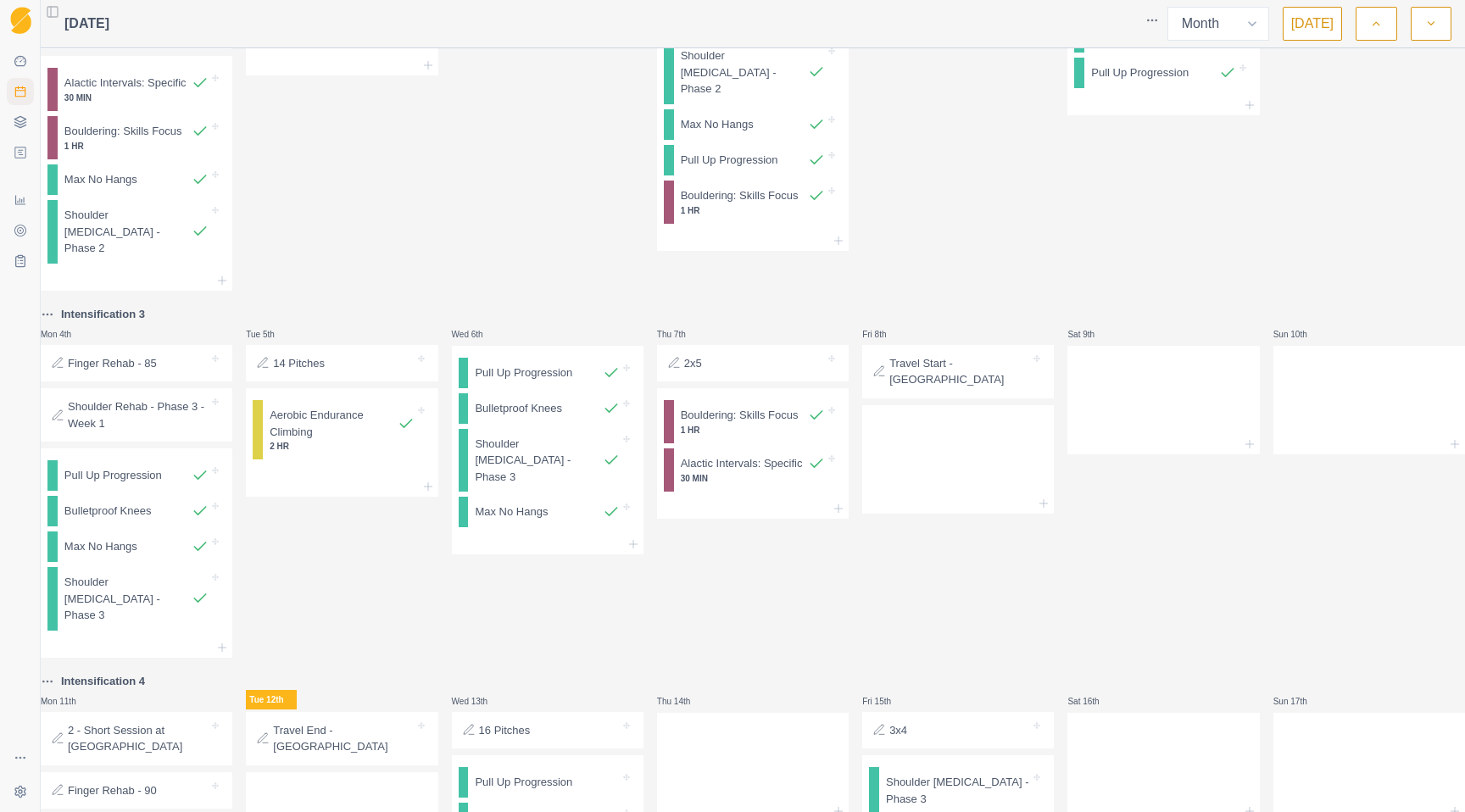
scroll to position [155, 0]
